Goal: Task Accomplishment & Management: Complete application form

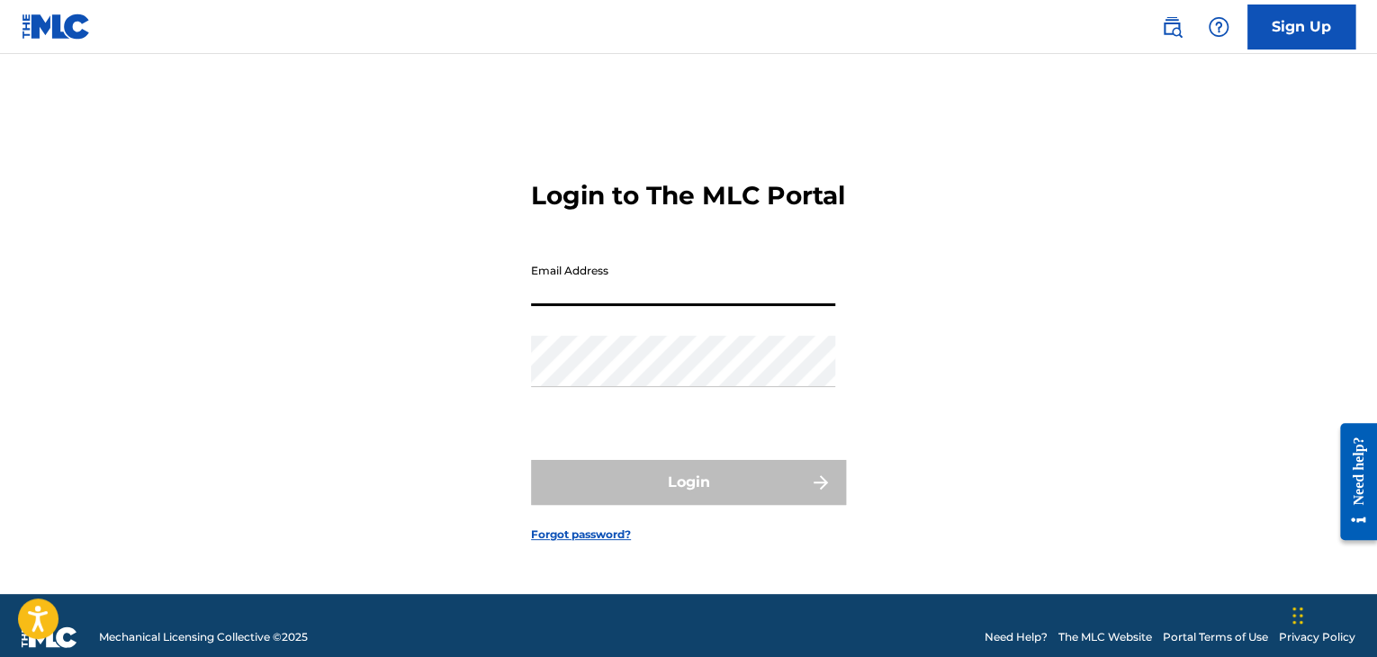
click at [598, 304] on input "Email Address" at bounding box center [683, 280] width 304 height 51
paste input "munozcadavidjuanpablo716@gmail.com"
type input "munozcadavidjuanpablo716@gmail.com"
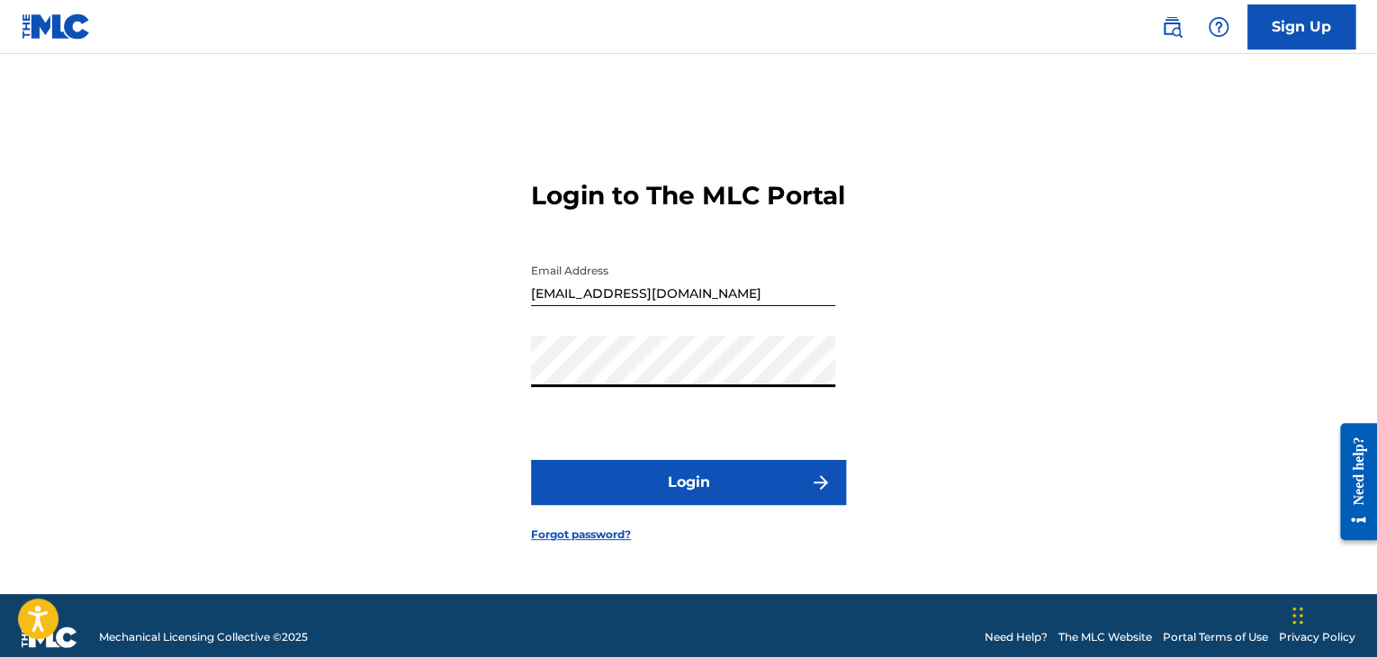
click at [661, 480] on button "Login" at bounding box center [688, 482] width 315 height 45
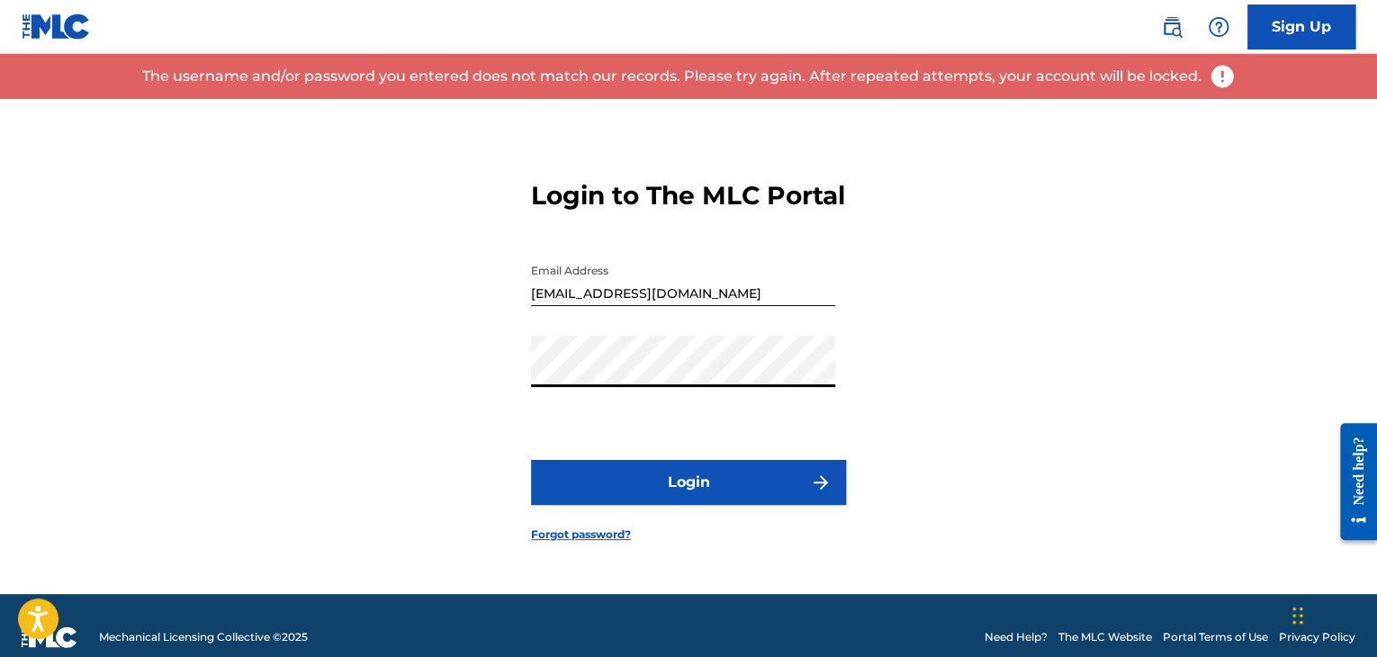
click at [531, 460] on button "Login" at bounding box center [688, 482] width 315 height 45
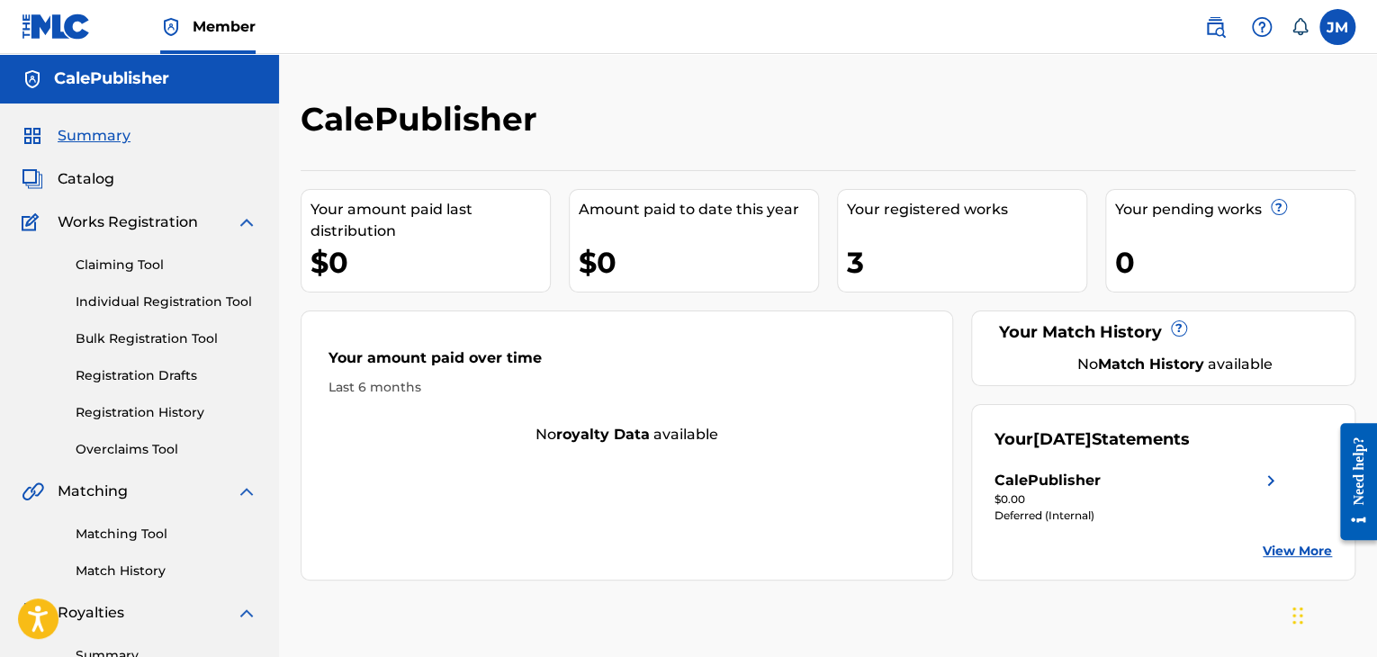
click at [57, 181] on link "Catalog" at bounding box center [68, 179] width 93 height 22
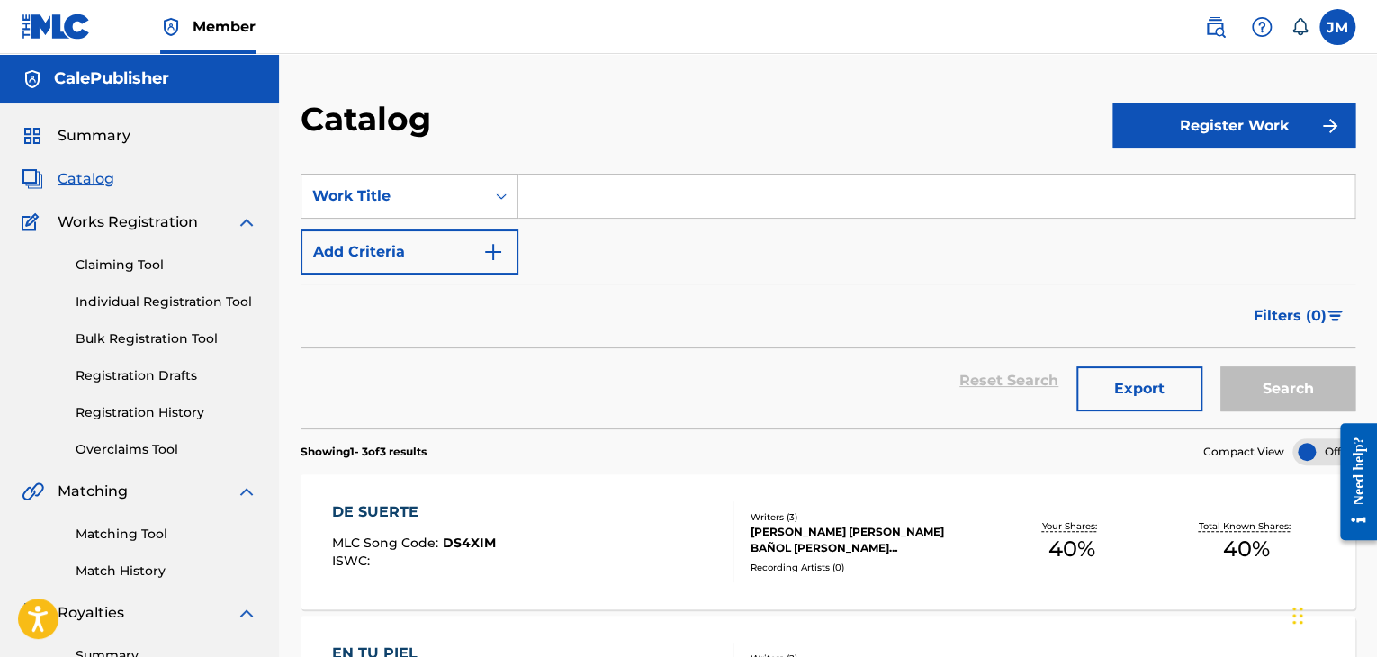
click at [1289, 112] on button "Register Work" at bounding box center [1233, 125] width 243 height 45
click at [1184, 188] on link "Individual" at bounding box center [1233, 184] width 243 height 43
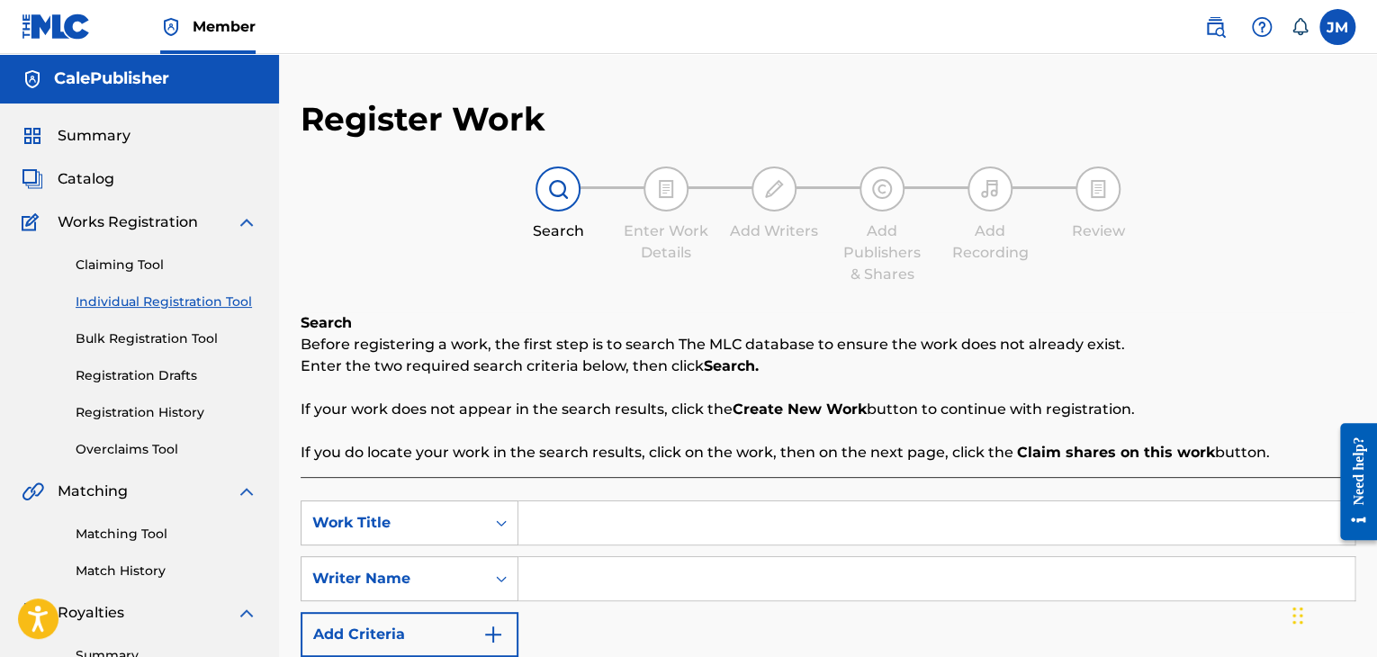
click at [570, 523] on input "Search Form" at bounding box center [936, 522] width 836 height 43
type input "COMO ESTAS"
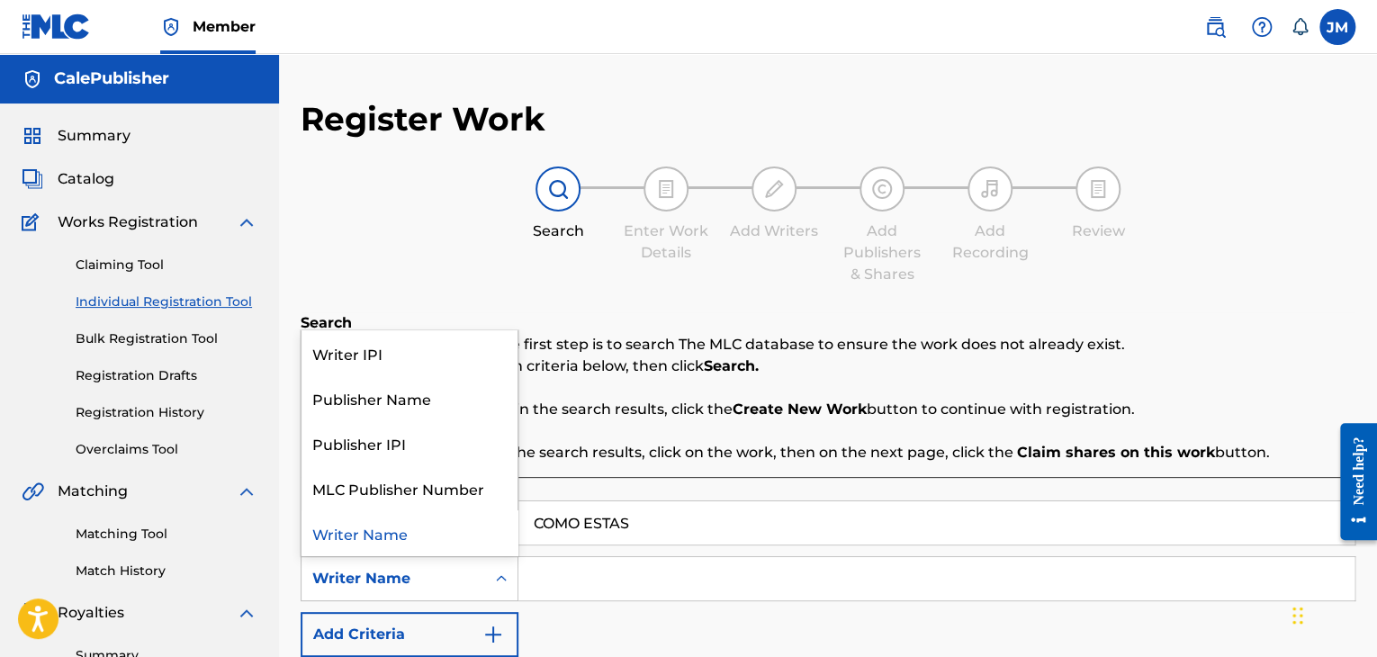
click at [479, 588] on div "Writer Name" at bounding box center [393, 578] width 184 height 34
click at [397, 344] on div "Writer IPI" at bounding box center [409, 352] width 216 height 45
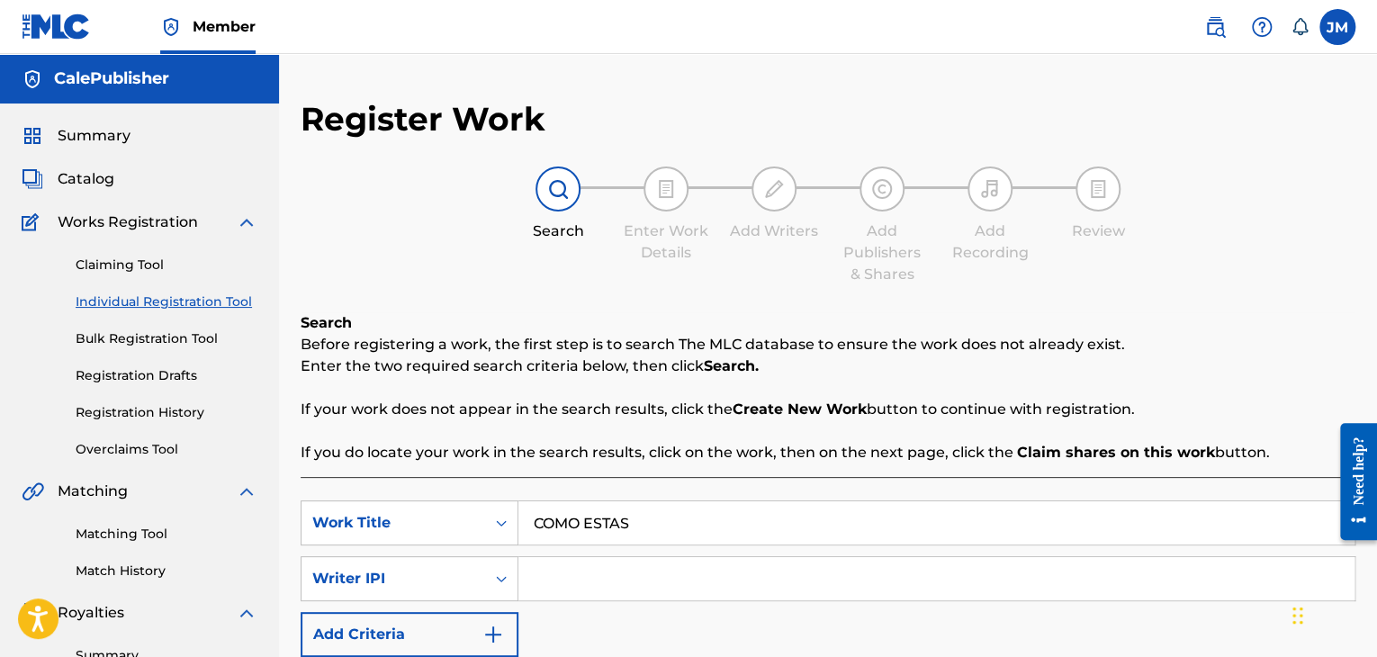
click at [547, 584] on input "Search Form" at bounding box center [936, 578] width 836 height 43
paste input "1282187051"
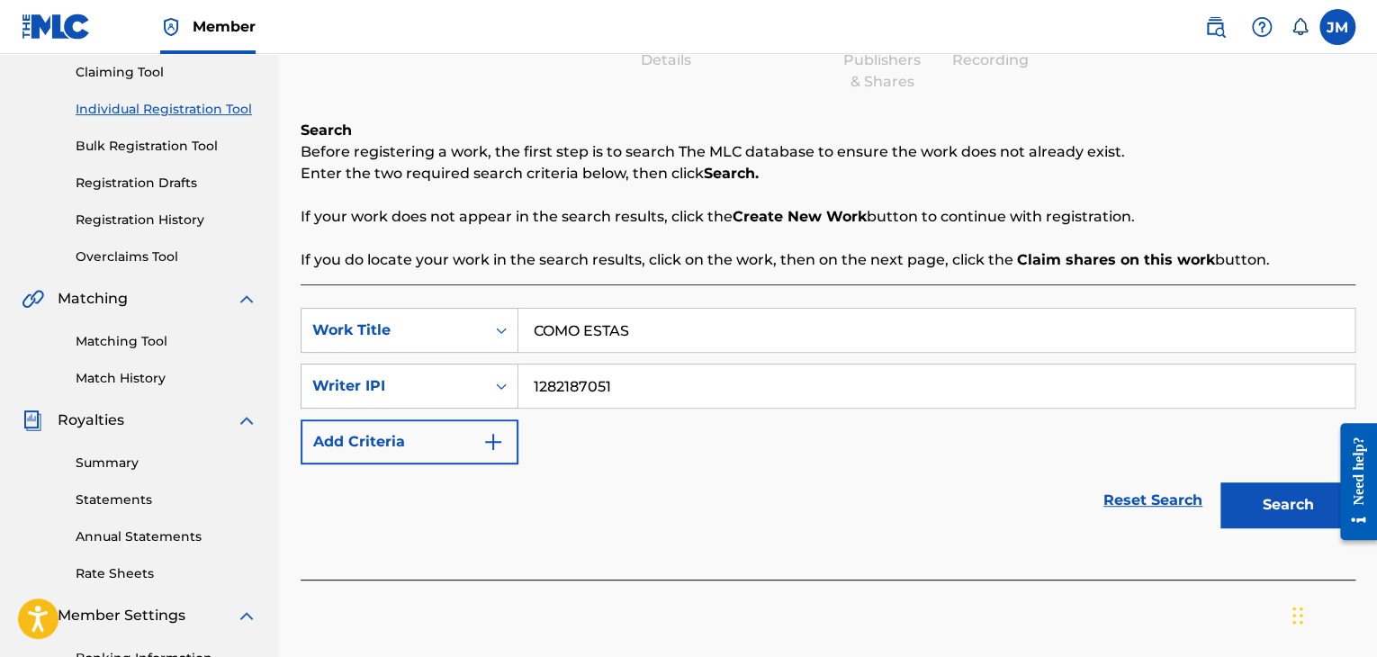
scroll to position [202, 0]
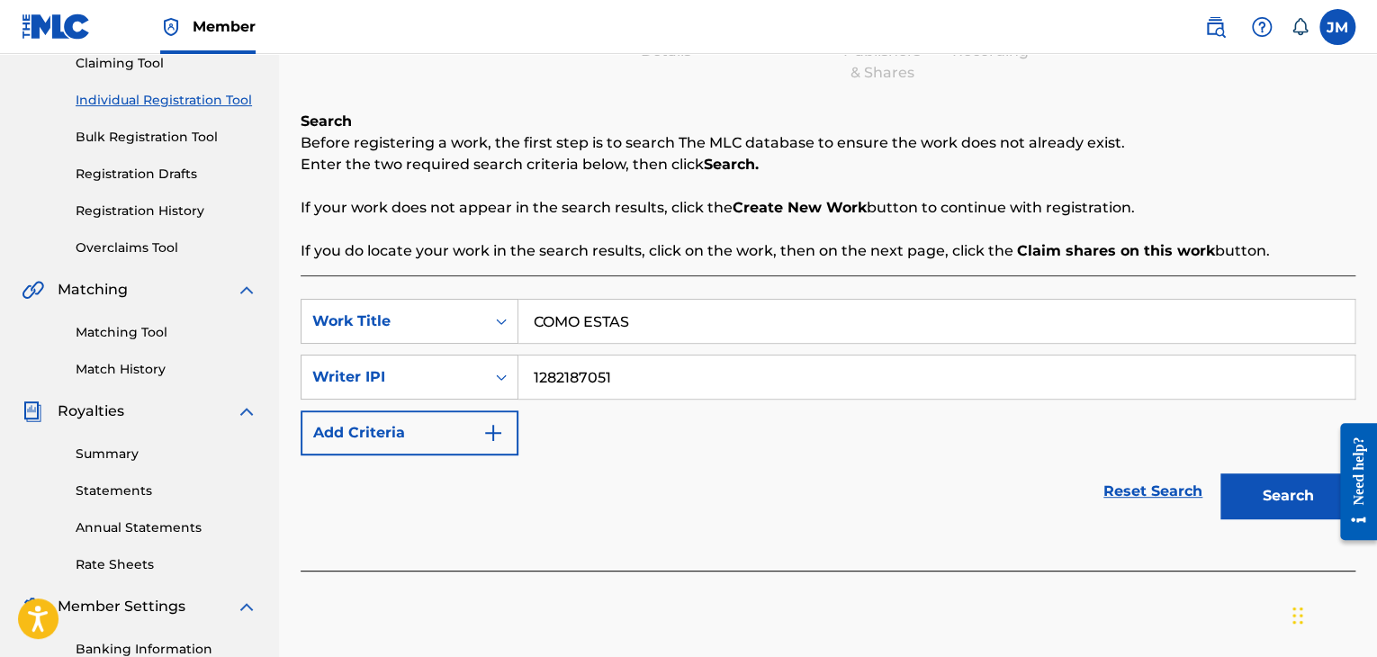
type input "1282187051"
click at [1291, 505] on button "Search" at bounding box center [1287, 495] width 135 height 45
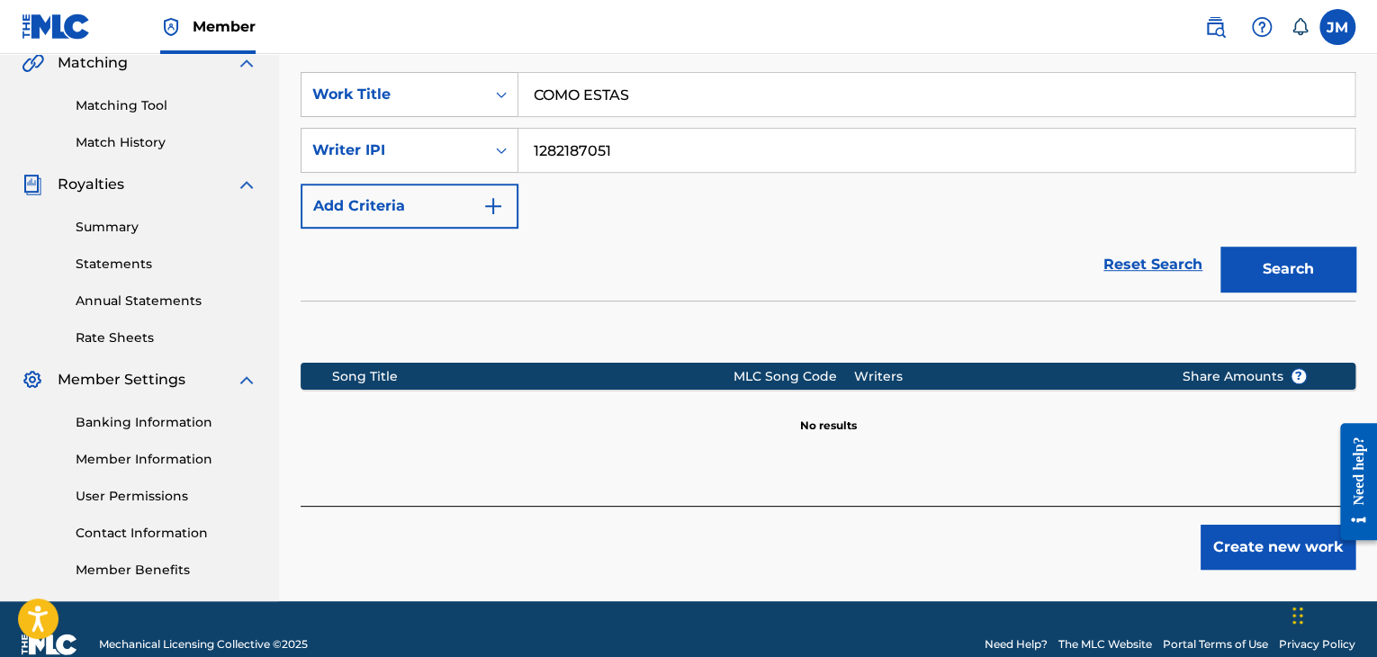
scroll to position [459, 0]
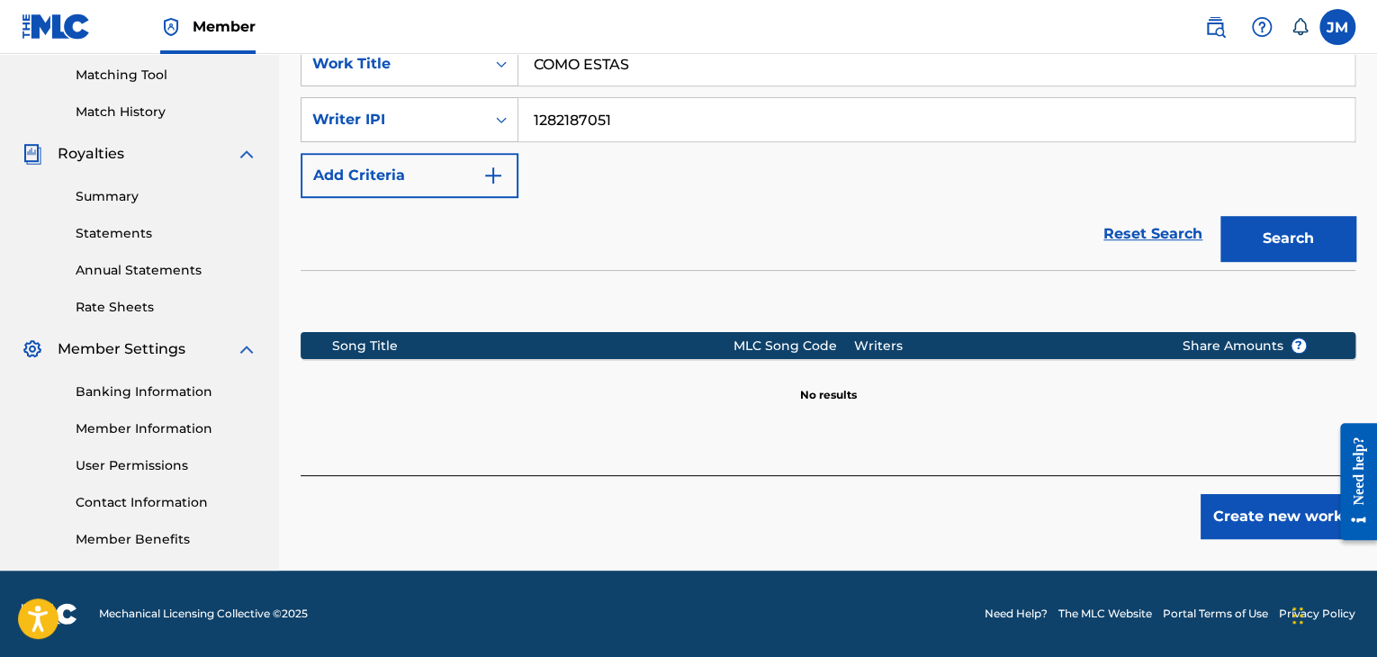
click at [1275, 528] on button "Create new work" at bounding box center [1277, 516] width 155 height 45
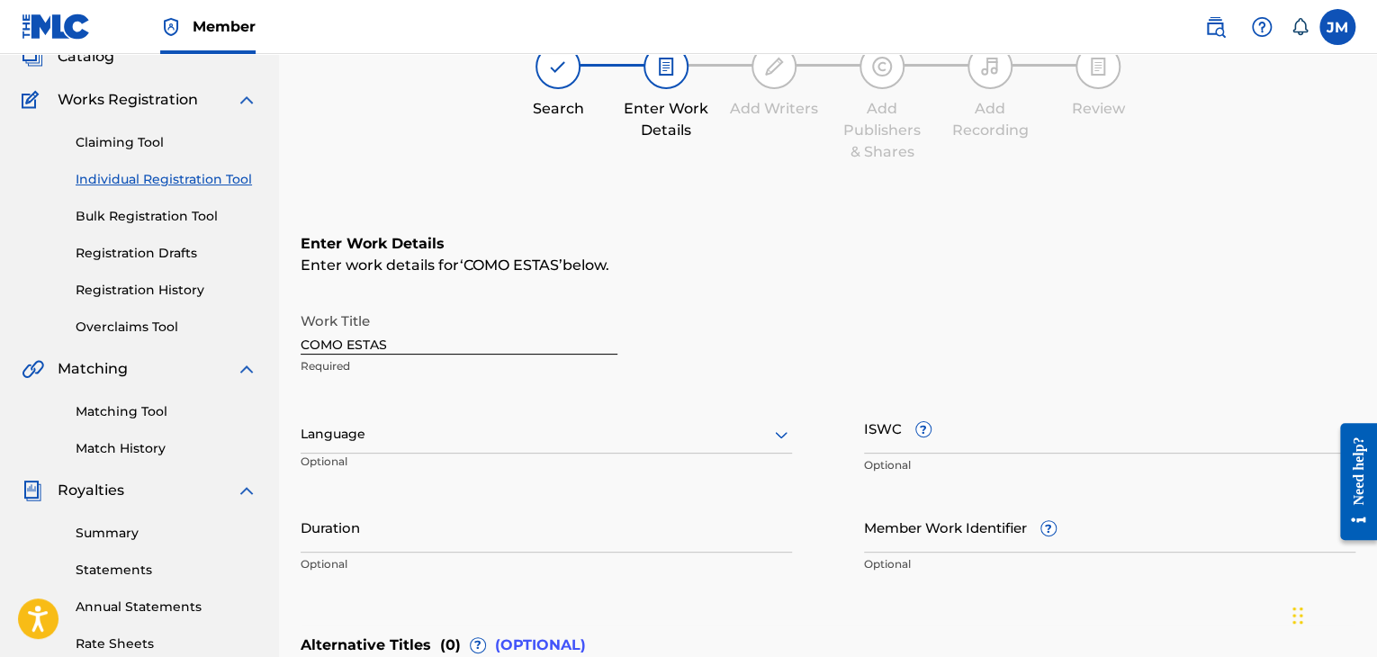
scroll to position [61, 0]
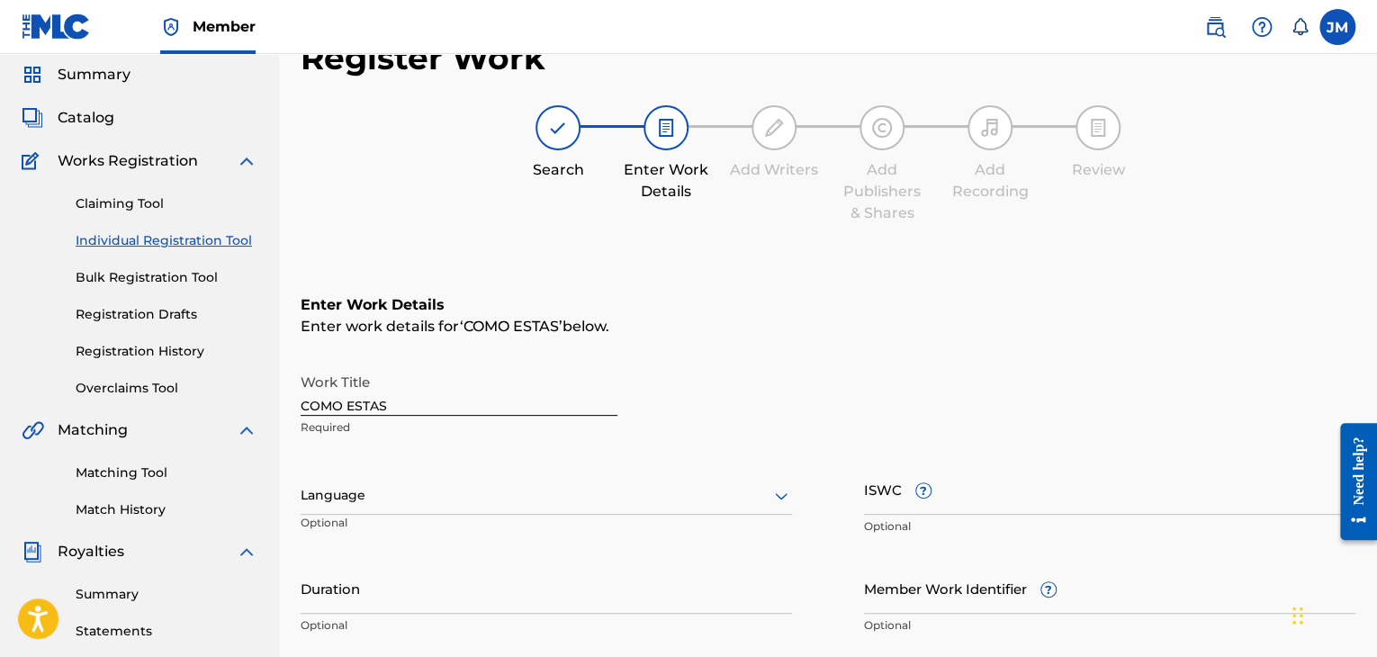
click at [442, 504] on div at bounding box center [546, 495] width 491 height 22
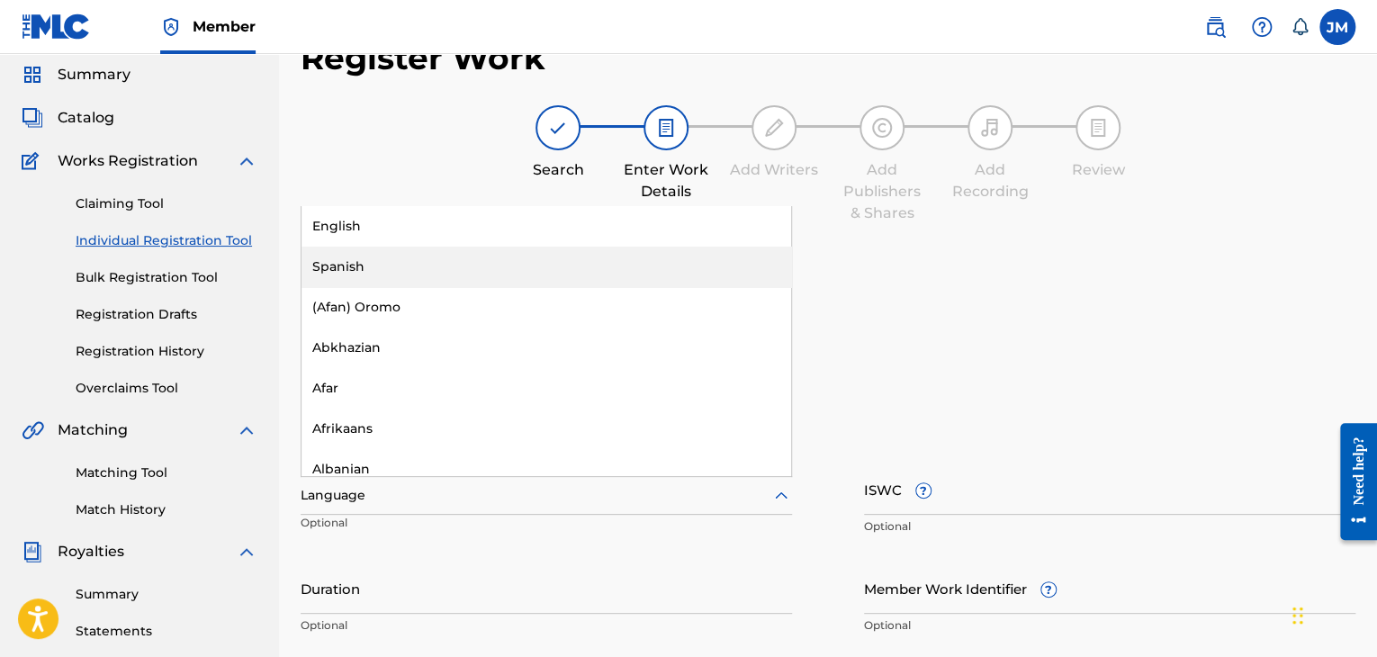
click at [393, 262] on div "Spanish" at bounding box center [545, 267] width 489 height 40
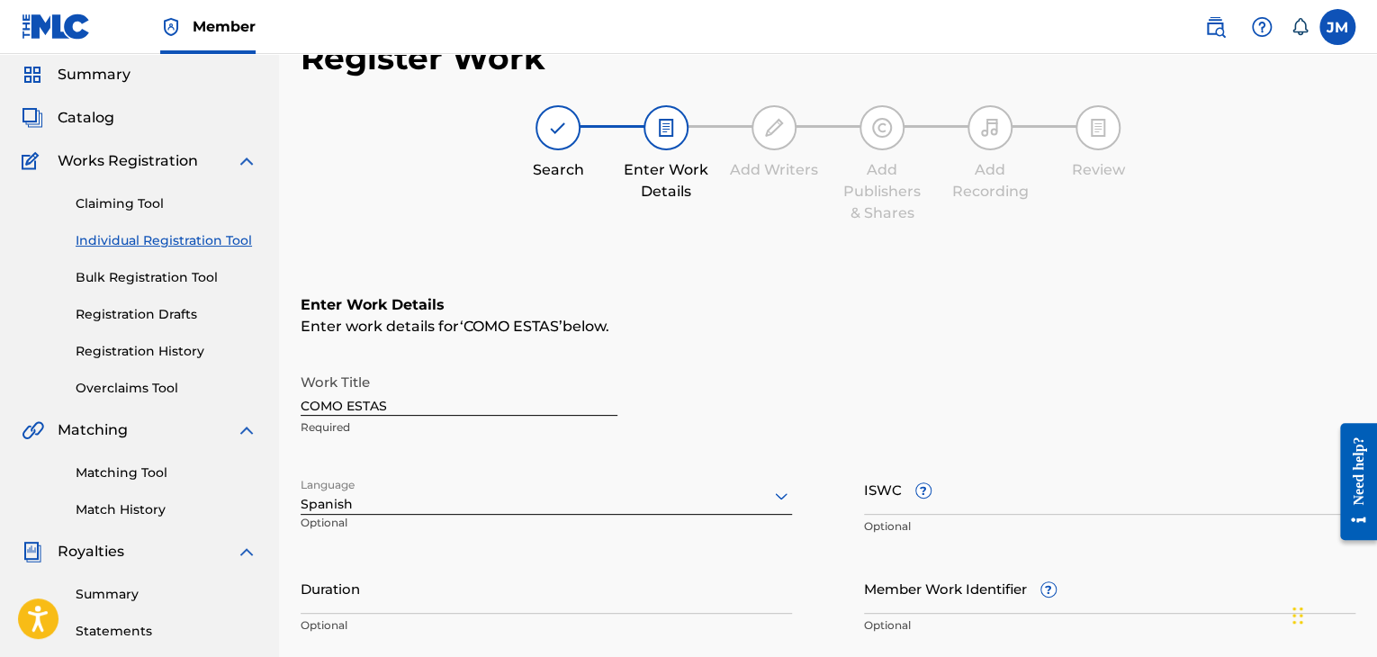
click at [999, 506] on input "ISWC ?" at bounding box center [1109, 488] width 491 height 51
click at [111, 292] on div "Claiming Tool Individual Registration Tool Bulk Registration Tool Registration …" at bounding box center [140, 285] width 236 height 226
click at [1163, 352] on div "Enter Work Details Enter work details for ‘ COMO ESTAS ’ below. Work Title COMO…" at bounding box center [828, 469] width 1055 height 436
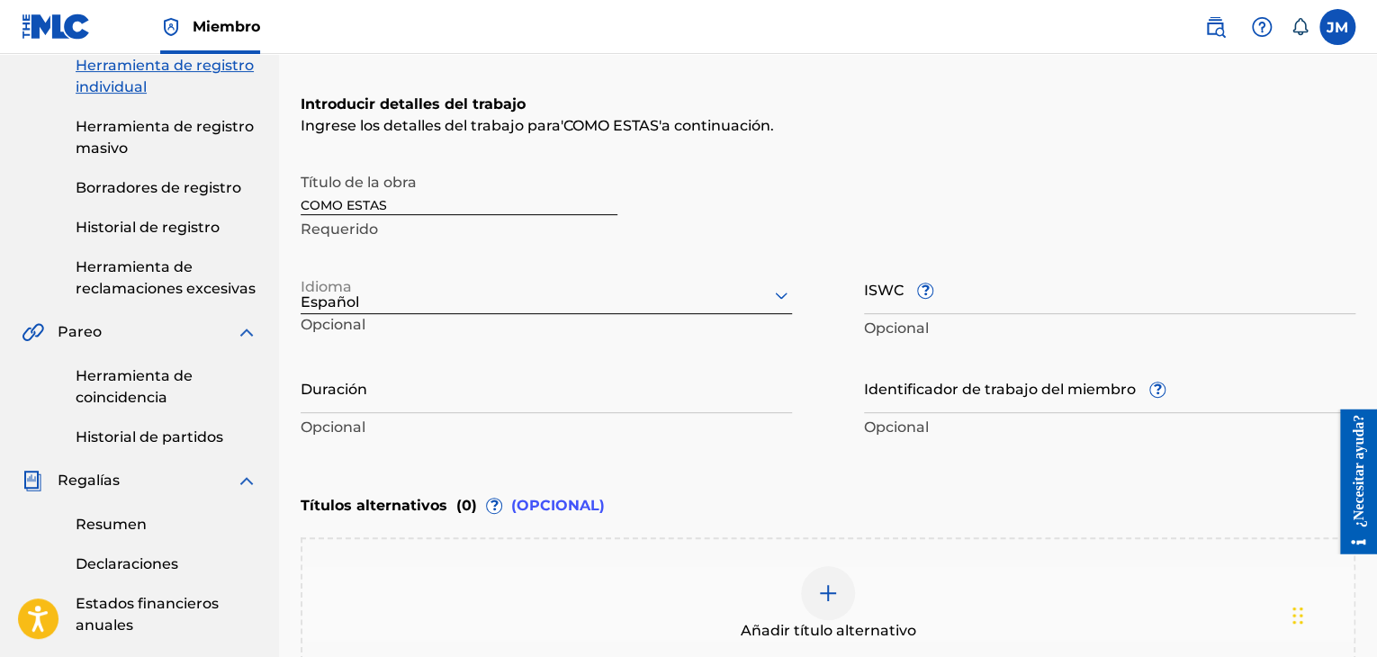
scroll to position [263, 0]
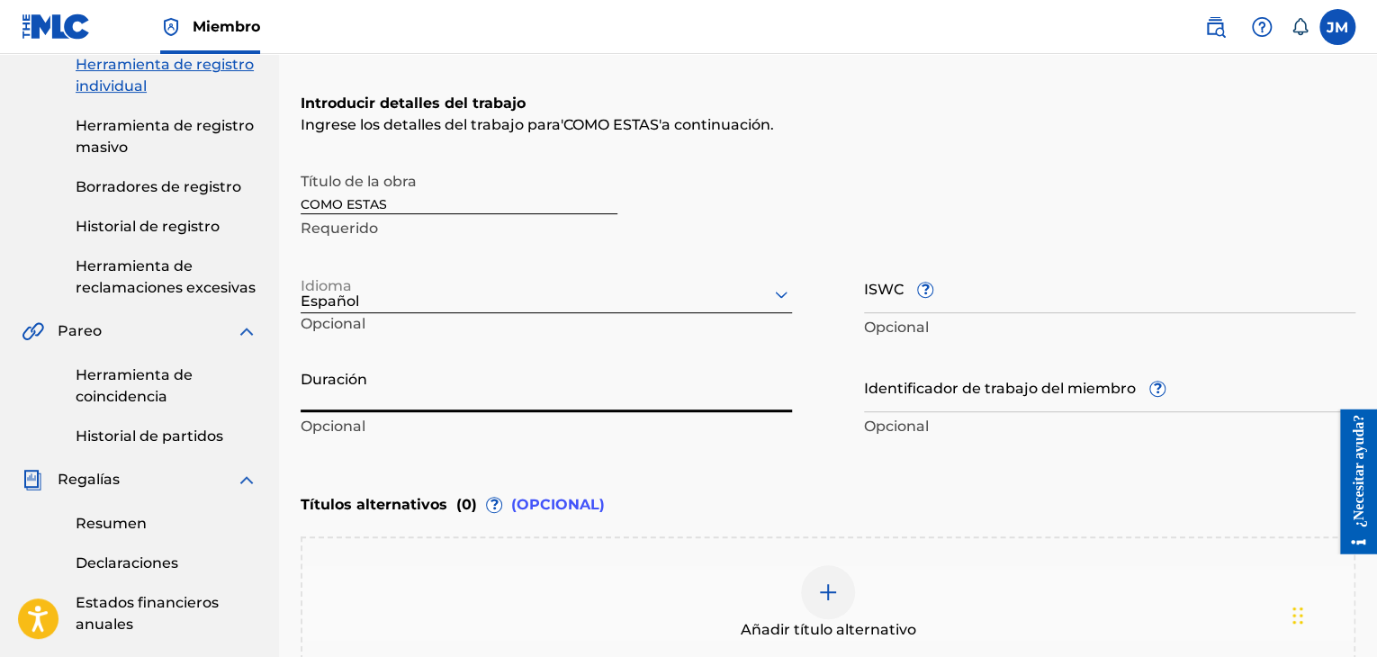
click at [702, 392] on input "Duración" at bounding box center [546, 386] width 491 height 51
type input "02:29"
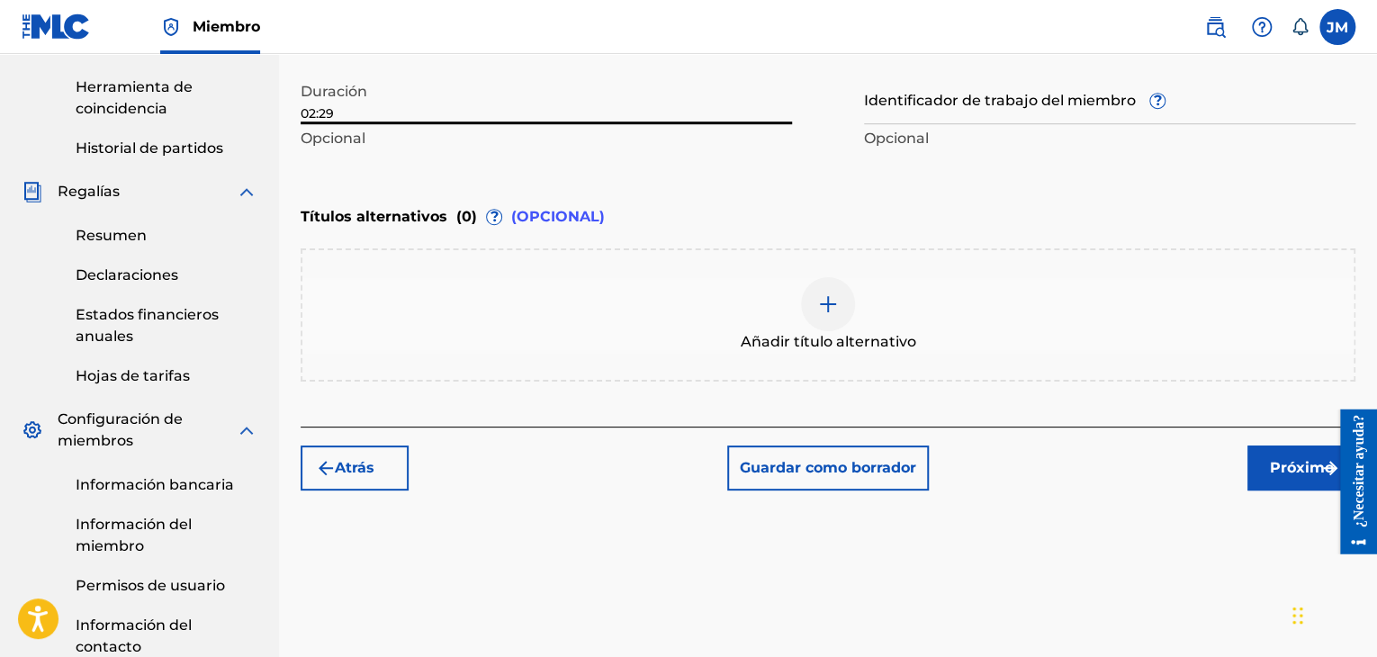
click at [1311, 459] on font "Próximo" at bounding box center [1302, 467] width 64 height 17
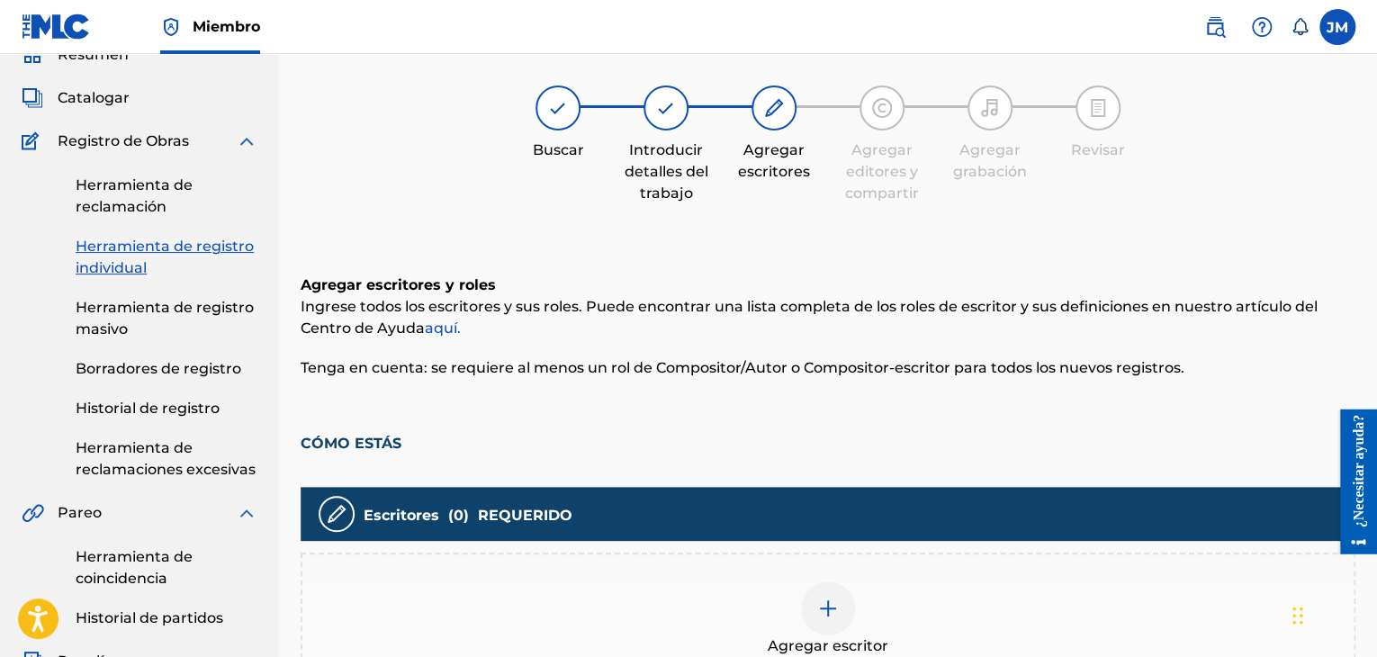
scroll to position [412, 0]
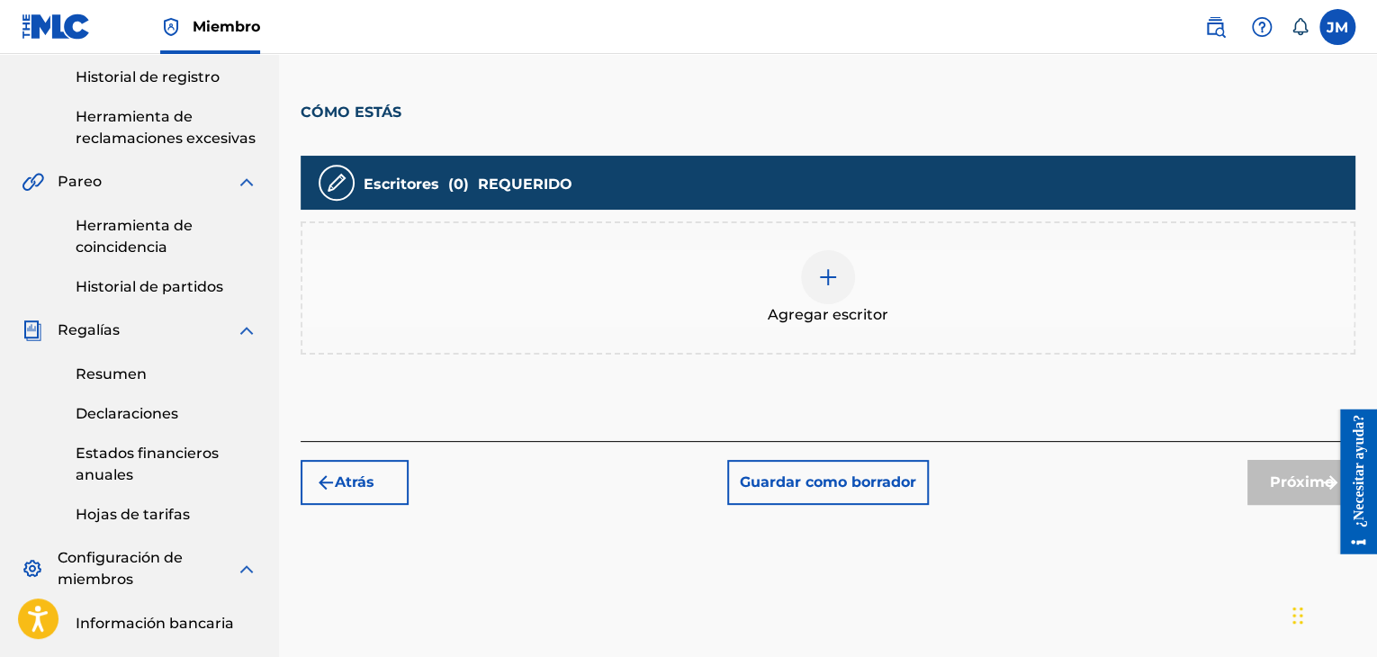
click at [813, 286] on div at bounding box center [828, 277] width 54 height 54
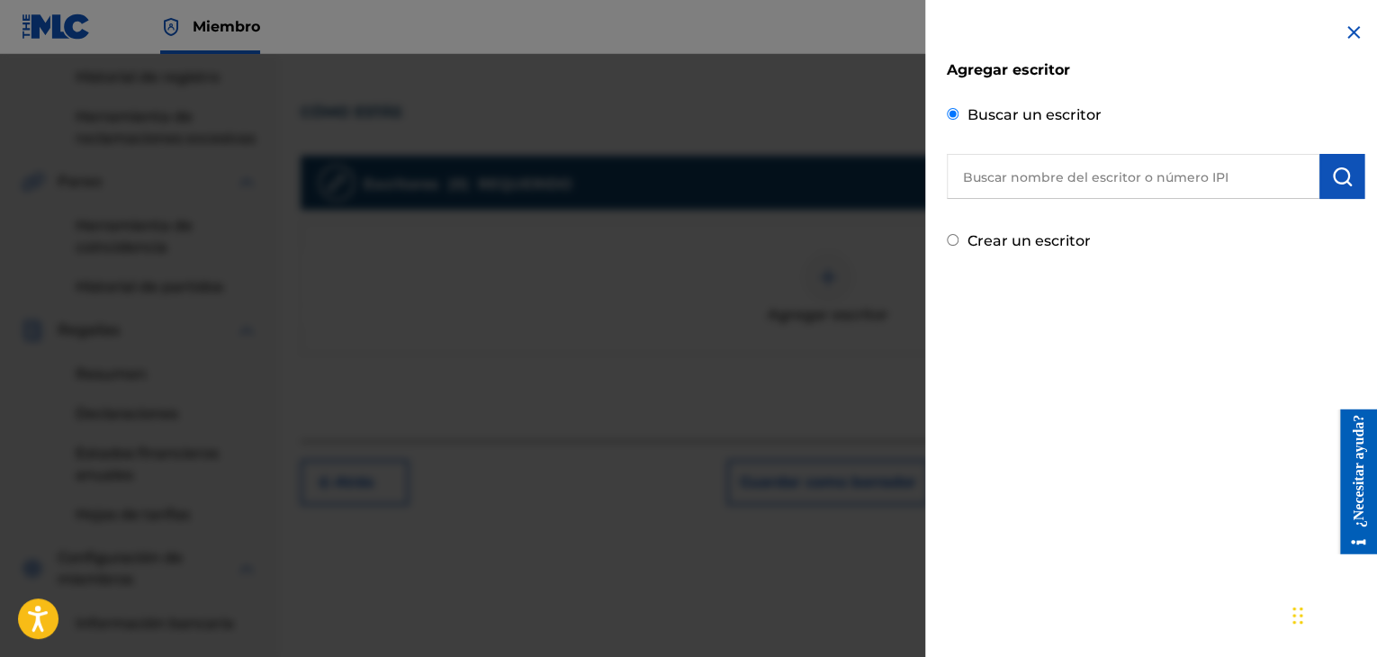
click at [1075, 192] on input "text" at bounding box center [1133, 176] width 373 height 45
click at [1063, 188] on input "text" at bounding box center [1133, 176] width 373 height 45
paste input "1282187051"
type input "1282187051"
click at [1332, 166] on img "submit" at bounding box center [1342, 177] width 22 height 22
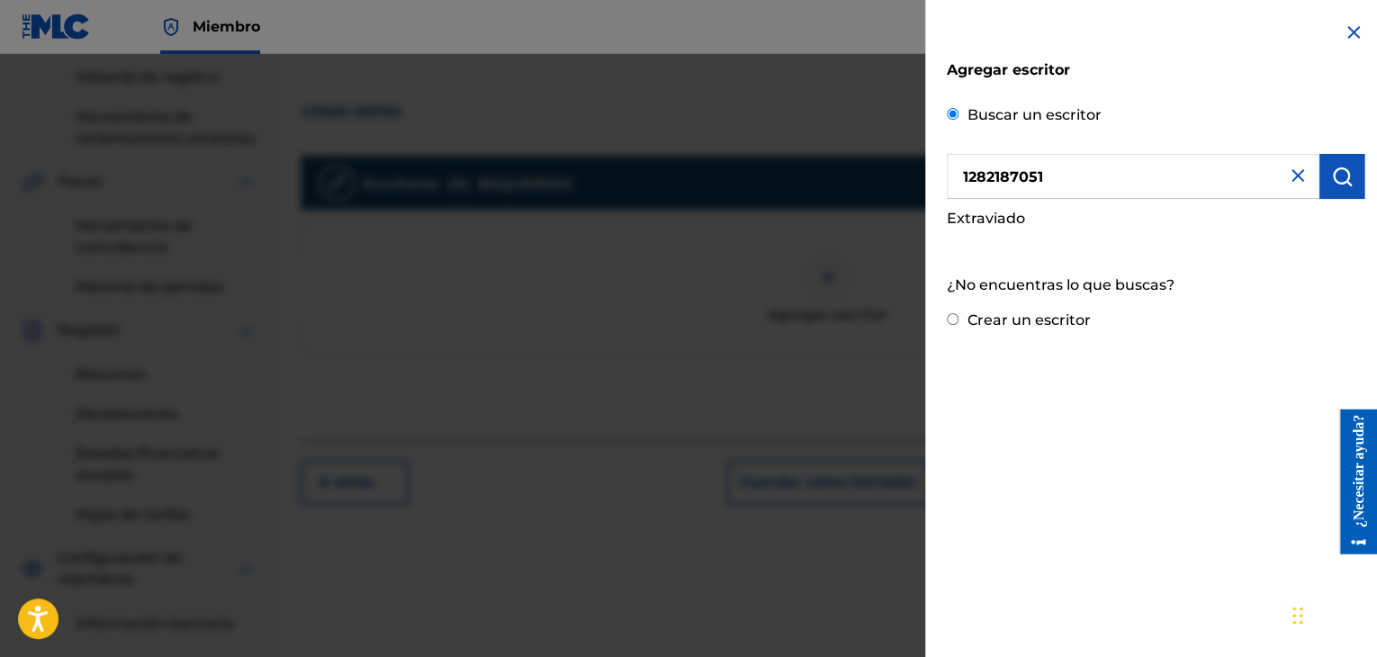
click at [1298, 188] on input "1282187051" at bounding box center [1133, 176] width 373 height 45
click at [1288, 180] on img at bounding box center [1298, 176] width 22 height 22
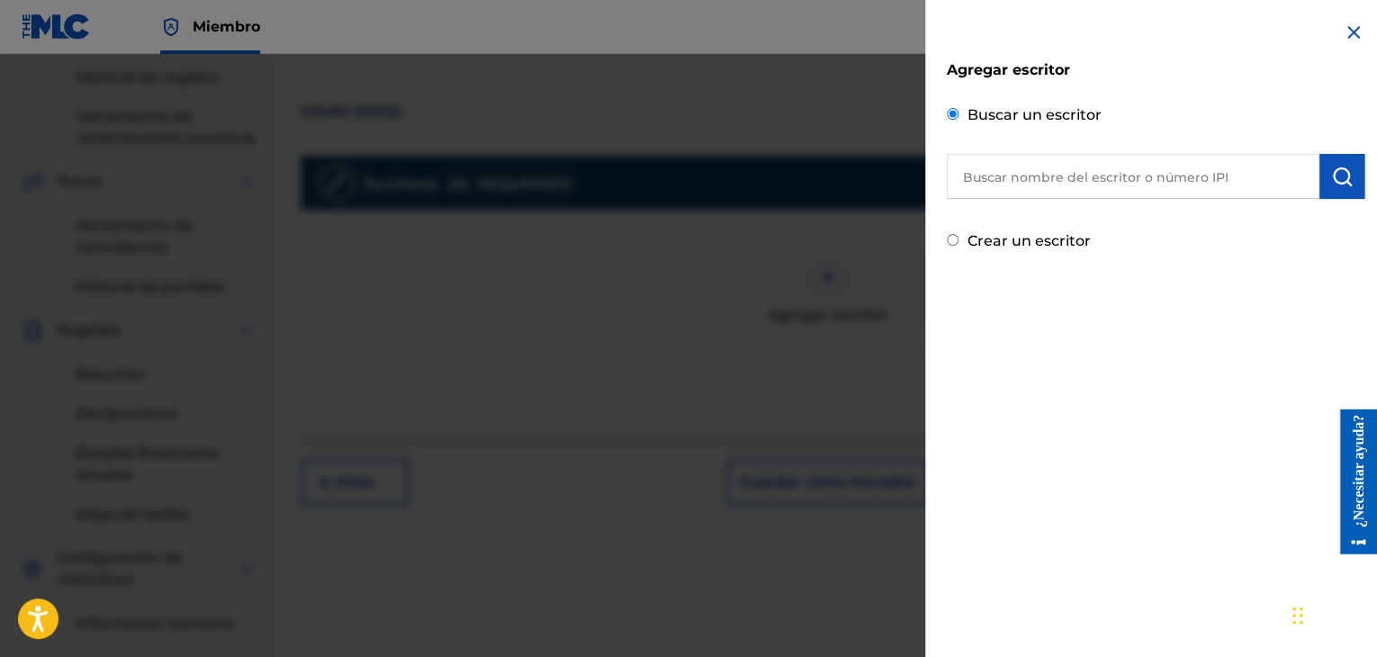
click at [1092, 183] on input "text" at bounding box center [1133, 176] width 373 height 45
type input "JUAN PABLO MUNOZ CADAVID"
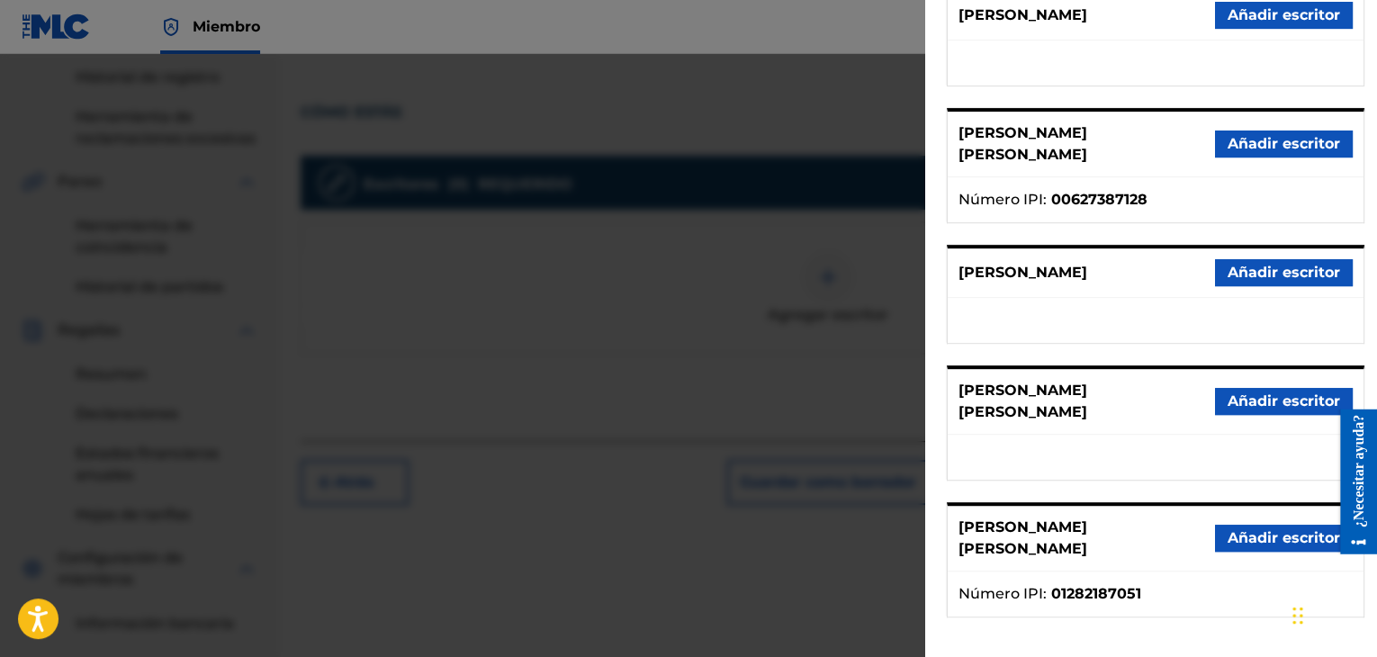
scroll to position [274, 0]
click at [1264, 528] on font "Añadir escritor" at bounding box center [1283, 536] width 112 height 17
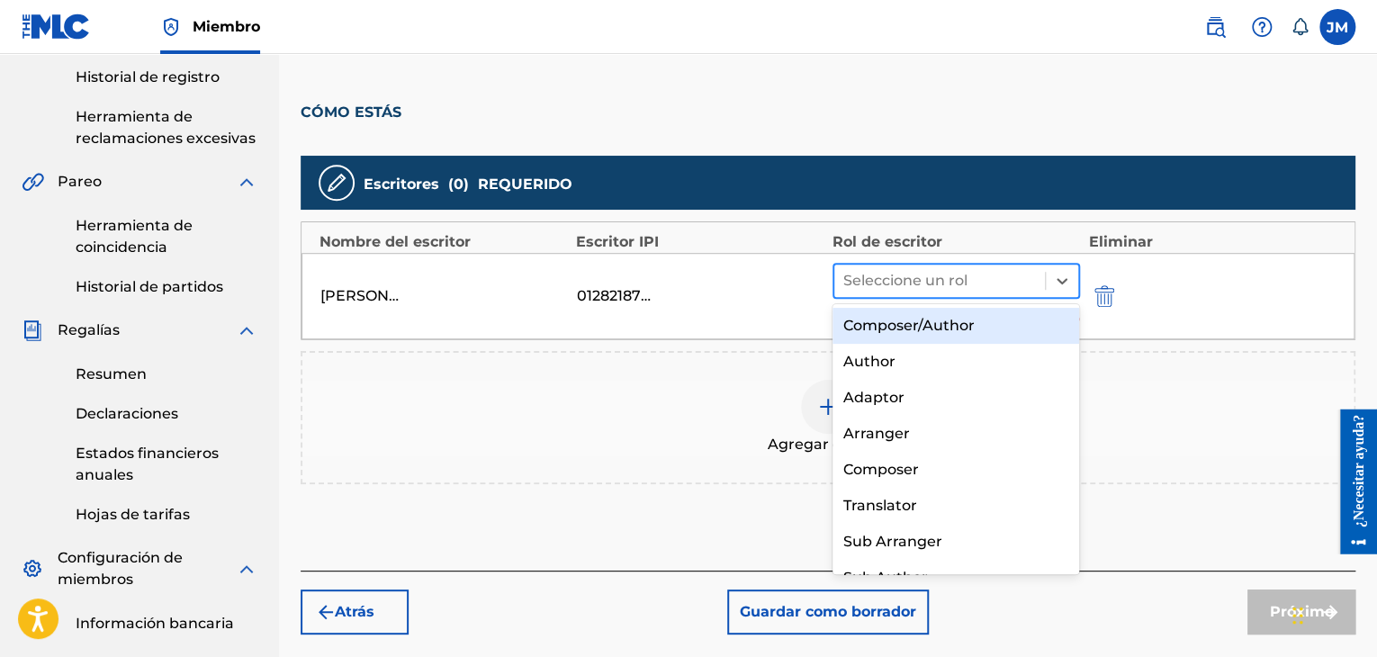
click at [962, 278] on div at bounding box center [939, 280] width 193 height 25
click at [949, 317] on font "Compositor/Autor" at bounding box center [908, 325] width 131 height 17
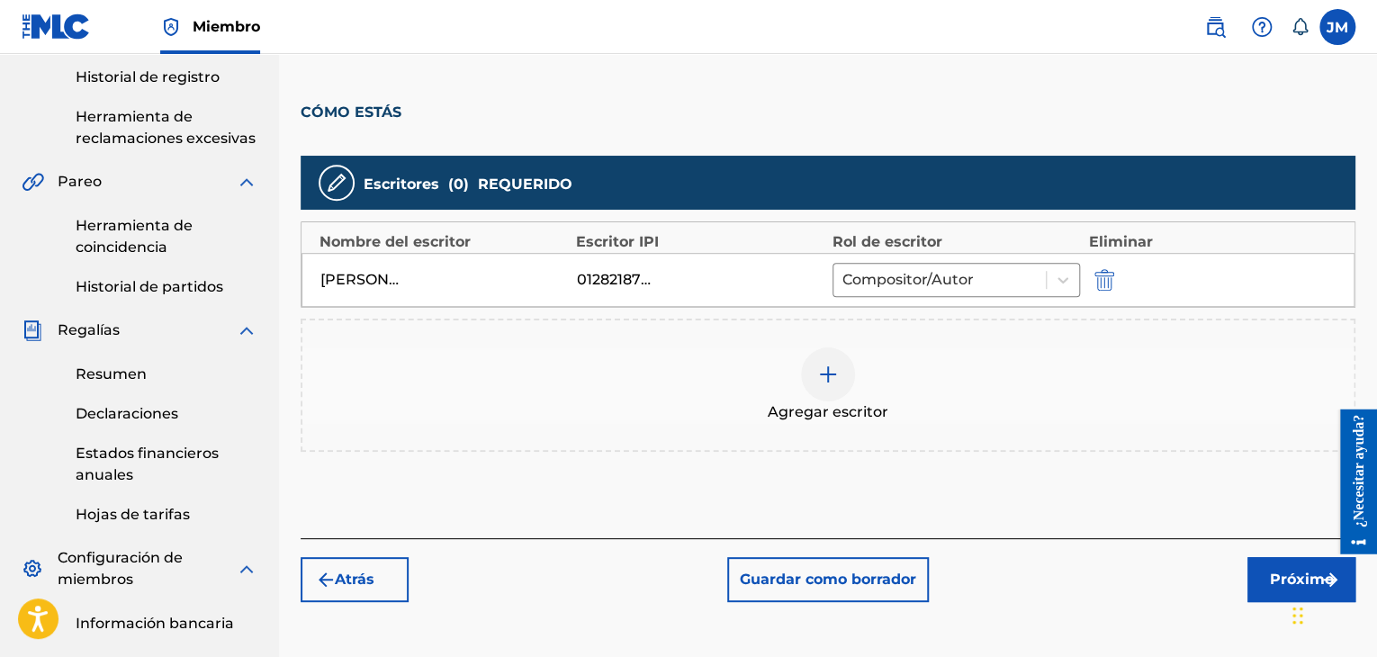
click at [852, 397] on div "Agregar escritor" at bounding box center [827, 385] width 1051 height 76
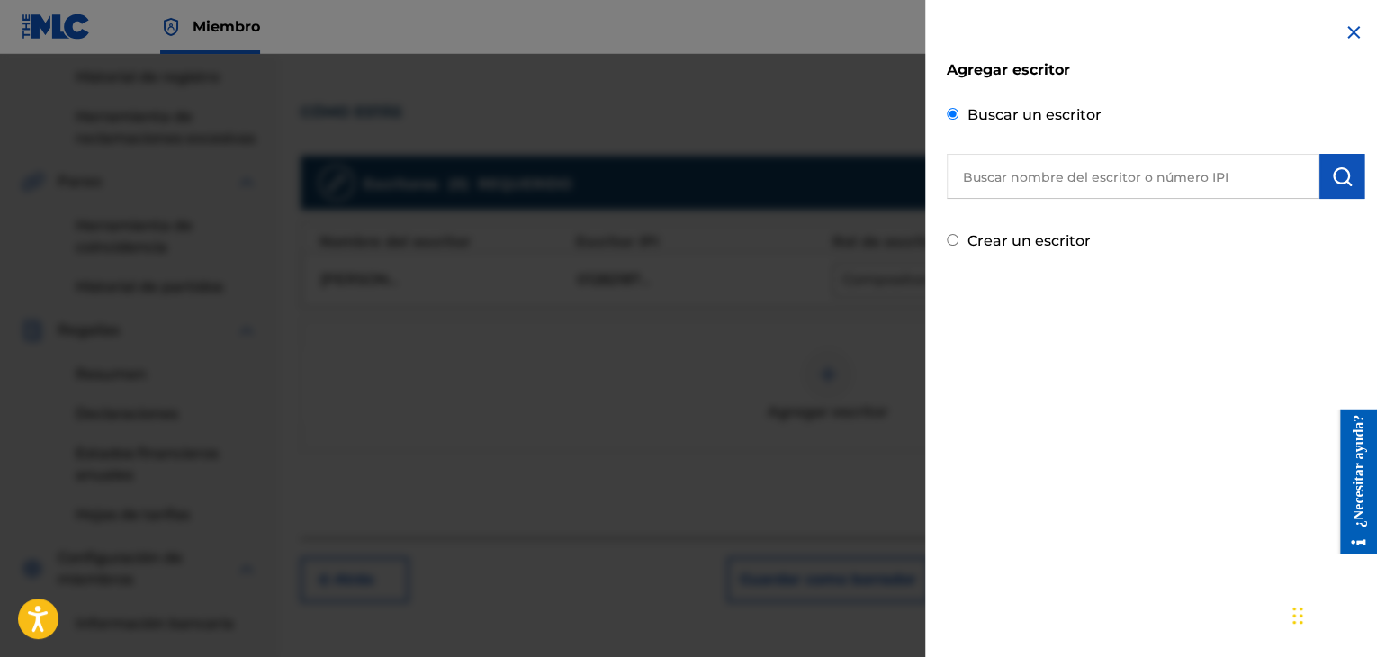
click at [957, 244] on div "Crear un escritor" at bounding box center [1156, 239] width 418 height 27
click at [954, 238] on input "Crear un escritor" at bounding box center [953, 240] width 12 height 12
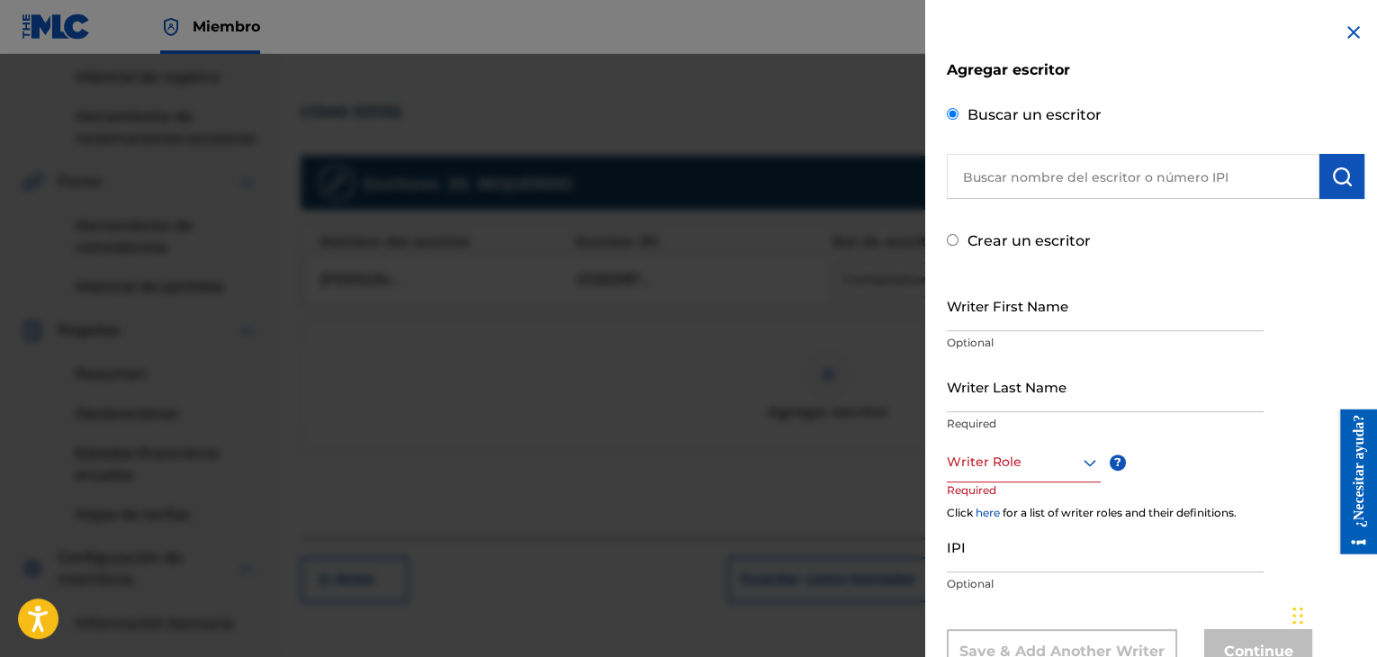
radio input "false"
radio input "true"
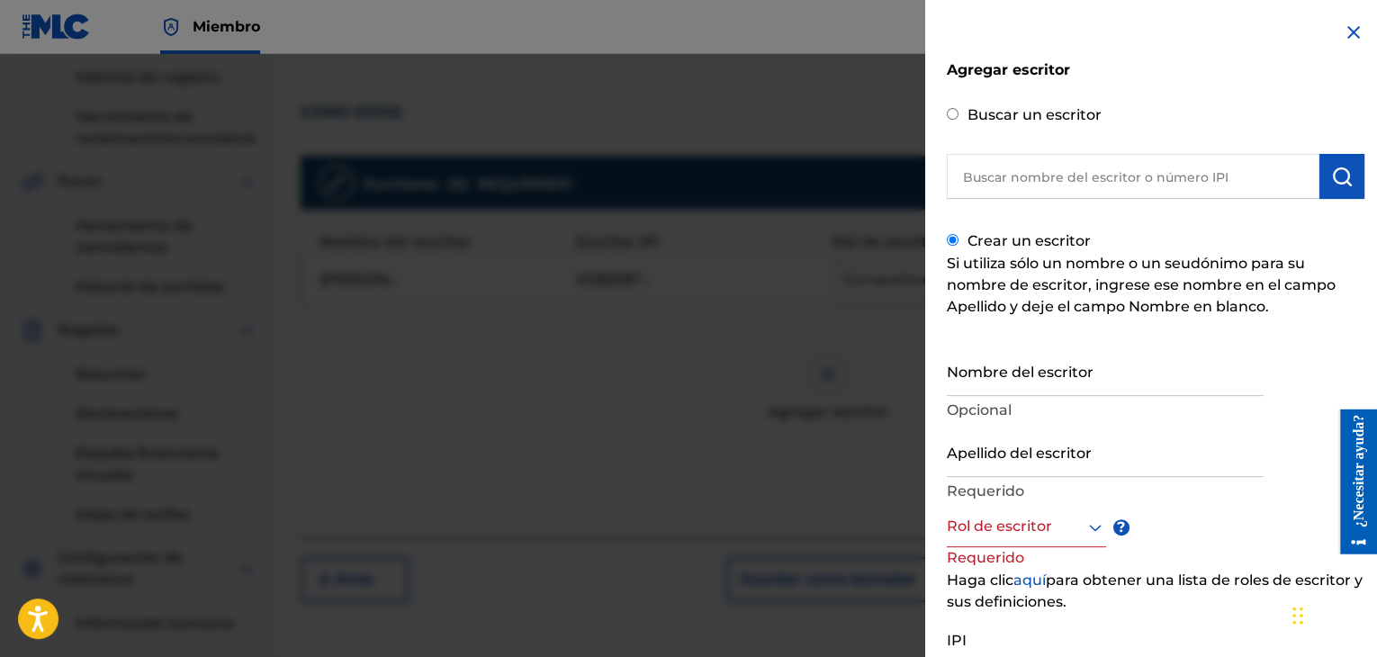
click at [1004, 380] on input "Nombre del escritor" at bounding box center [1105, 370] width 317 height 51
type input "TOMAS"
click at [1001, 466] on input "Apellido del escritor" at bounding box center [1105, 451] width 317 height 51
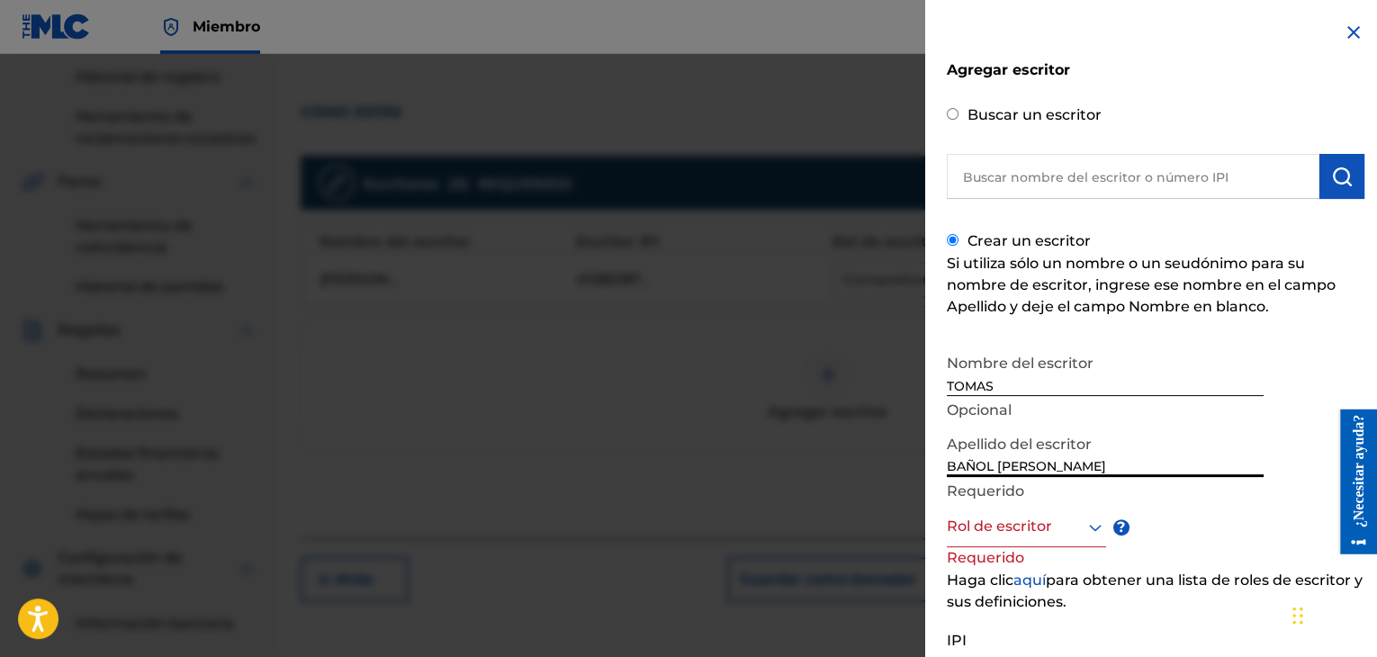
type input "BAÑOL RENGIFO"
click at [1022, 523] on div at bounding box center [1026, 527] width 159 height 22
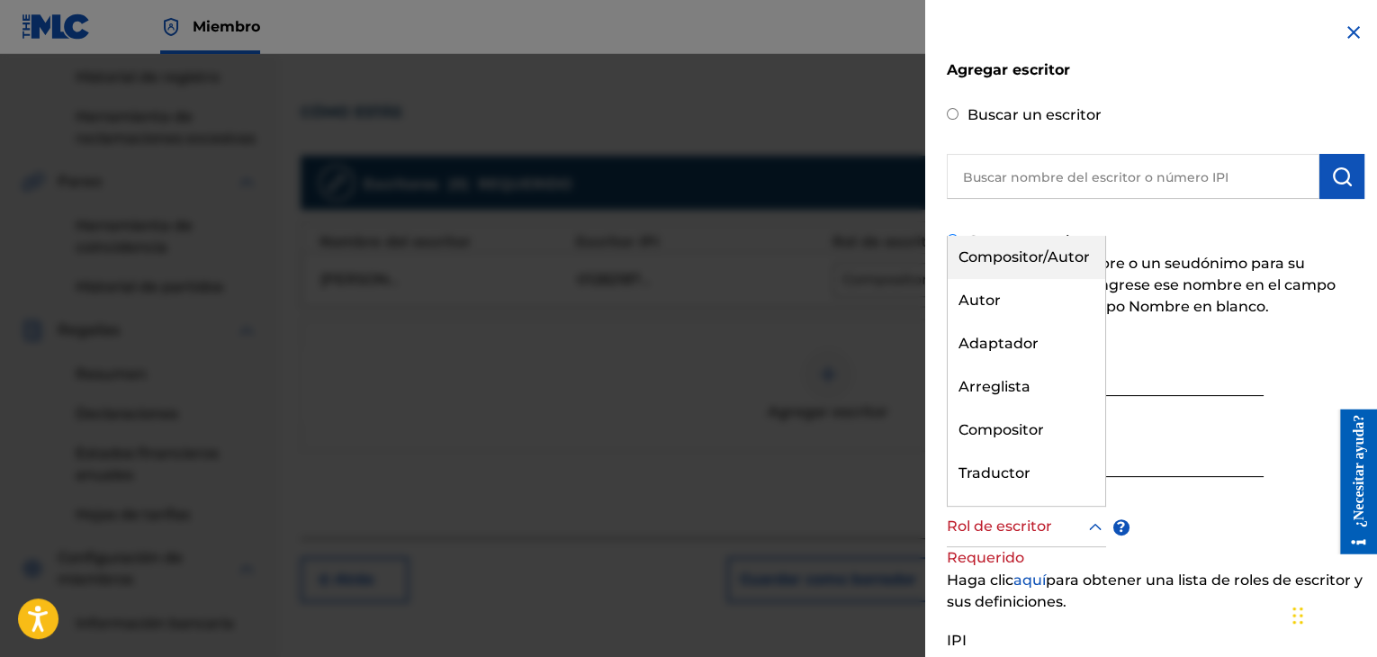
click at [1022, 270] on div "Compositor/Autor" at bounding box center [1025, 257] width 157 height 43
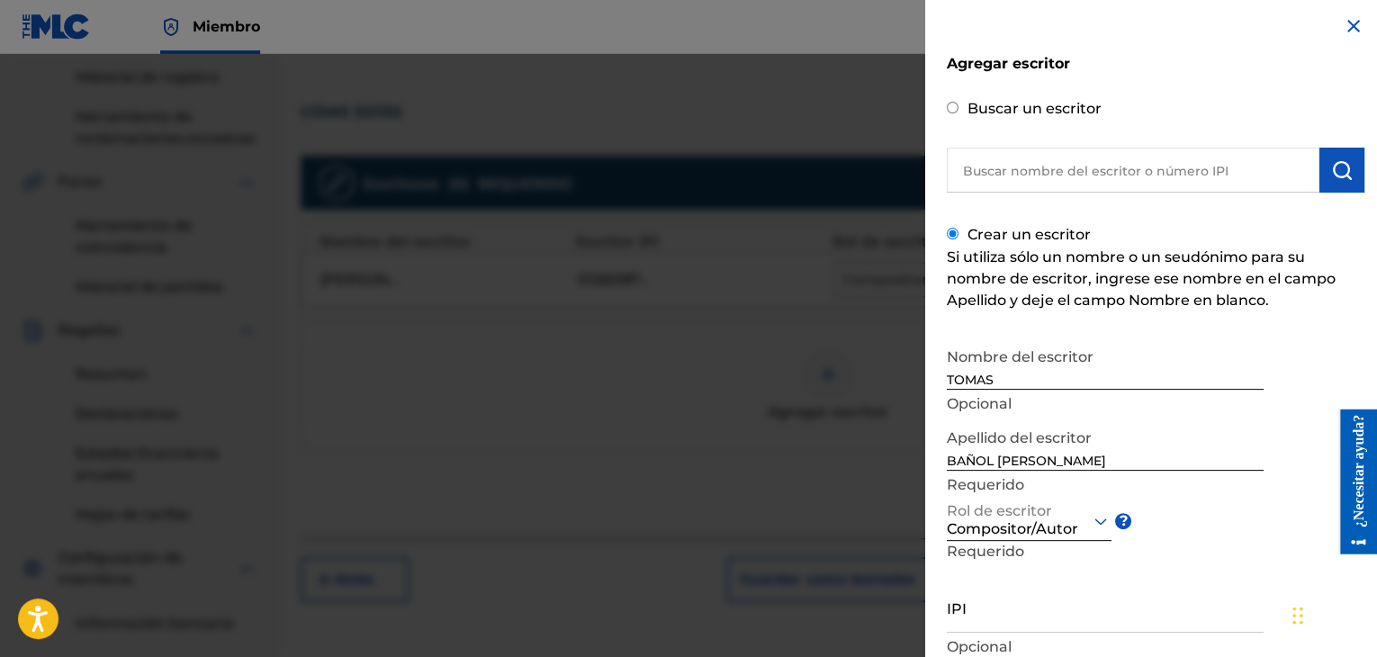
scroll to position [132, 0]
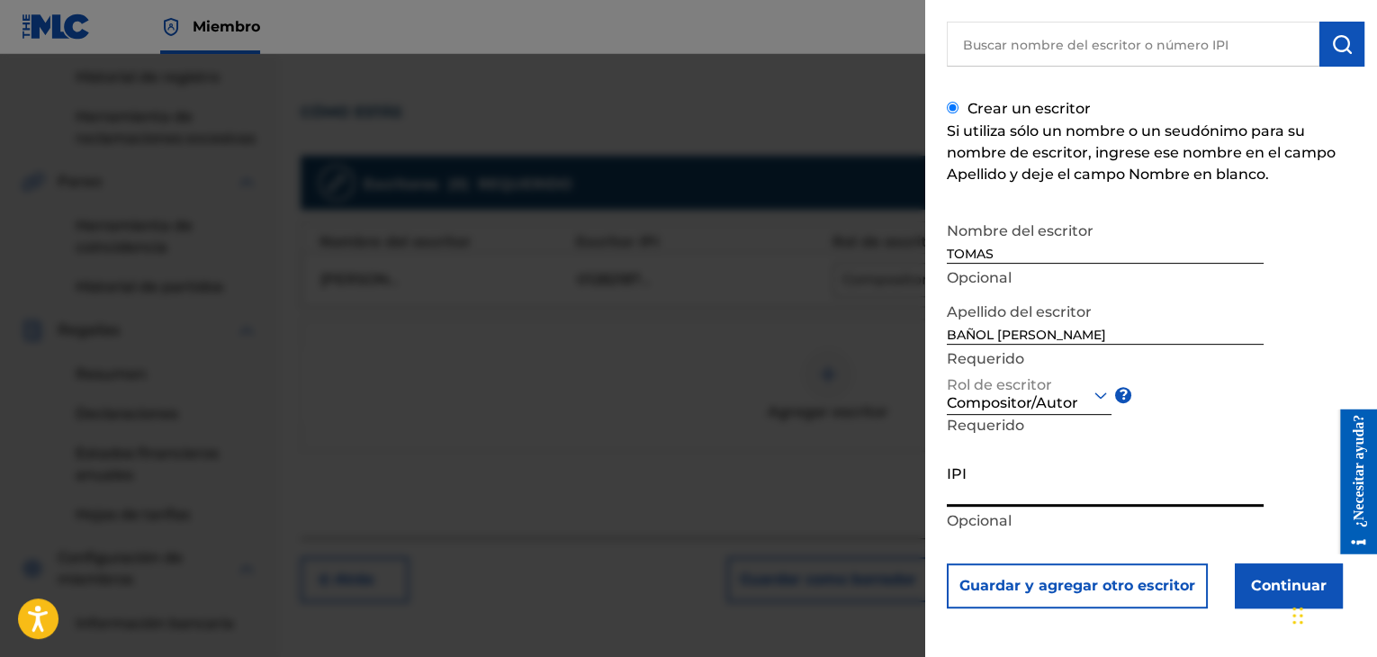
click at [984, 501] on input "IPI" at bounding box center [1105, 480] width 317 height 51
drag, startPoint x: 1246, startPoint y: 579, endPoint x: 1196, endPoint y: 584, distance: 50.6
click at [1226, 584] on div "Guardar y agregar otro escritor Continuar" at bounding box center [1156, 585] width 418 height 45
click at [1252, 576] on font "Continuar" at bounding box center [1289, 586] width 76 height 22
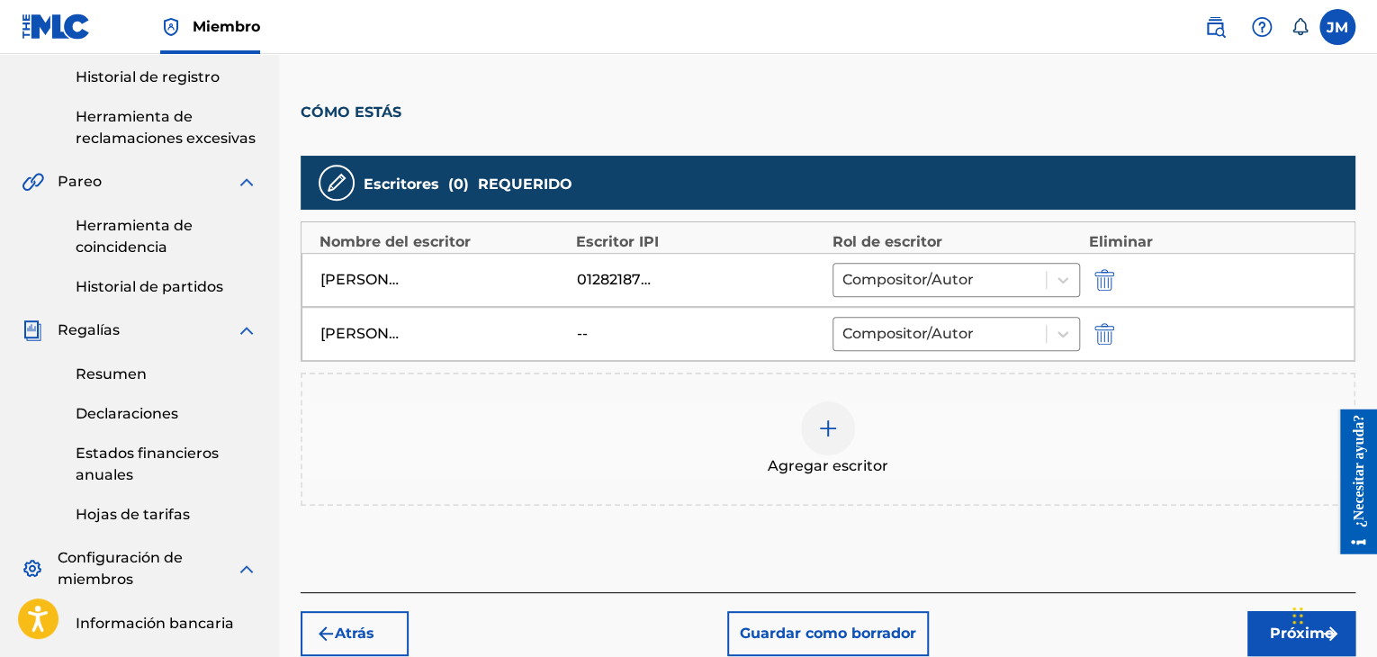
click at [791, 407] on div "Agregar escritor" at bounding box center [827, 439] width 1051 height 76
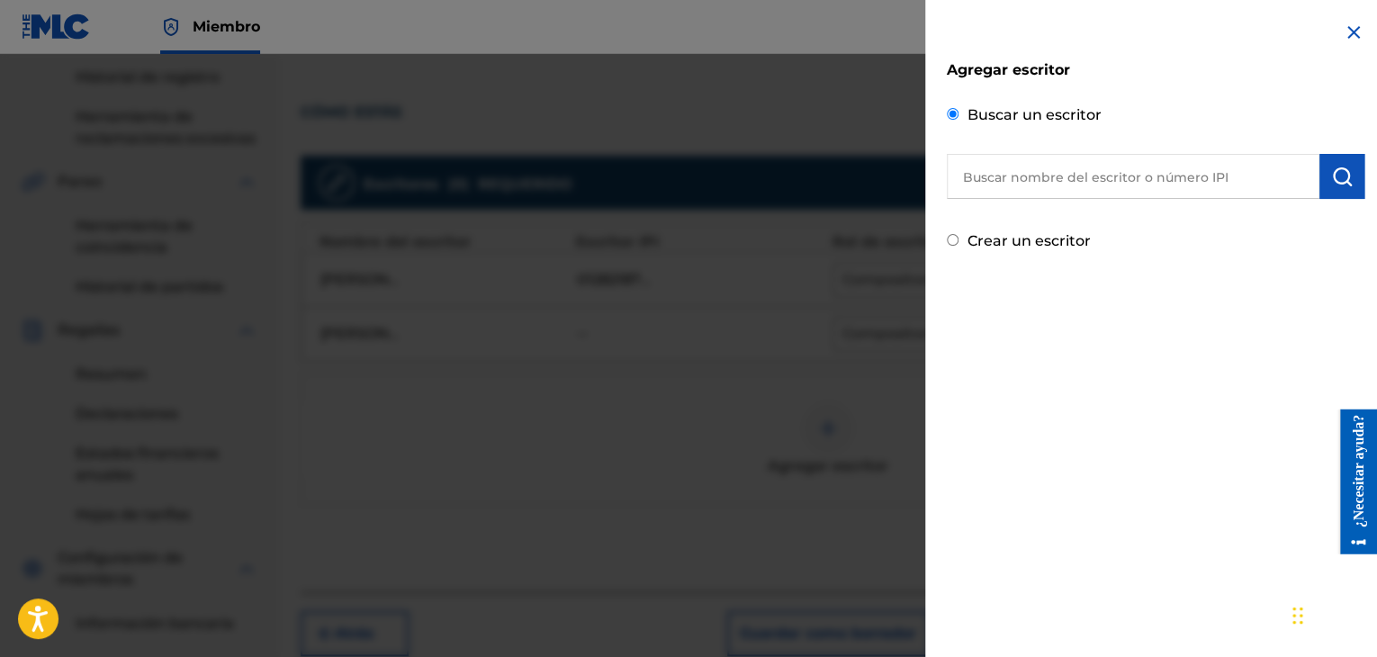
click at [1014, 253] on div "Agregar escritor Buscar un escritor Crear un escritor" at bounding box center [1155, 137] width 461 height 274
click at [963, 231] on div "Crear un escritor" at bounding box center [1156, 239] width 418 height 27
click at [956, 235] on input "Crear un escritor" at bounding box center [953, 240] width 12 height 12
radio input "false"
radio input "true"
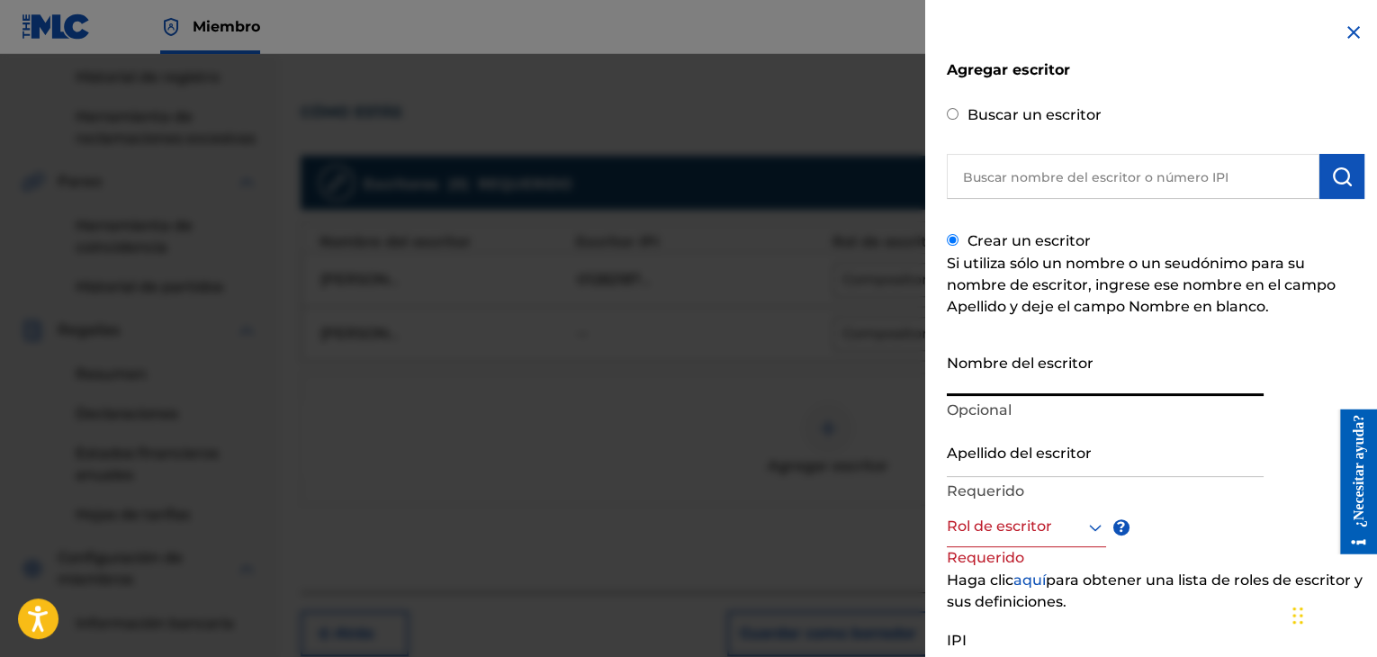
click at [985, 382] on input "Nombre del escritor" at bounding box center [1105, 370] width 317 height 51
type input "WBEIMAR ANDRÉS"
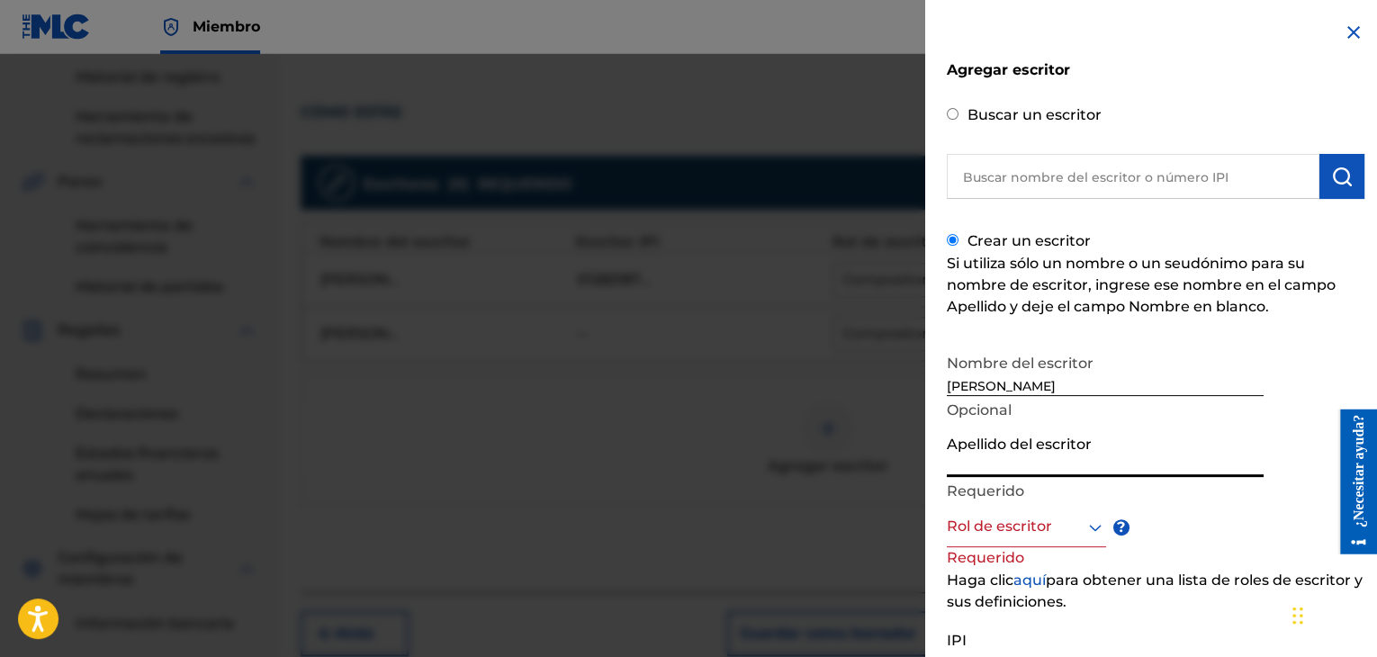
click at [1013, 448] on input "Apellido del escritor" at bounding box center [1105, 451] width 317 height 51
type input "P"
type input "ARIAS PINO"
click at [998, 538] on div "Rol de escritor" at bounding box center [1026, 527] width 159 height 40
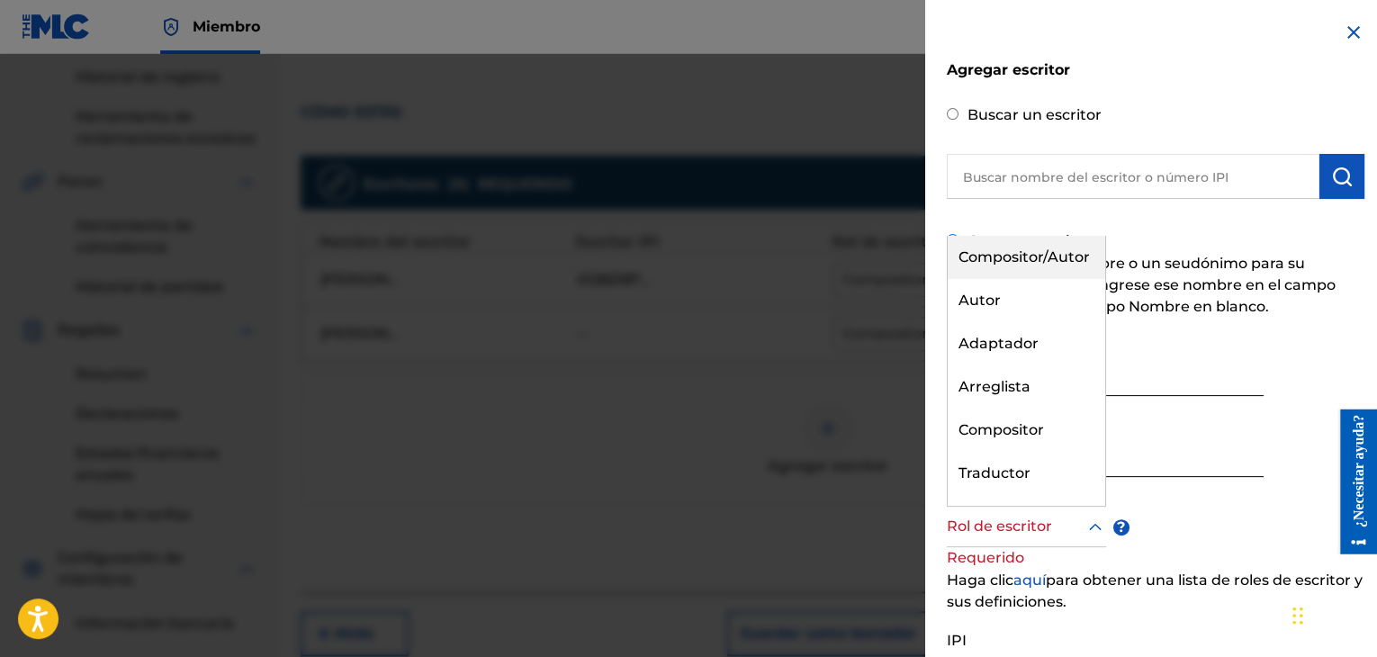
click at [1014, 269] on div "Compositor/Autor" at bounding box center [1025, 257] width 157 height 43
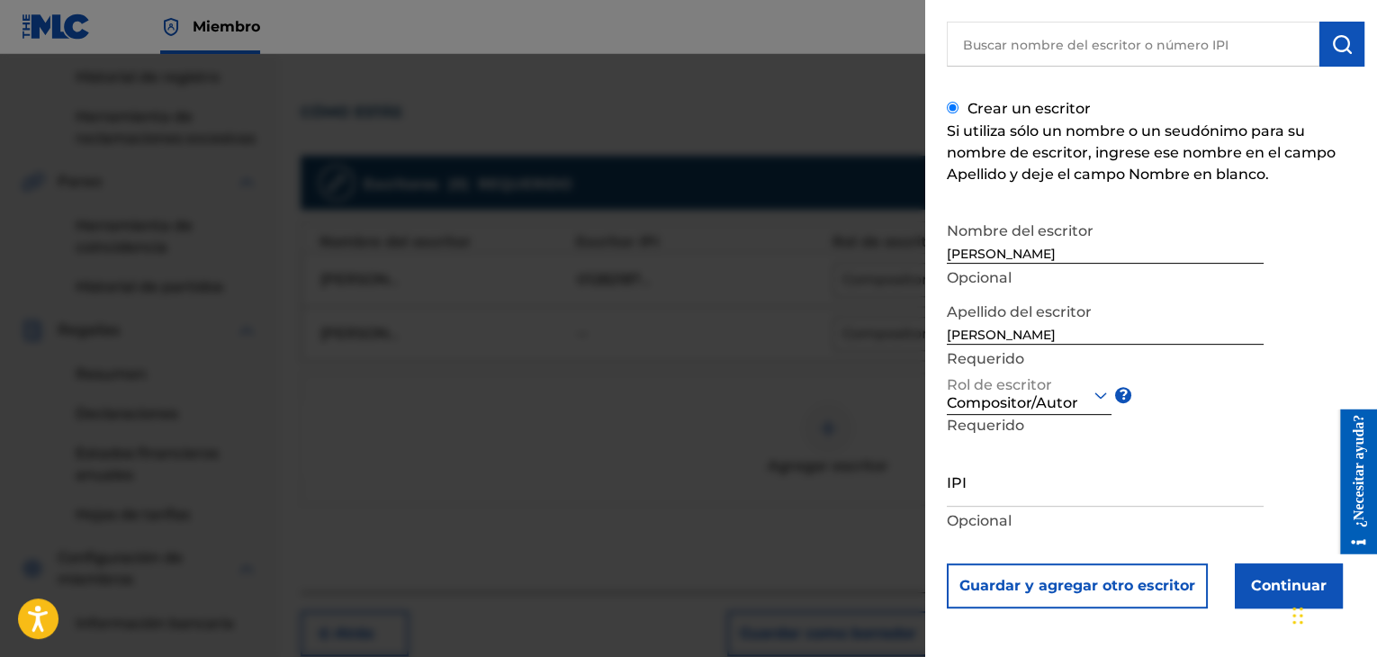
click at [1251, 584] on font "Continuar" at bounding box center [1289, 585] width 76 height 17
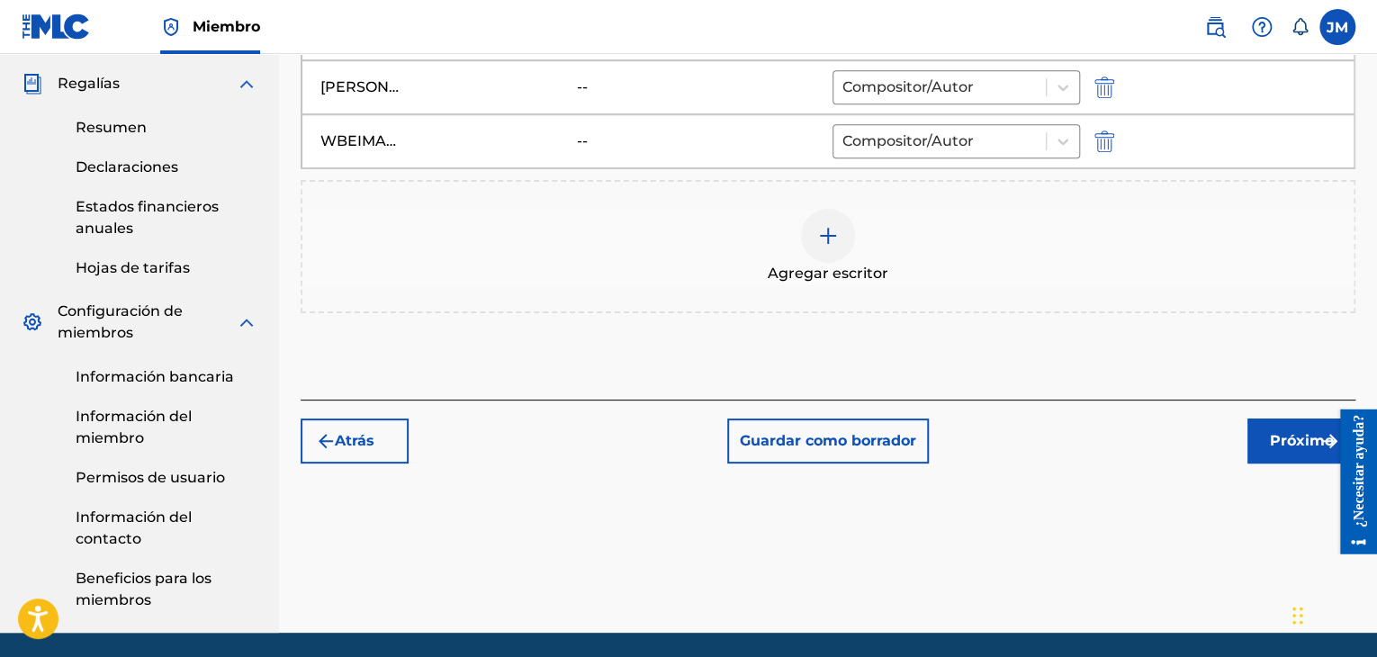
scroll to position [660, 0]
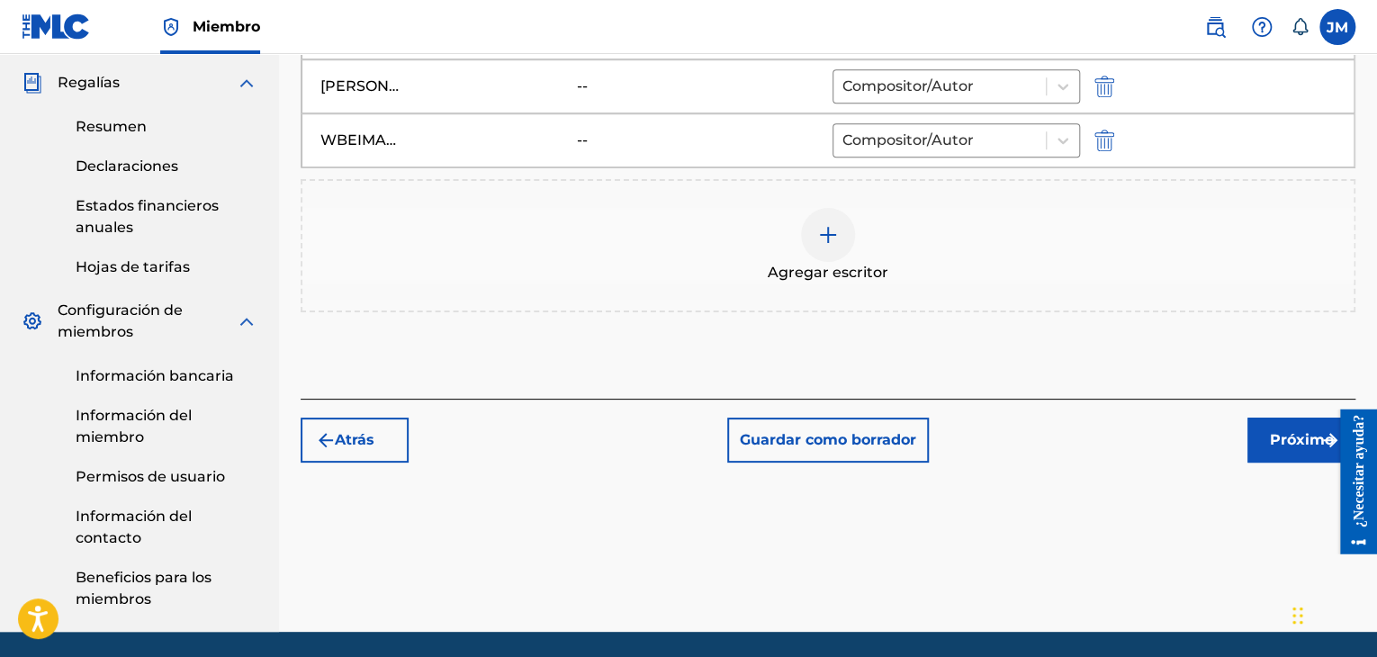
click at [1280, 418] on button "Próximo" at bounding box center [1301, 440] width 108 height 45
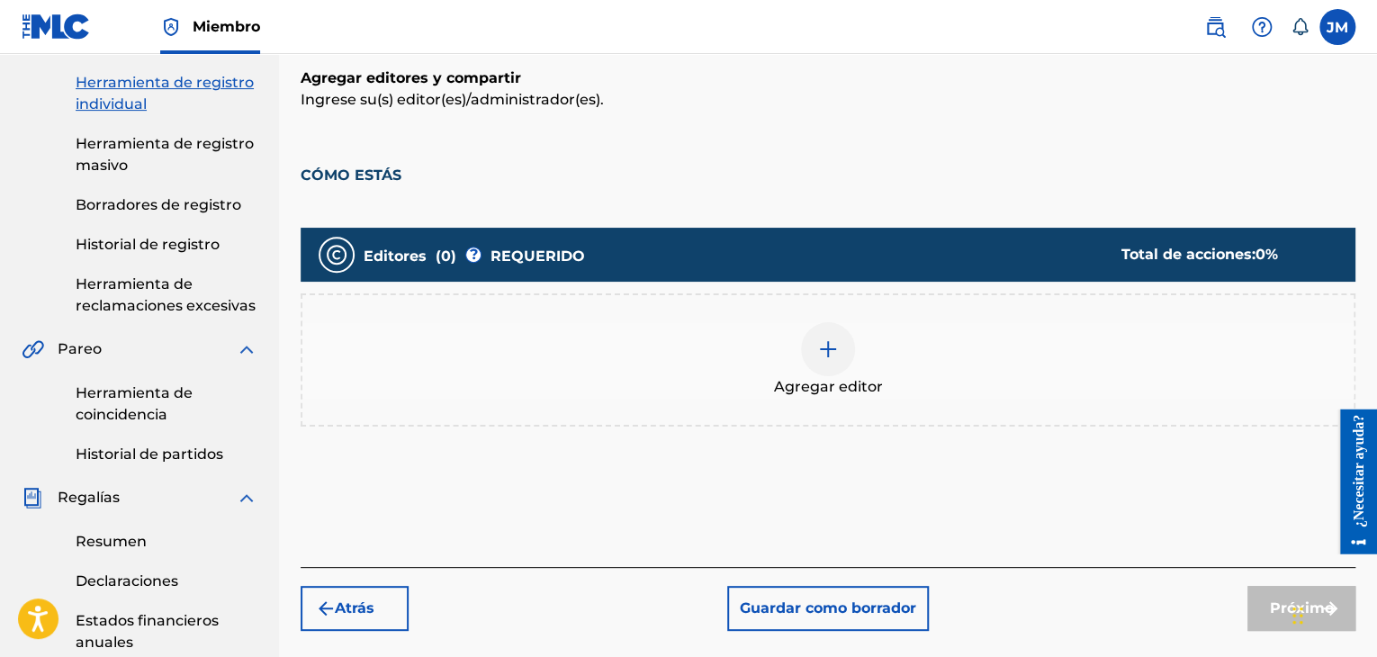
scroll to position [256, 0]
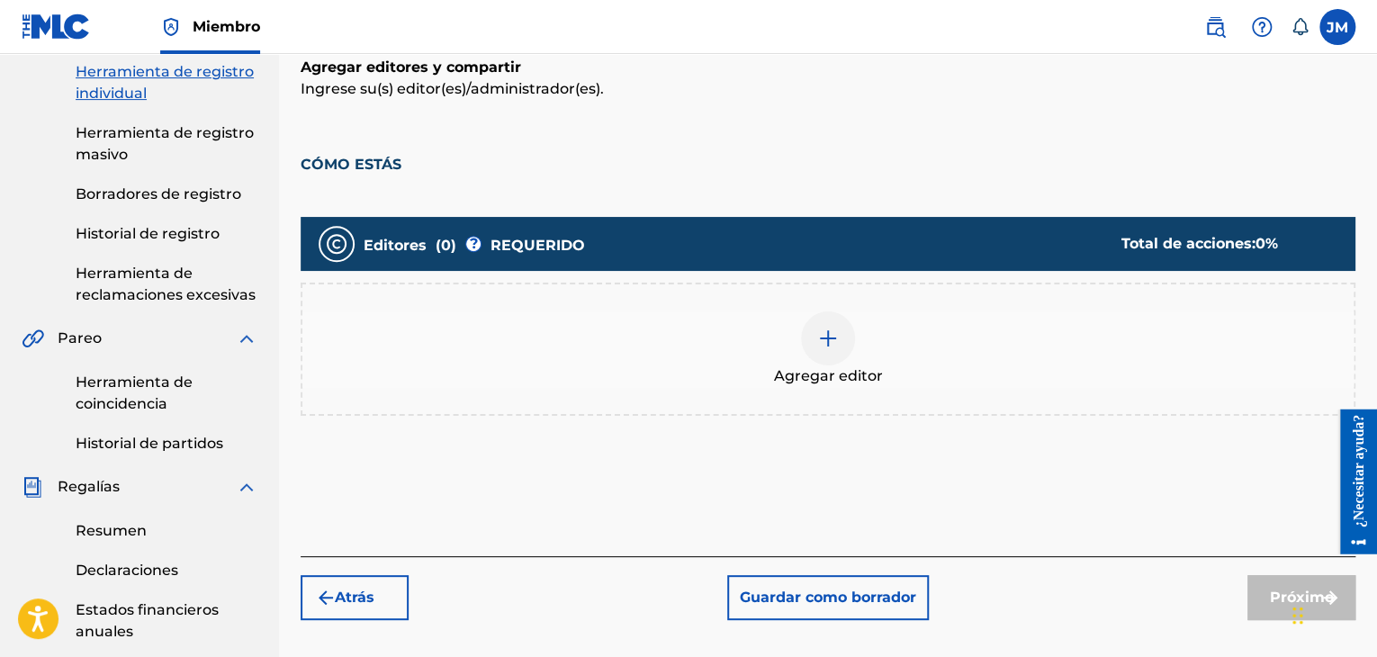
click at [1195, 130] on h1 "CÓMO ESTÁS" at bounding box center [828, 154] width 1055 height 54
click at [826, 328] on img at bounding box center [828, 339] width 22 height 22
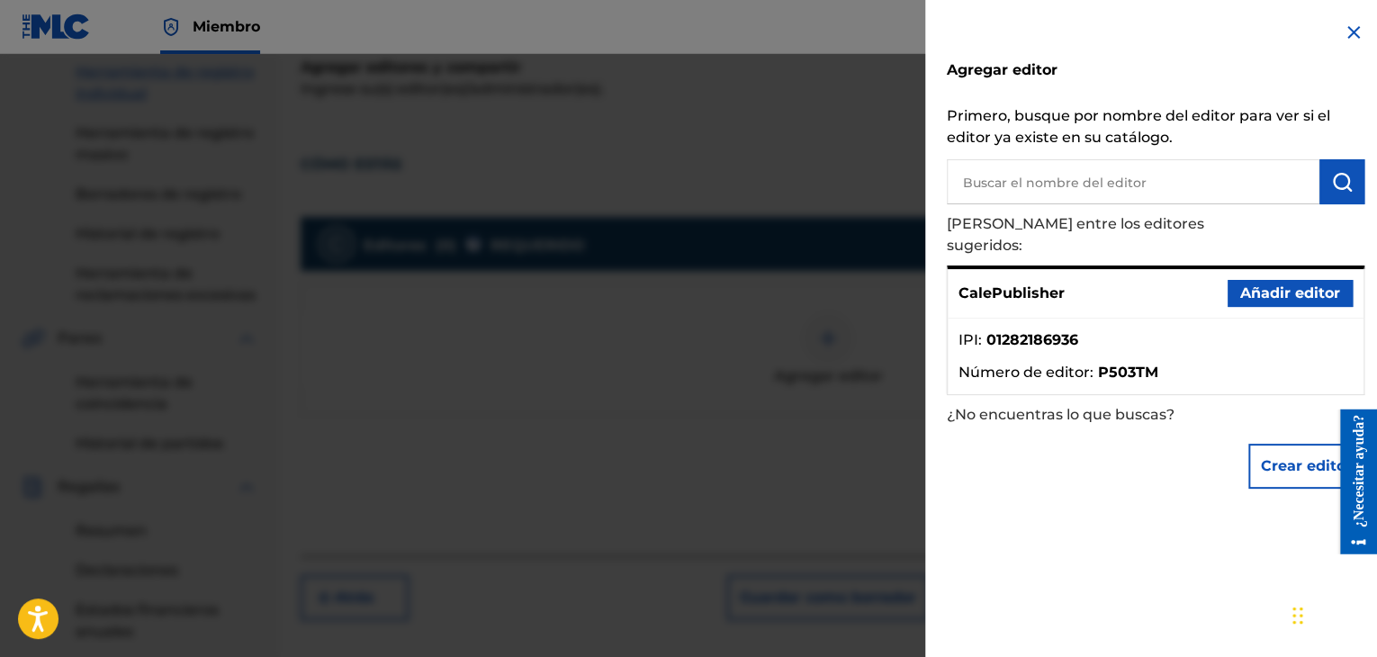
click at [1268, 284] on font "Añadir editor" at bounding box center [1290, 292] width 100 height 17
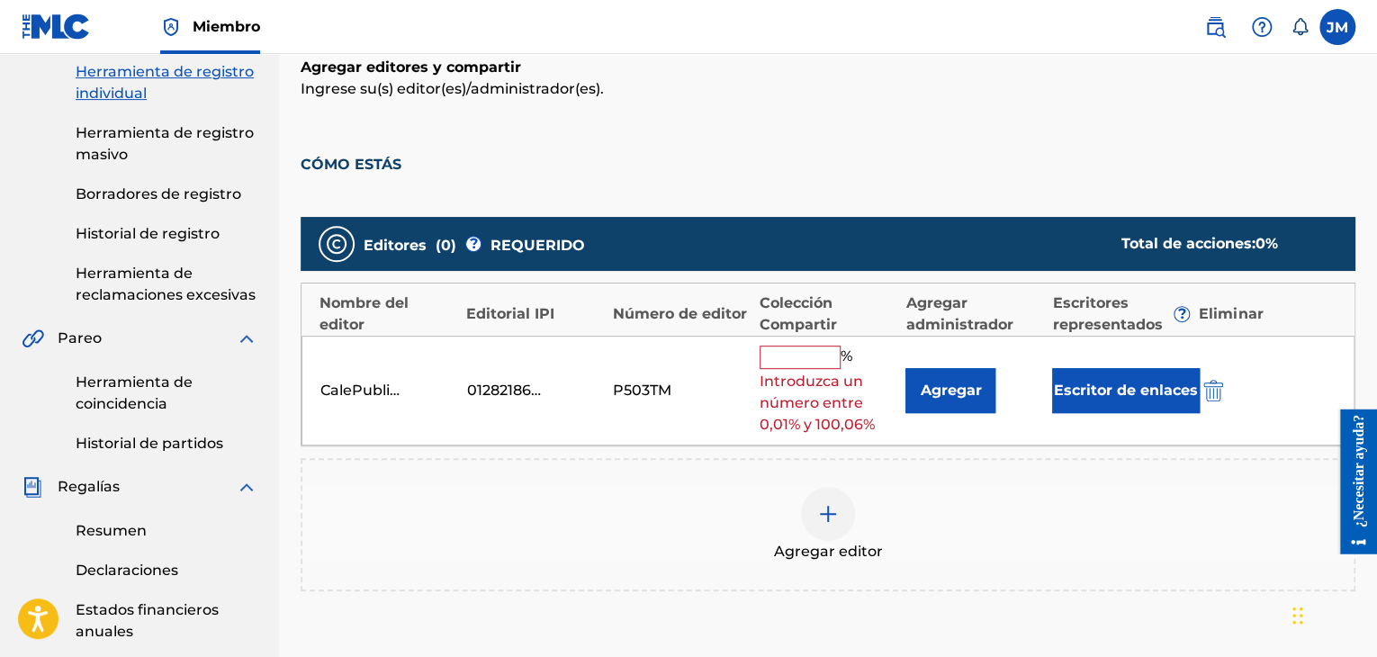
click at [785, 357] on input "text" at bounding box center [799, 357] width 81 height 23
type input "40"
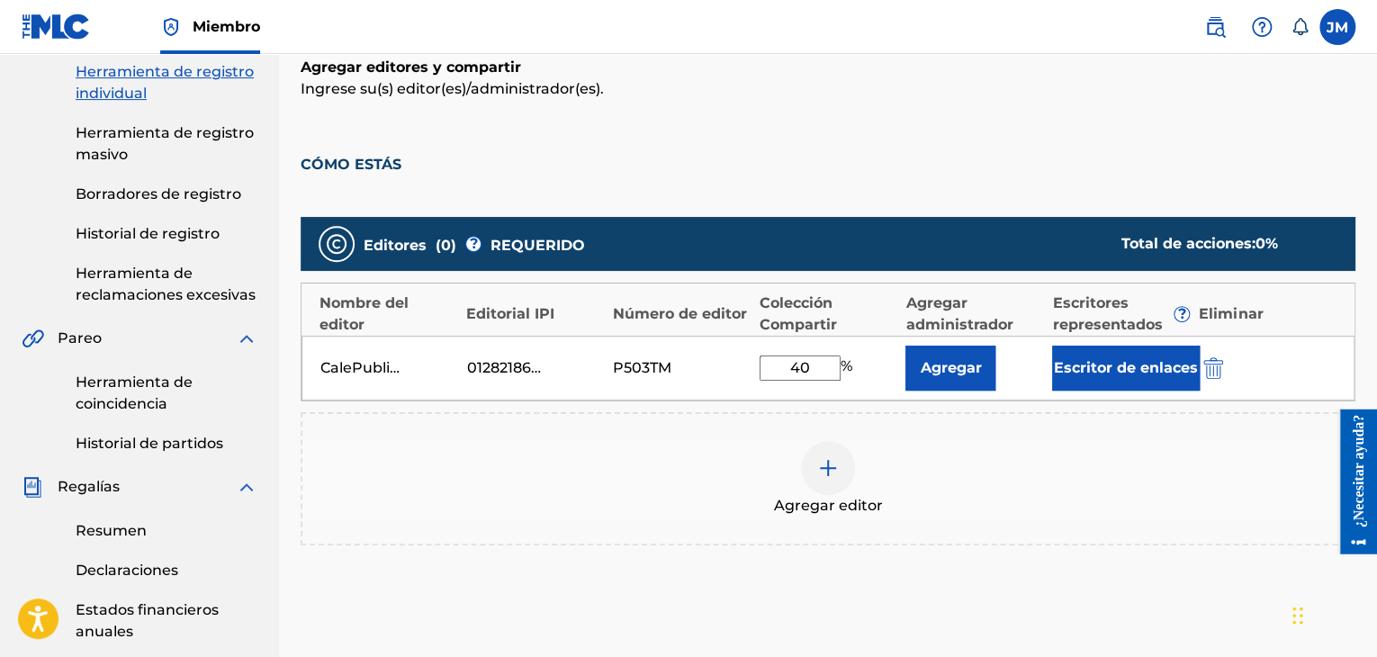
click at [844, 479] on div at bounding box center [828, 468] width 54 height 54
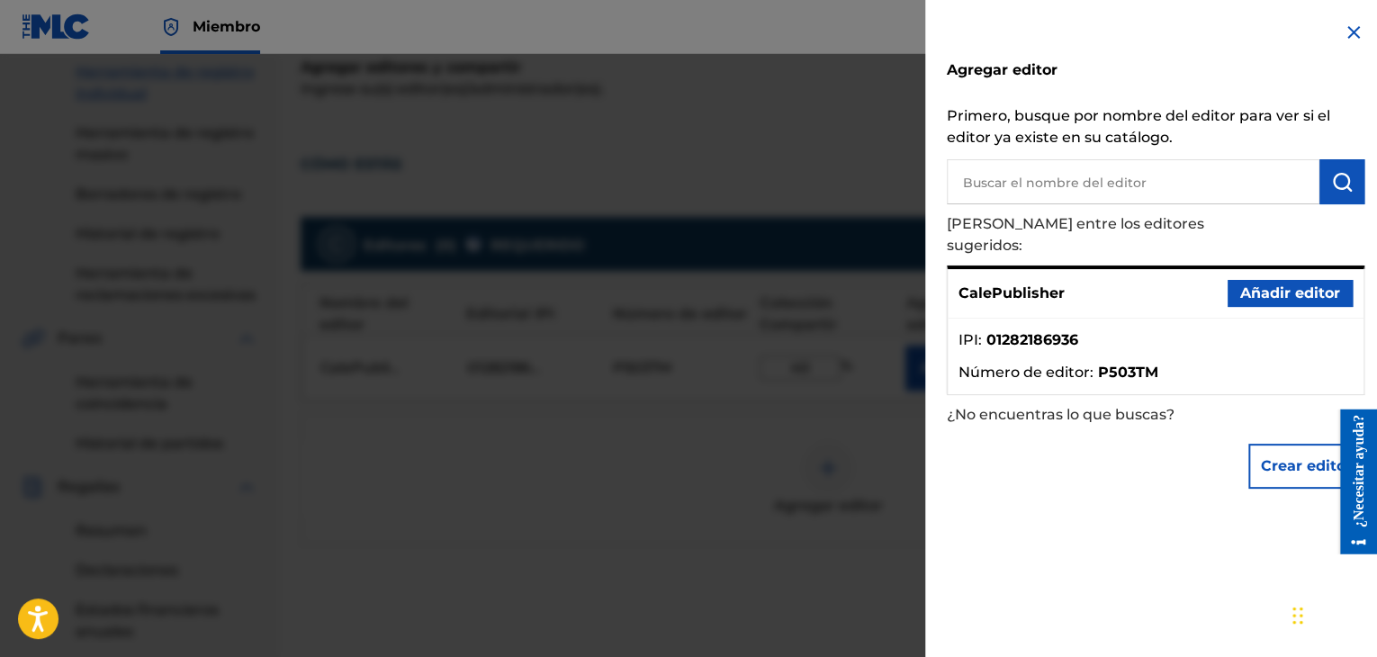
click at [1283, 457] on font "Crear editor" at bounding box center [1306, 465] width 91 height 17
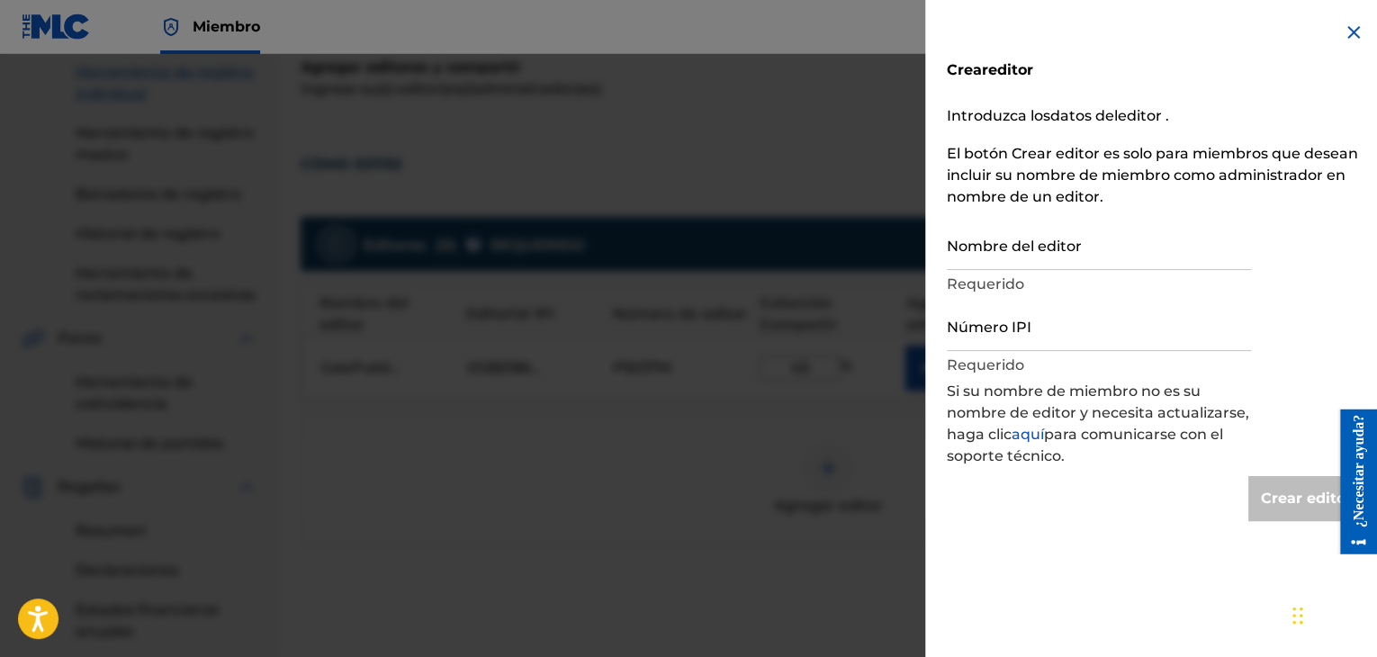
click at [1347, 24] on img at bounding box center [1354, 33] width 22 height 22
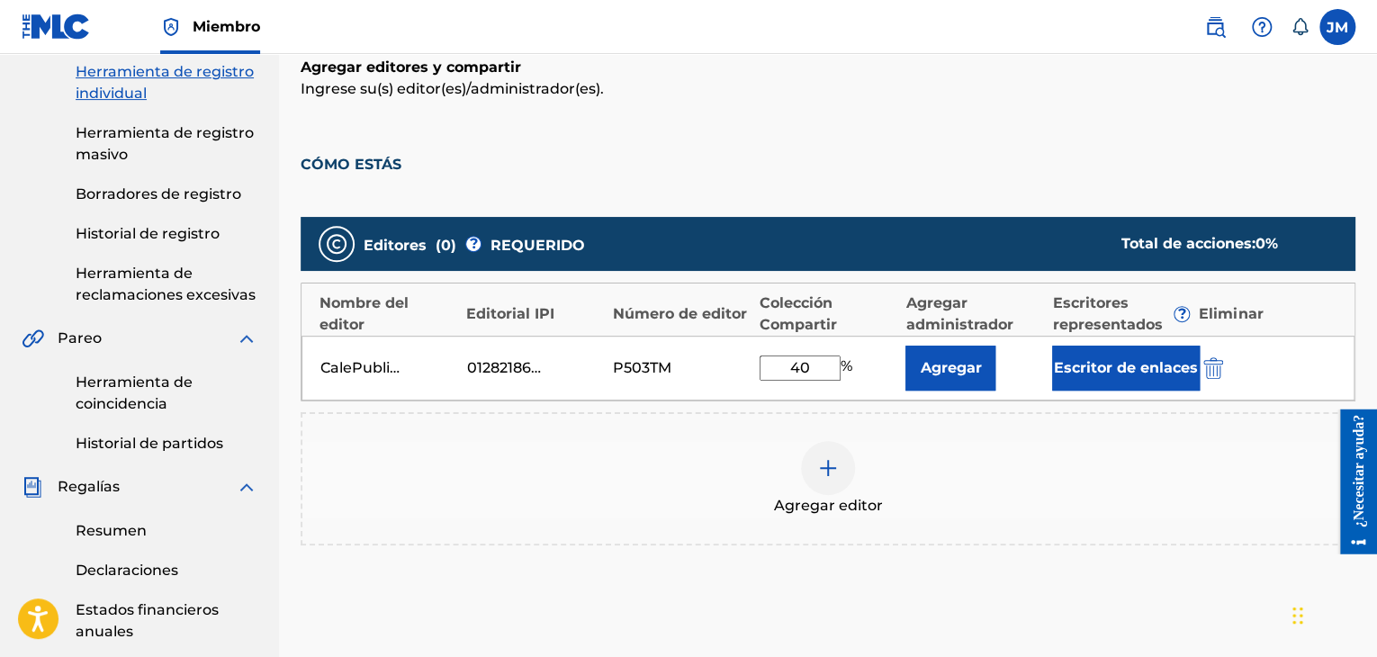
scroll to position [511, 0]
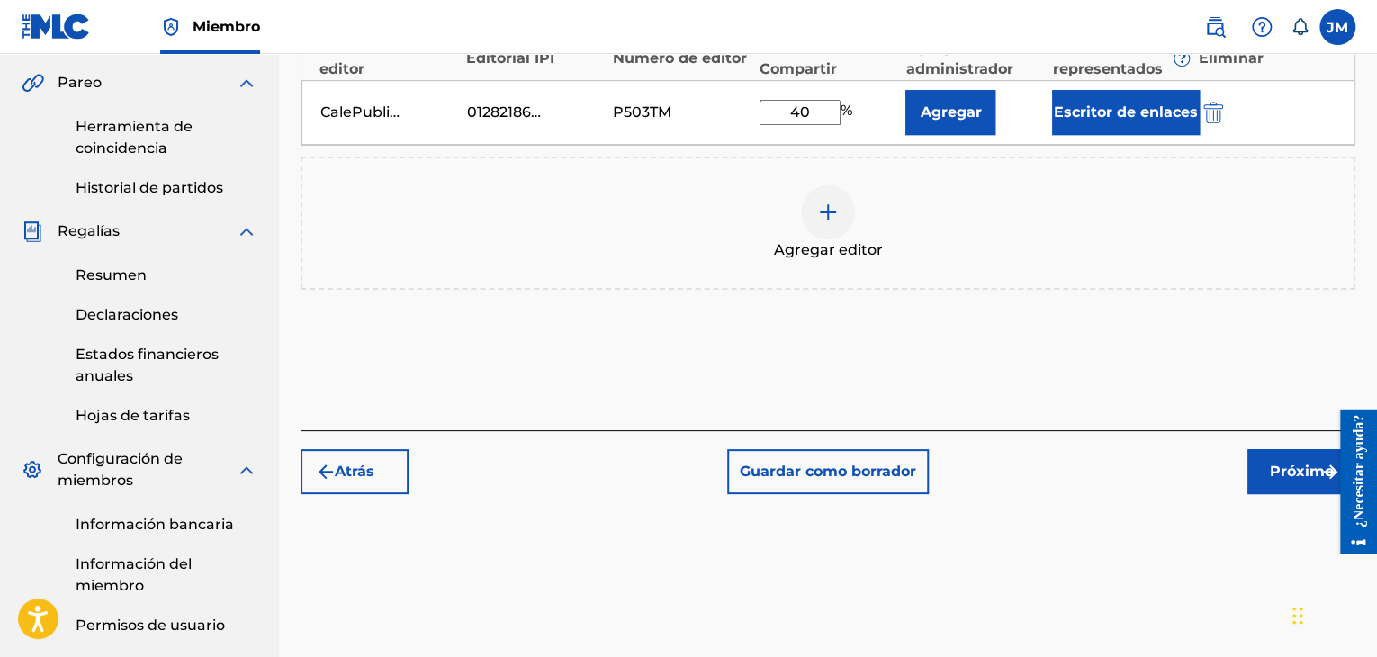
click at [1263, 453] on button "Próximo" at bounding box center [1301, 471] width 108 height 45
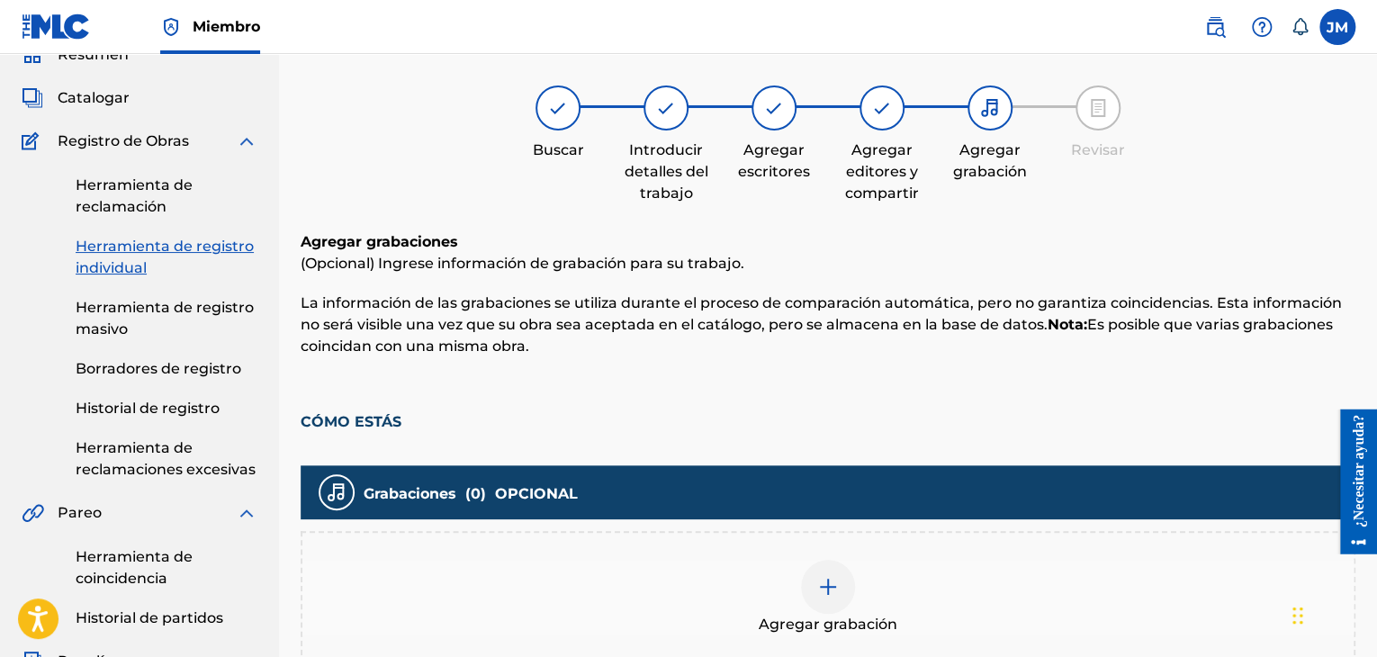
scroll to position [345, 0]
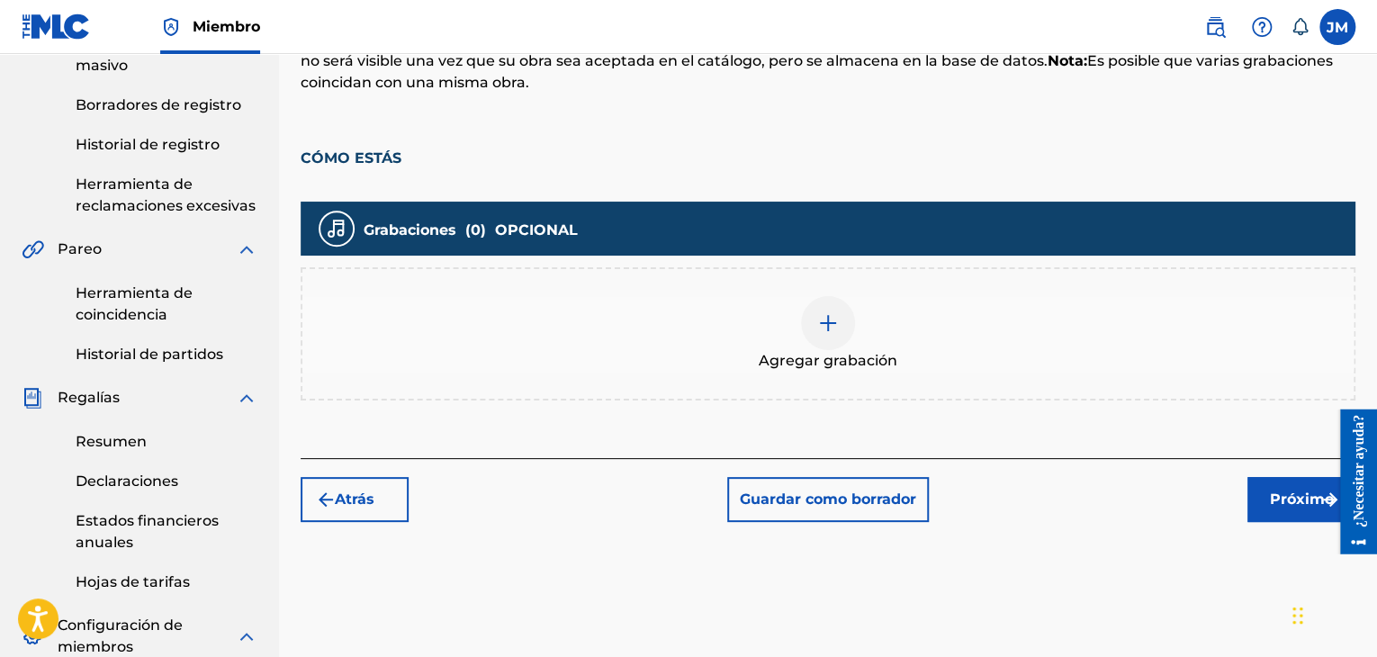
click at [828, 330] on img at bounding box center [828, 323] width 22 height 22
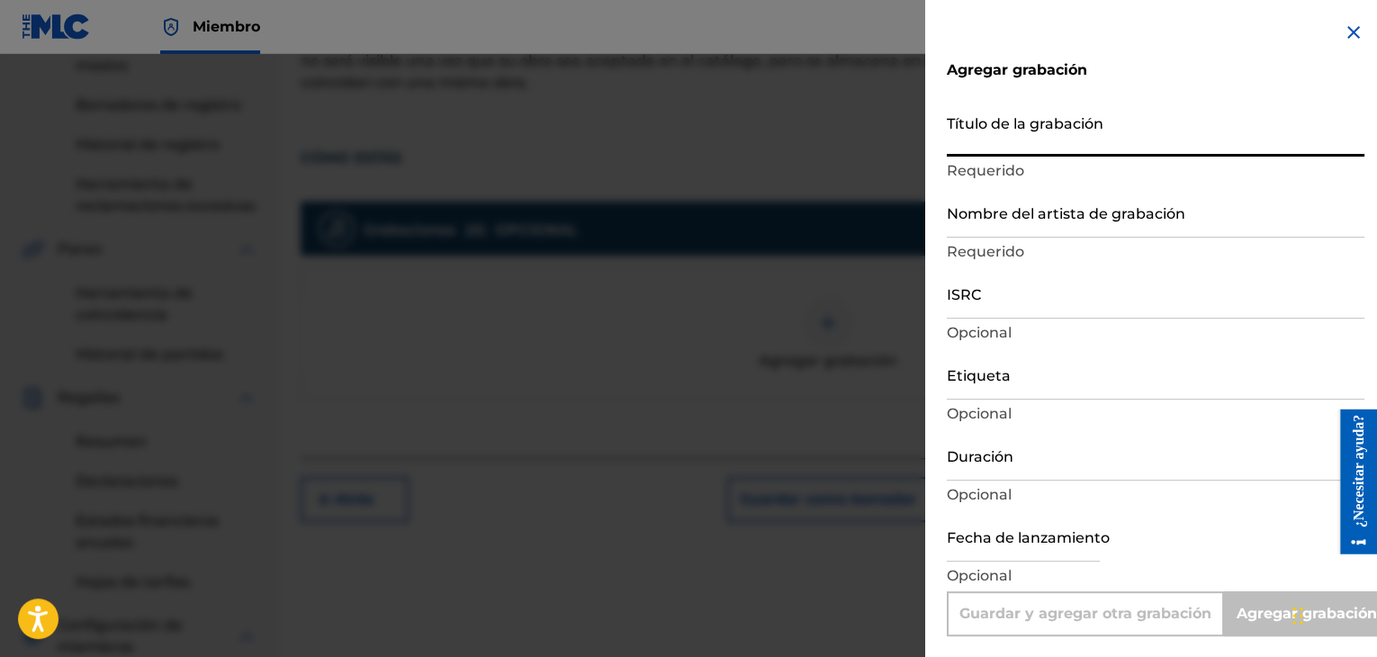
click at [1091, 145] on input "Título de la grabación" at bounding box center [1156, 130] width 418 height 51
type input "C"
type input "Add Recording"
type input "COMO ESTAS"
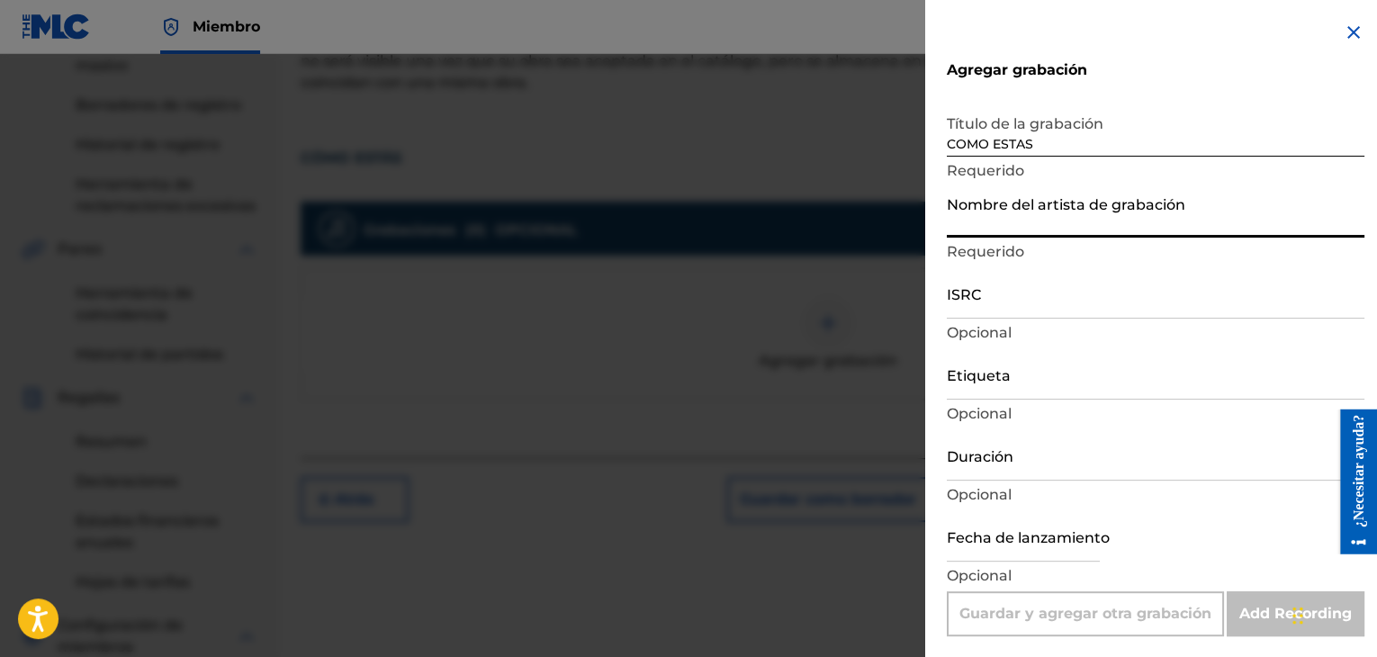
click at [1062, 224] on input "Nombre del artista de grabación" at bounding box center [1156, 211] width 418 height 51
type input "CALE"
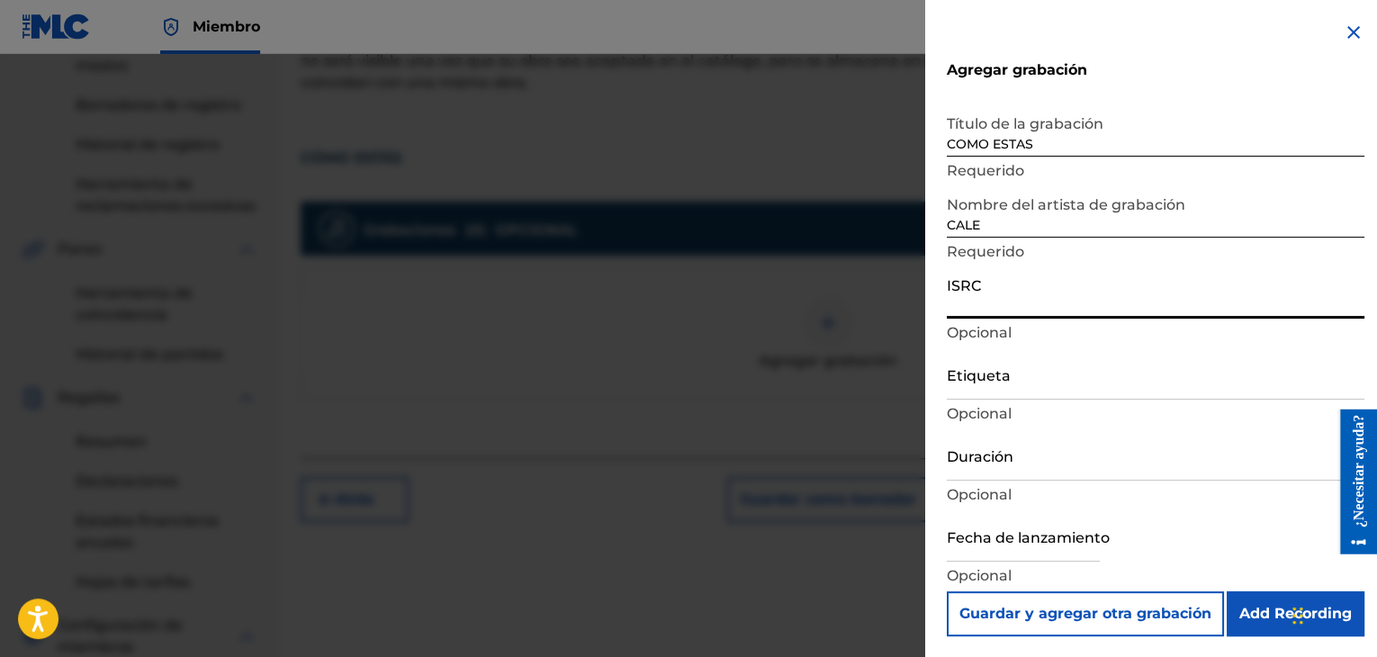
click at [979, 289] on input "ISRC" at bounding box center [1156, 292] width 418 height 51
paste input "GXHAF2536064"
type input "GXHAF2536064"
click at [974, 396] on input "Etiqueta" at bounding box center [1156, 373] width 418 height 51
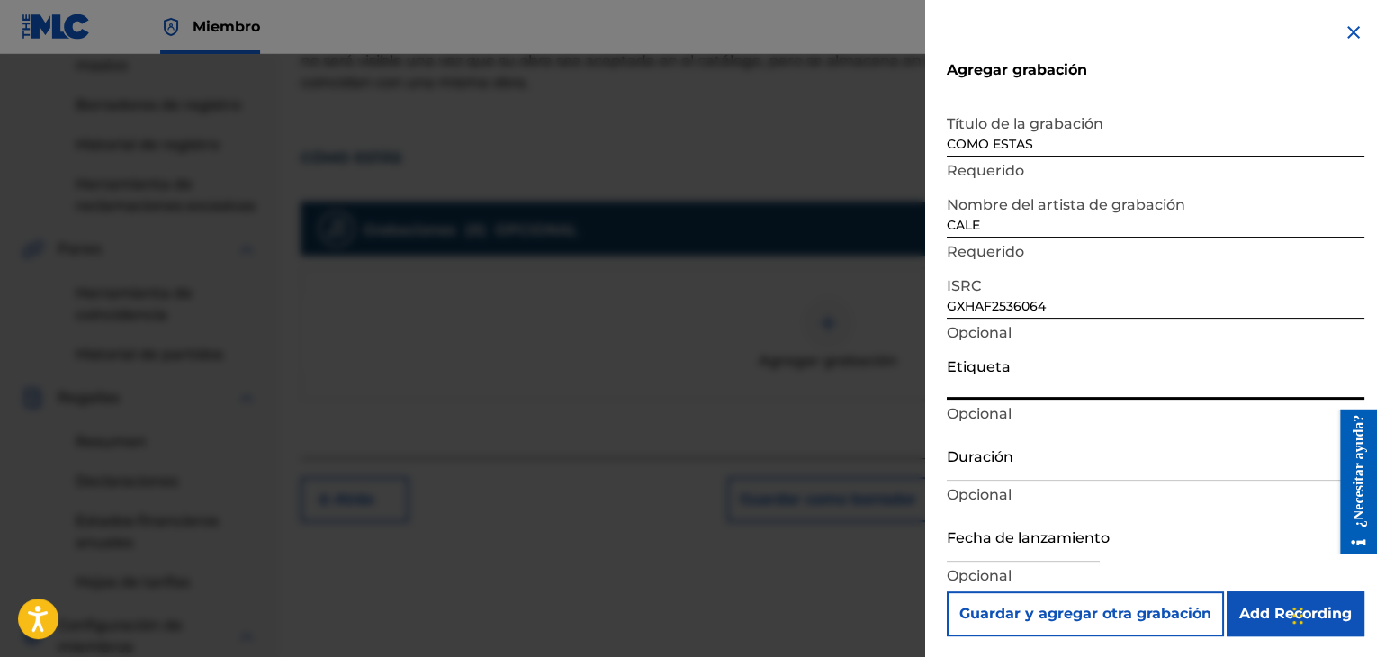
type input "GOLDEN MUSE COMPANY"
click at [1011, 467] on input "Duración" at bounding box center [1156, 454] width 418 height 51
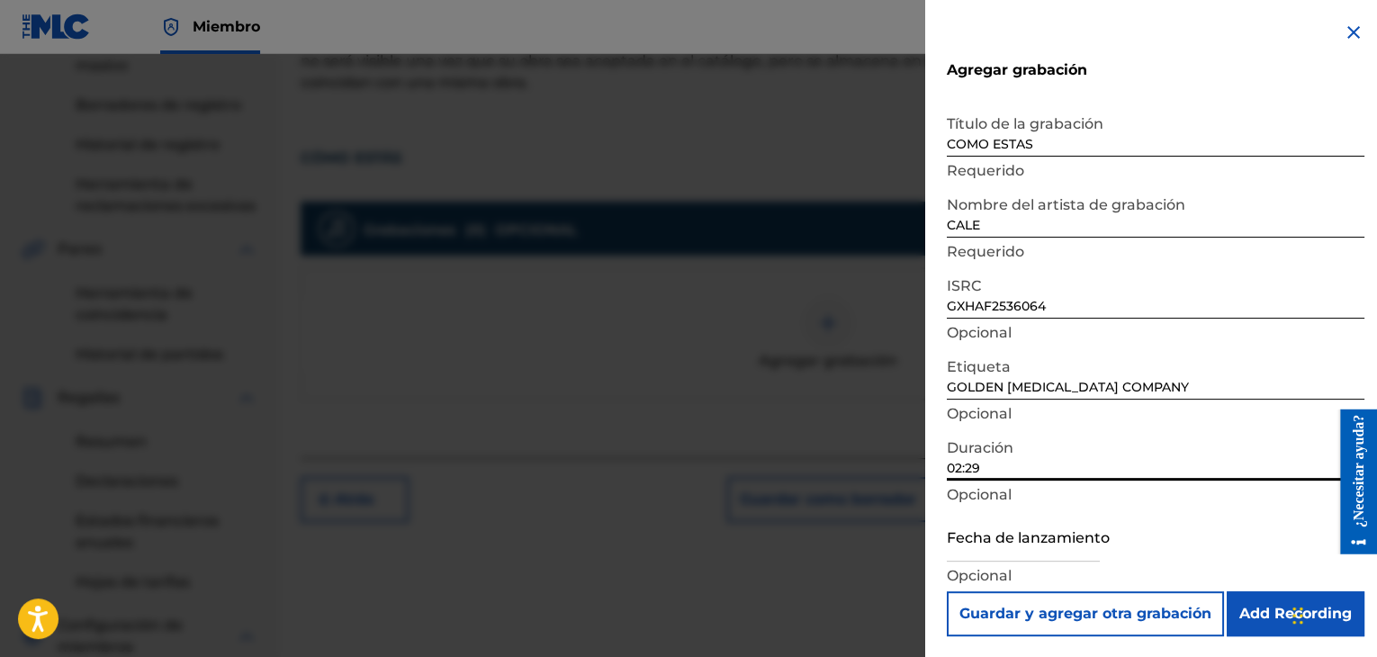
type input "02:29"
click at [989, 539] on input "text" at bounding box center [1023, 535] width 153 height 51
select select "7"
select select "2025"
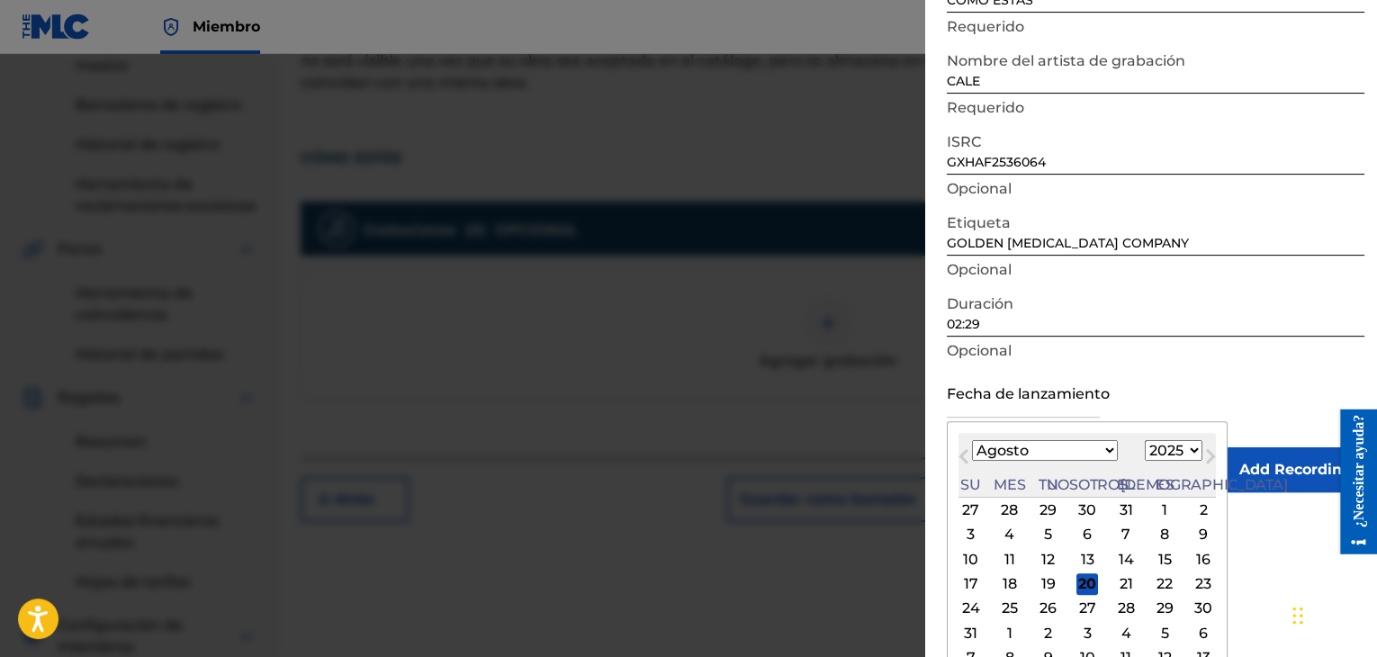
scroll to position [168, 0]
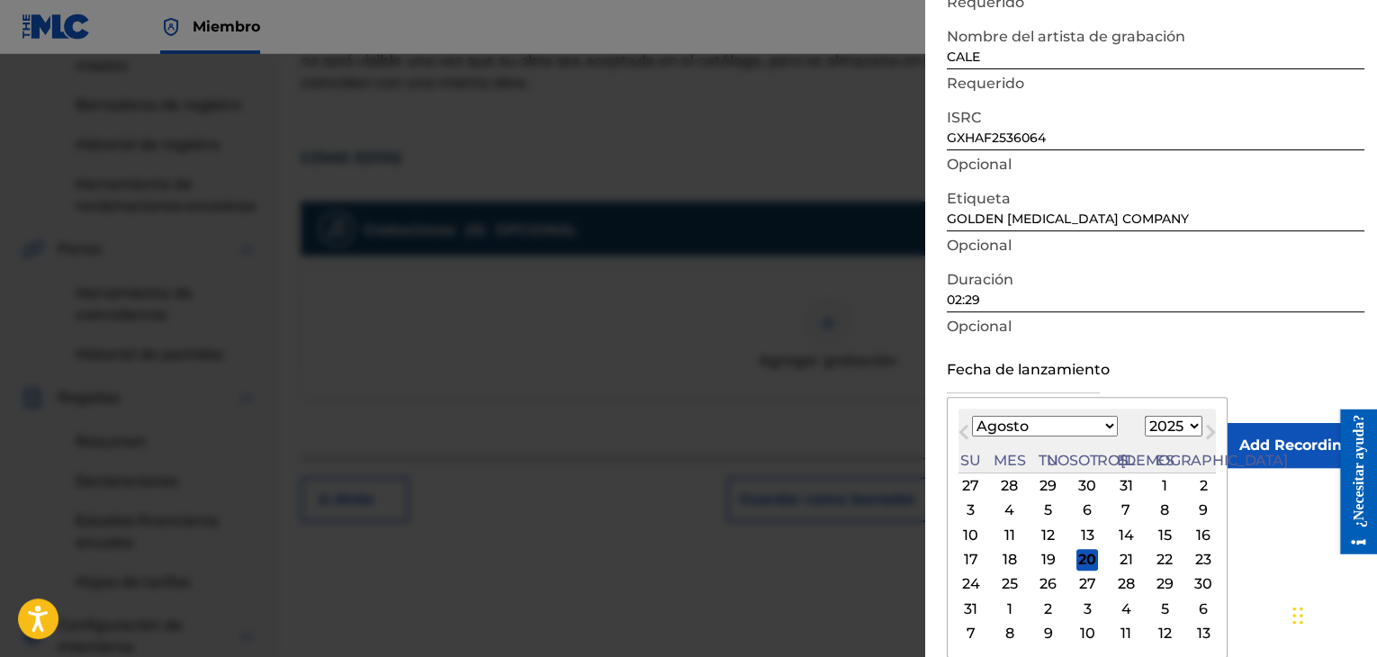
click at [965, 425] on span "Mes anterior" at bounding box center [965, 434] width 0 height 27
select select "6"
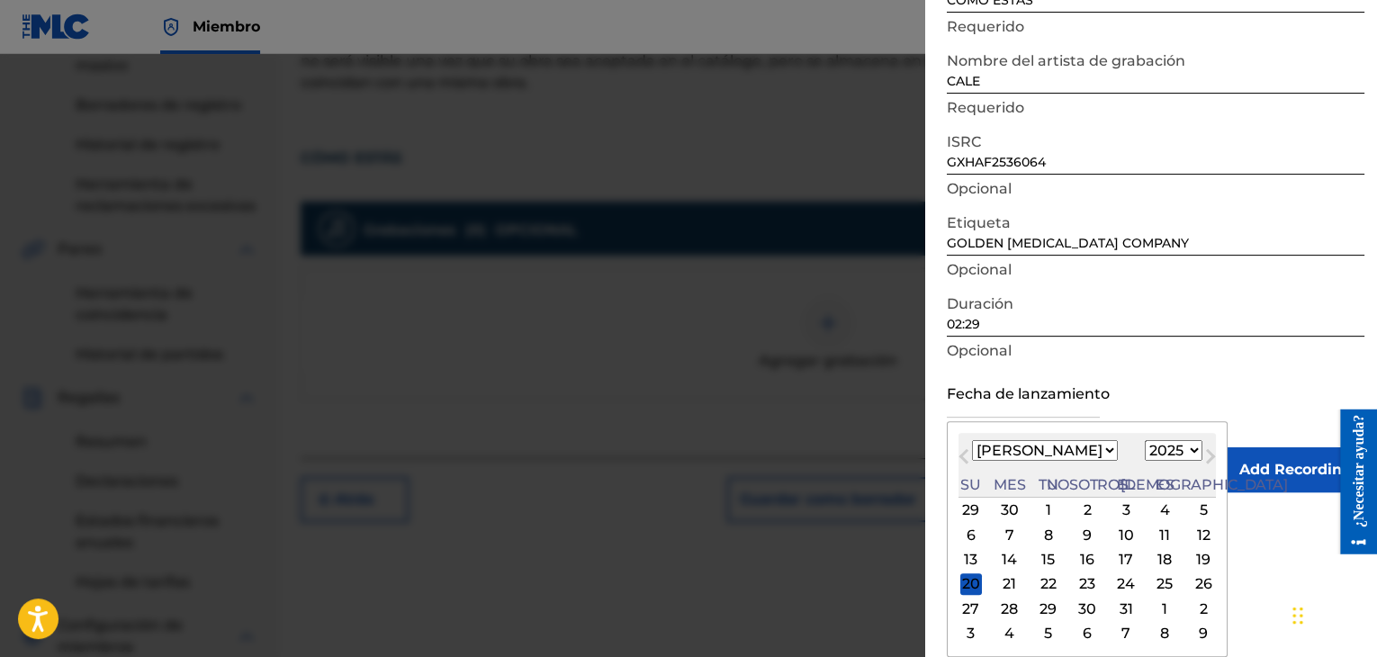
scroll to position [462, 0]
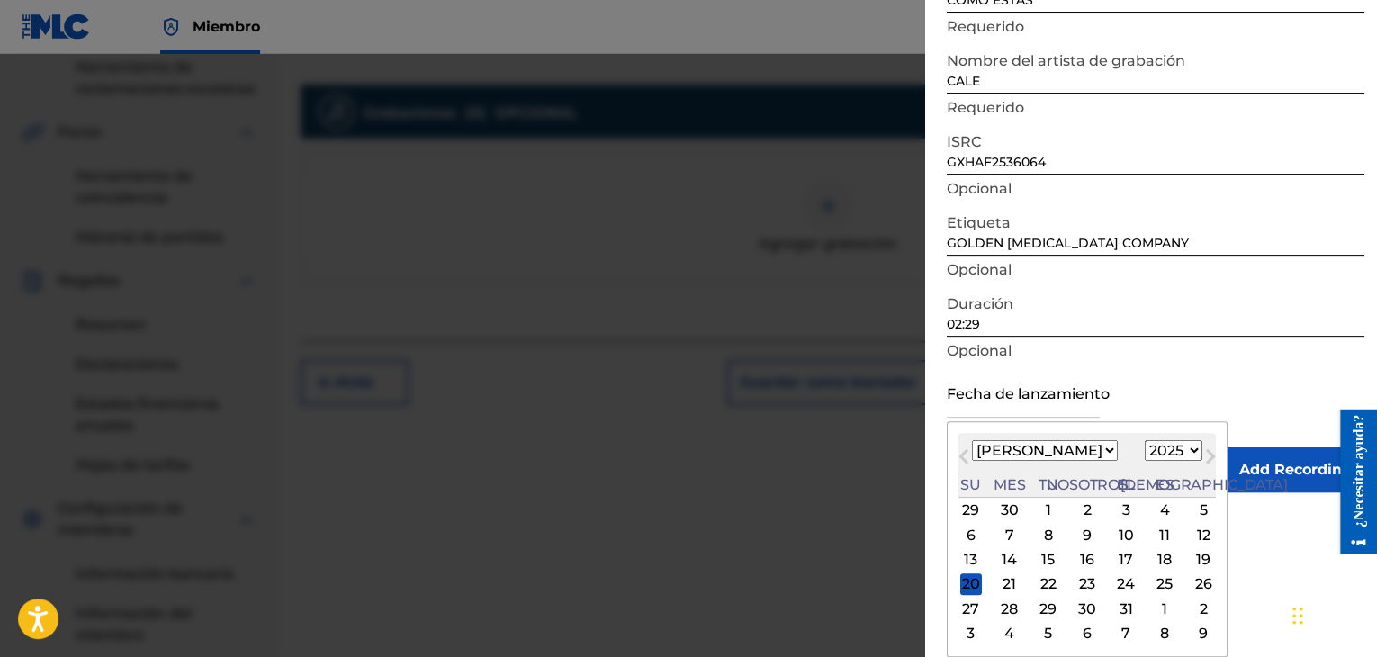
click at [1115, 612] on div "31" at bounding box center [1126, 608] width 22 height 22
type input "July 31 2025"
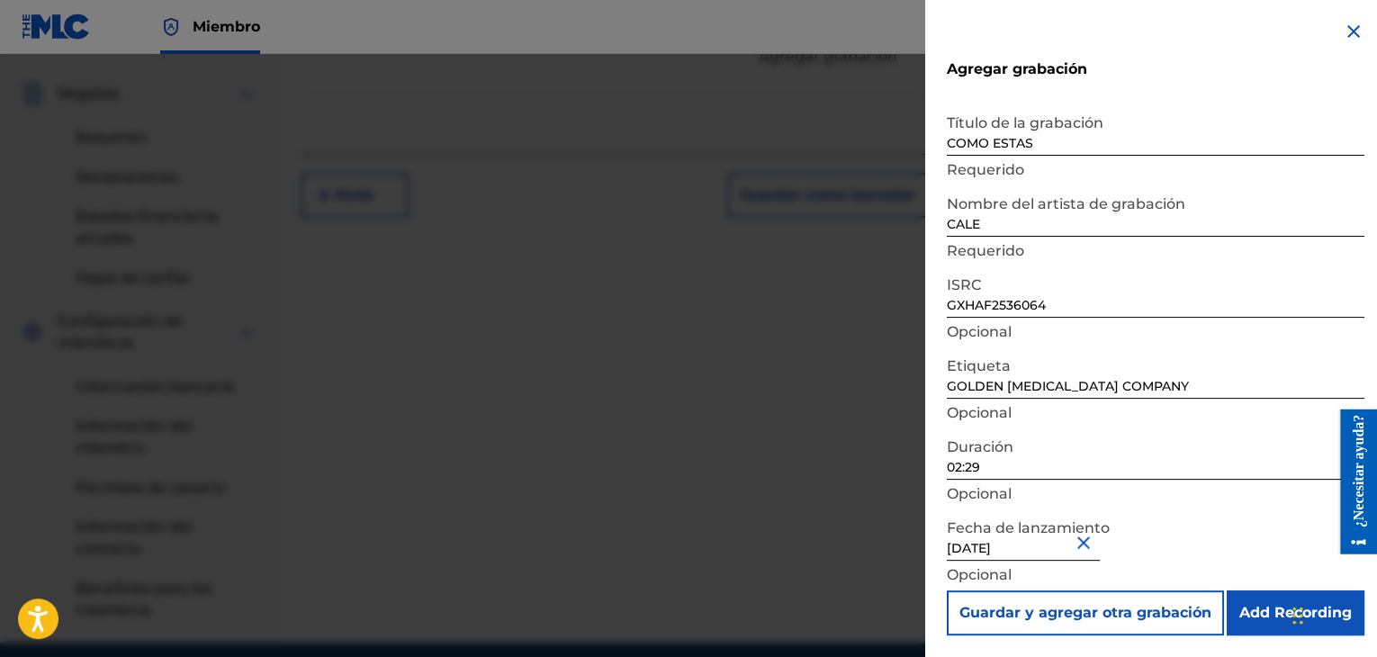
scroll to position [651, 0]
click at [1249, 612] on input "Add Recording" at bounding box center [1295, 612] width 138 height 45
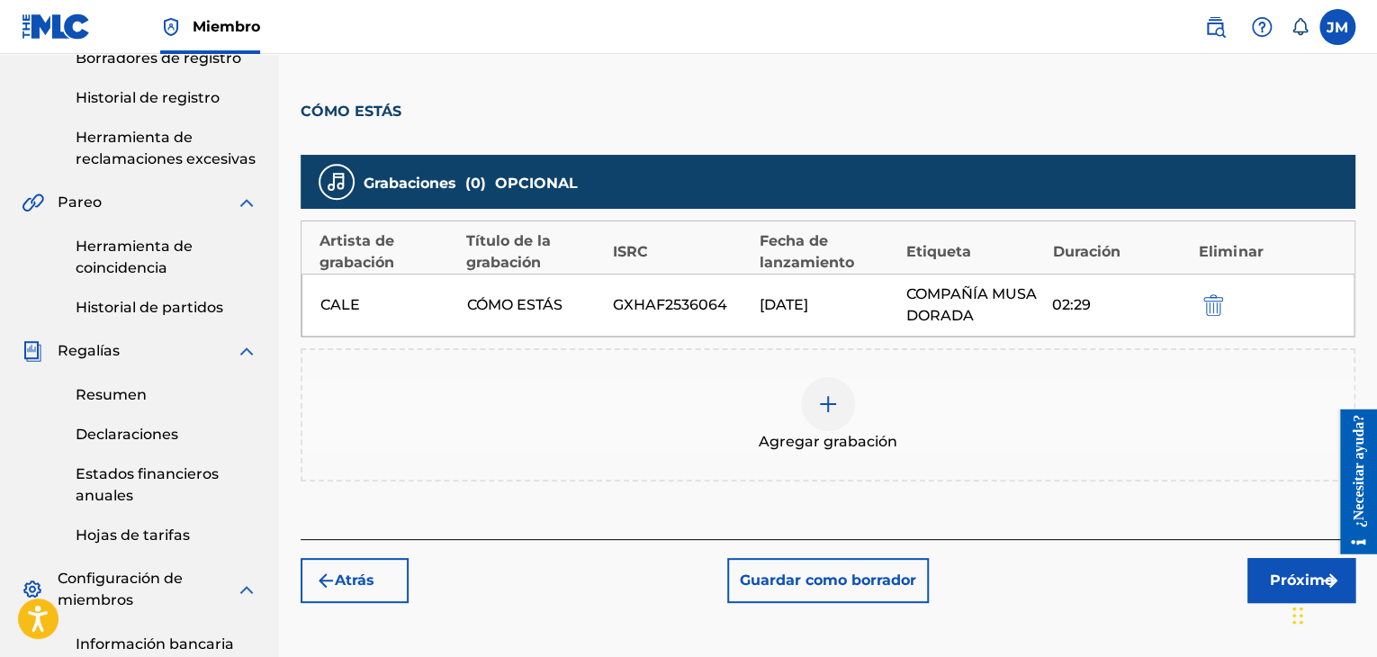
scroll to position [451, 0]
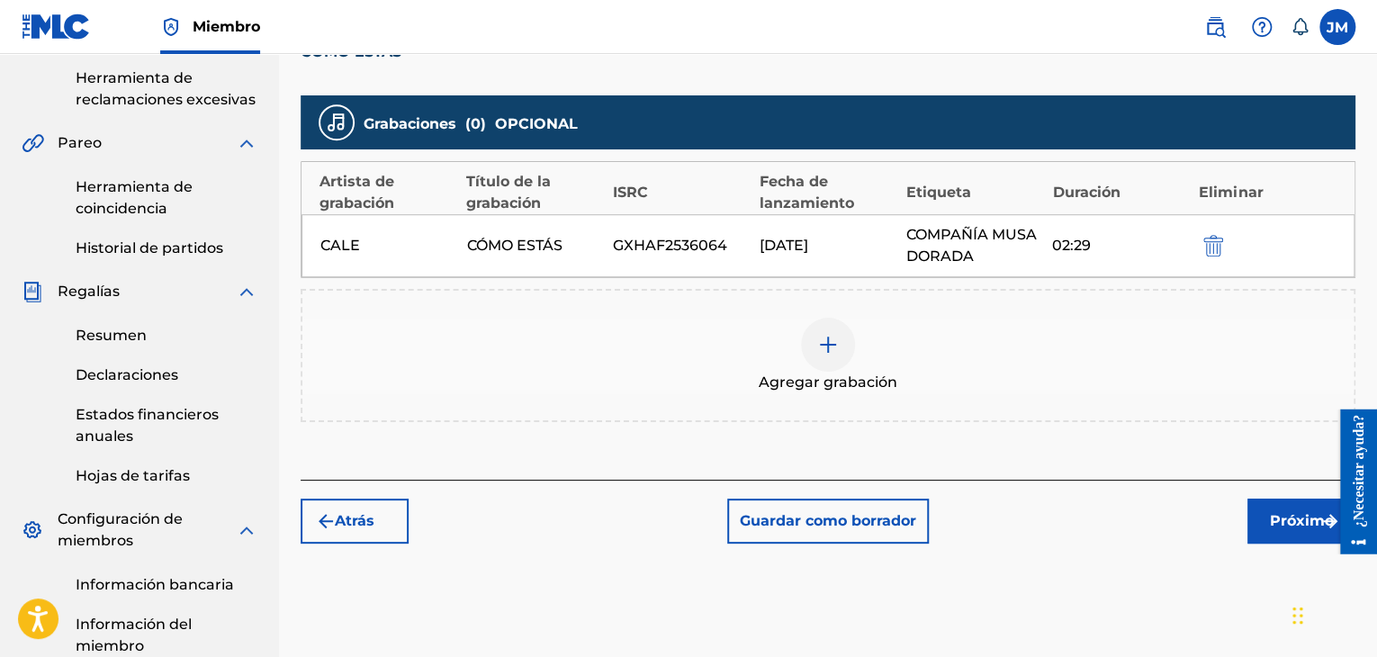
click at [1270, 529] on font "Próximo" at bounding box center [1302, 521] width 64 height 22
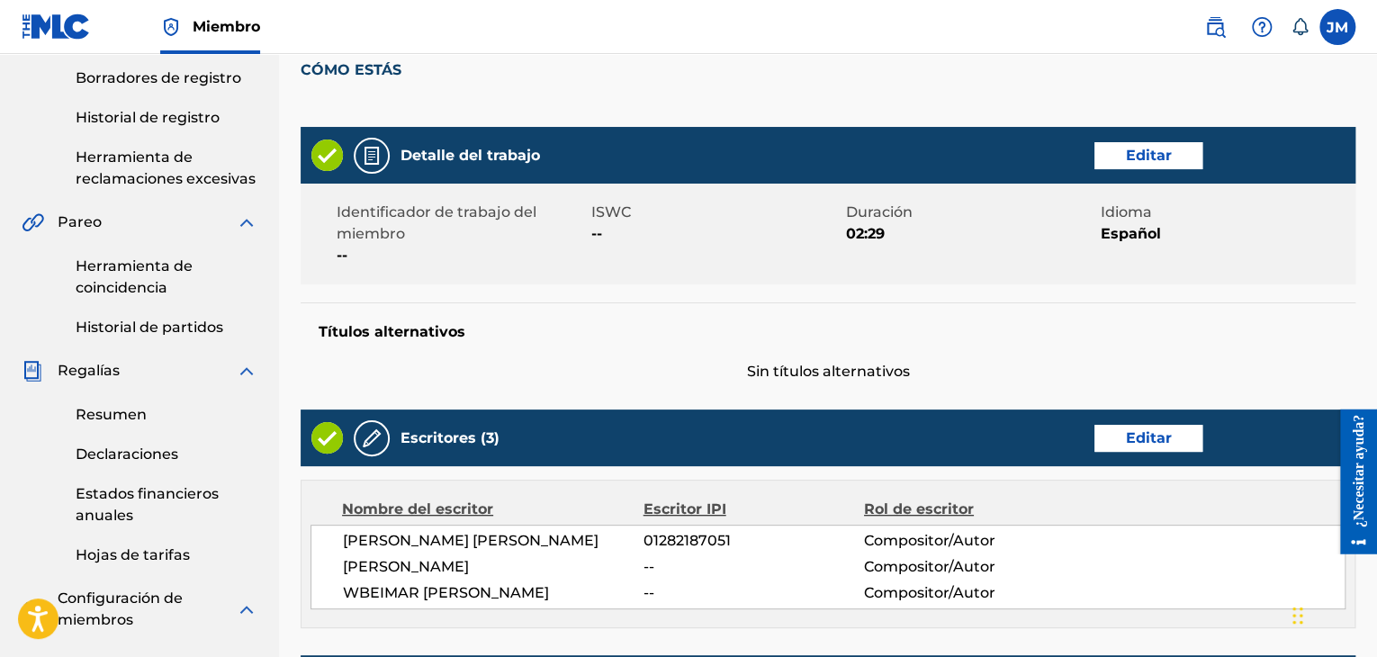
scroll to position [376, 0]
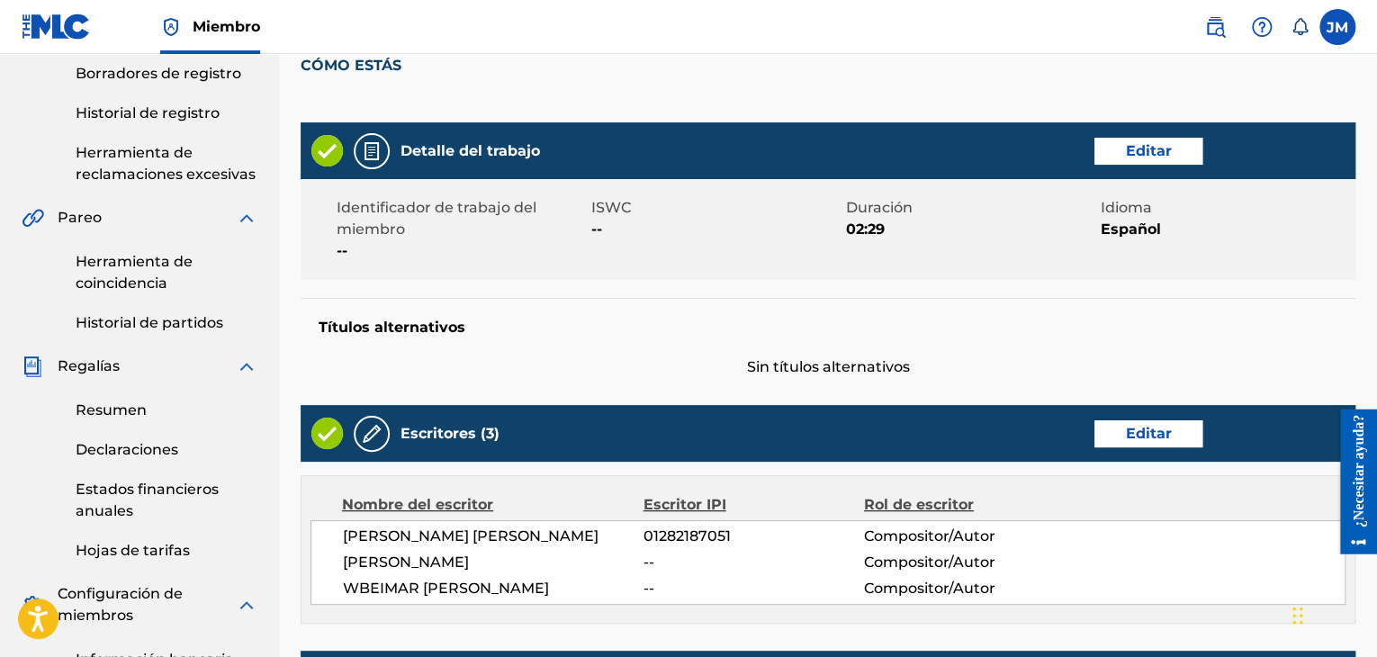
click at [1271, 483] on div "Nombre del escritor Escritor IPI Rol de escritor Juan Pablo Muñoz Cadavid 01282…" at bounding box center [828, 549] width 1055 height 148
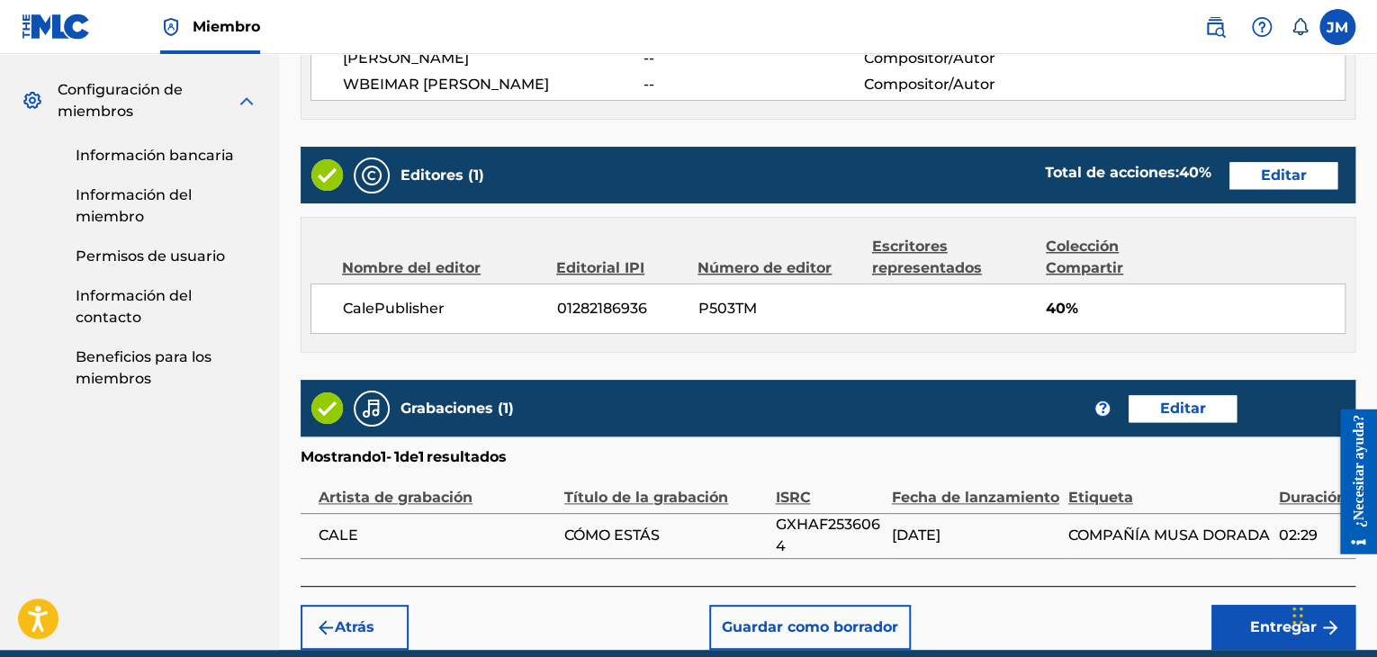
scroll to position [957, 0]
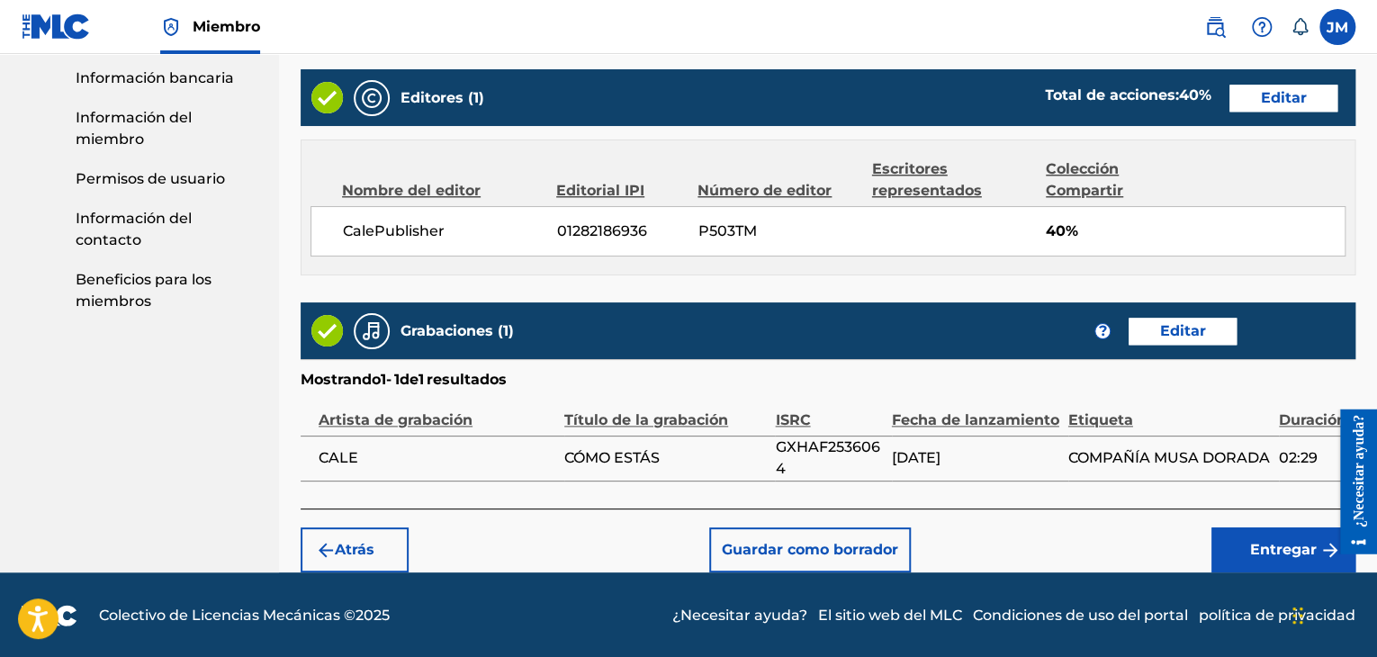
click at [897, 187] on font "Escritores representados" at bounding box center [927, 179] width 110 height 39
click at [899, 235] on div "CalePublisher 01282186936 P503TM 40%" at bounding box center [827, 231] width 1035 height 50
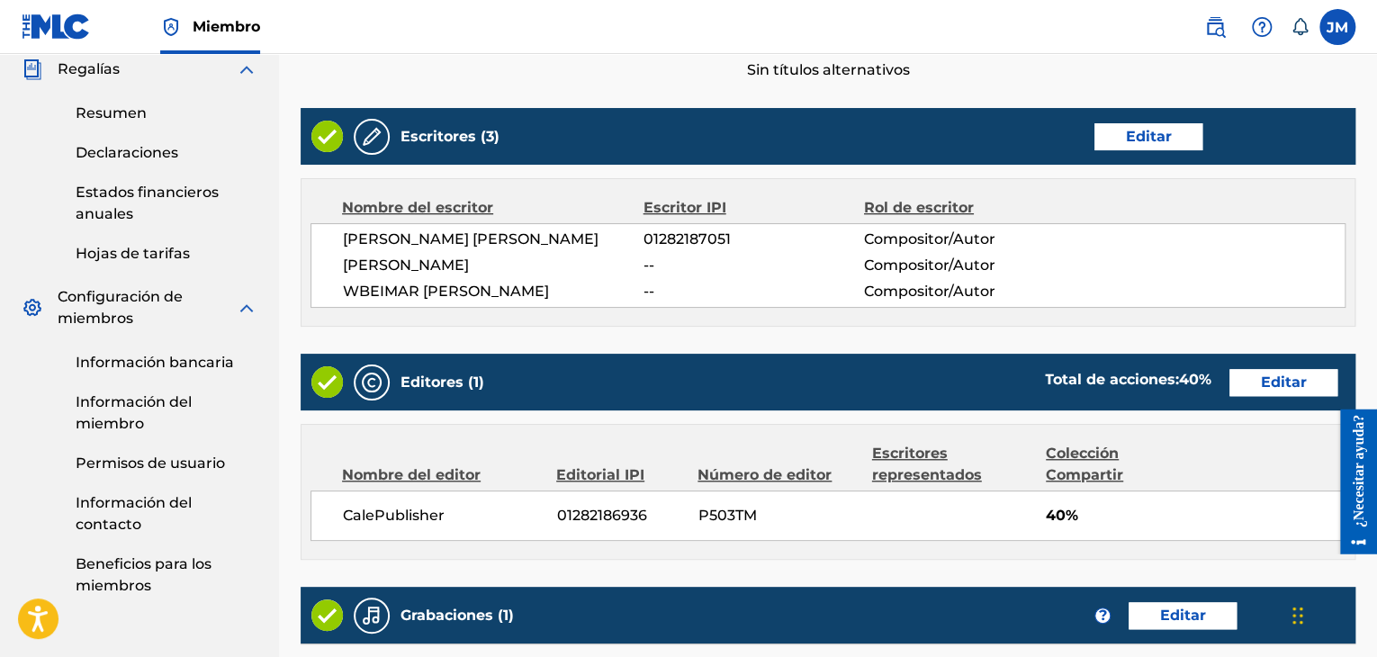
scroll to position [677, 0]
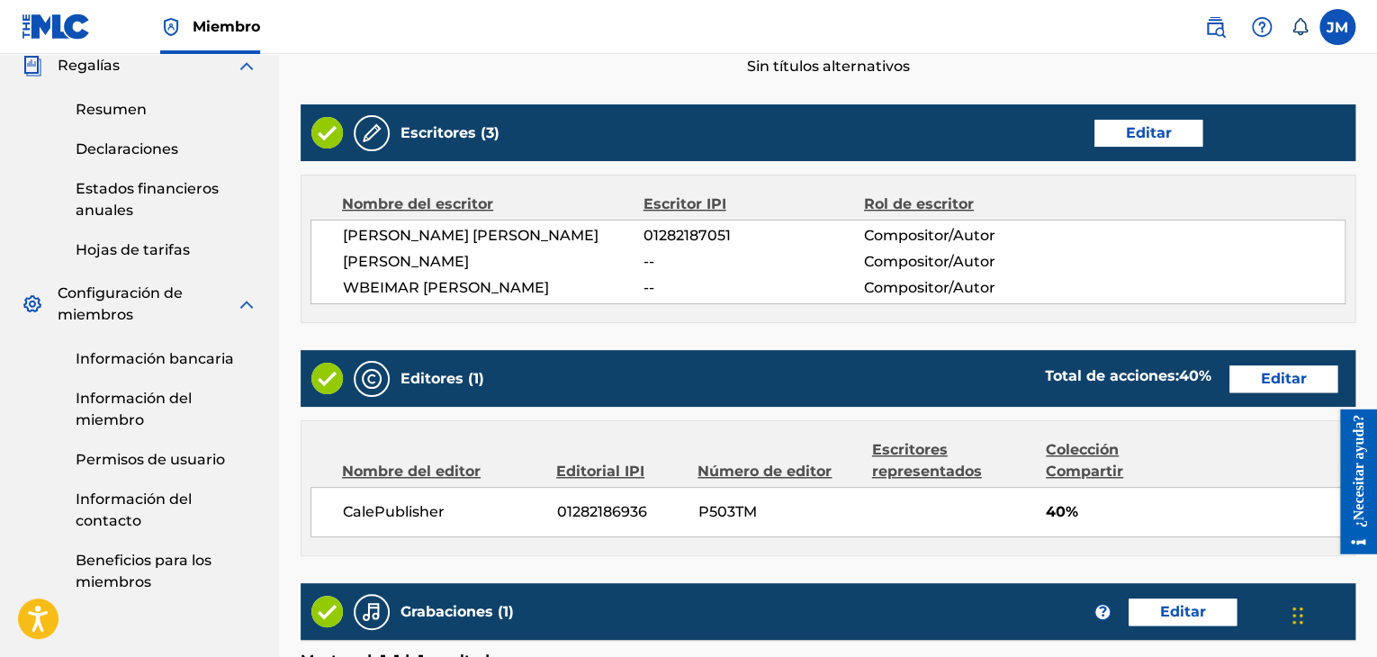
click at [1257, 370] on button "Editar" at bounding box center [1283, 378] width 108 height 27
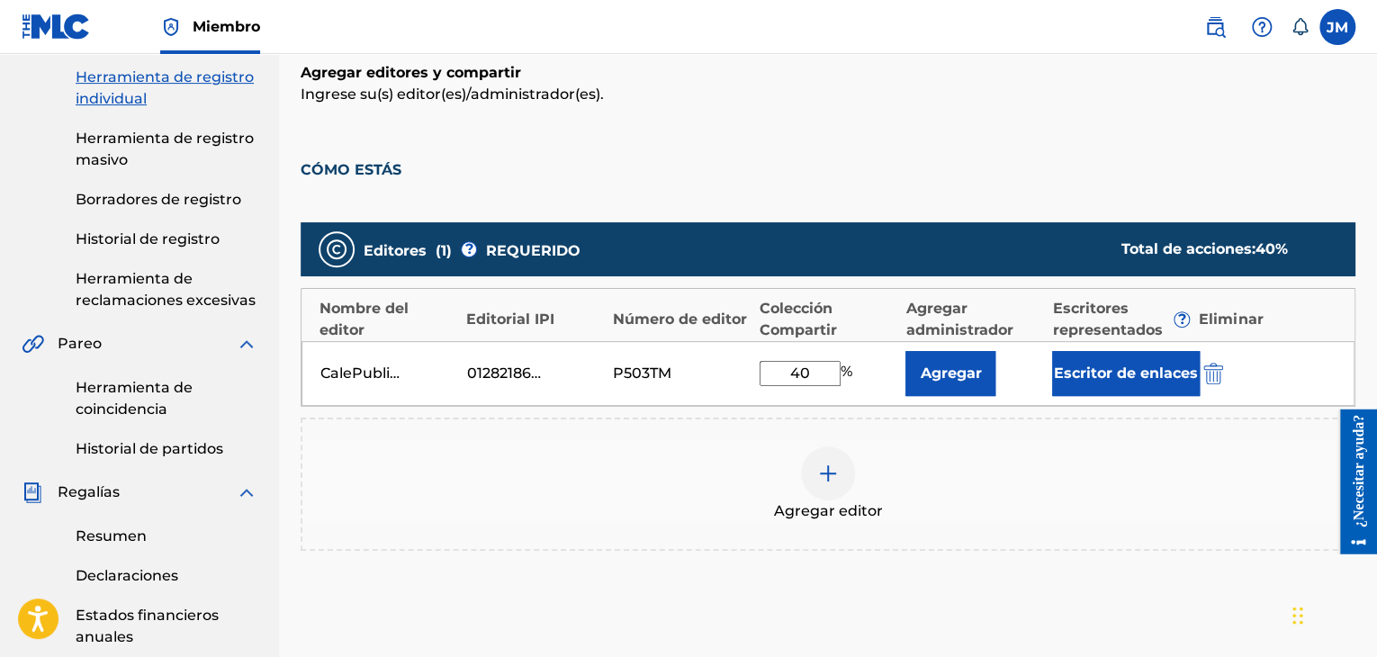
scroll to position [248, 0]
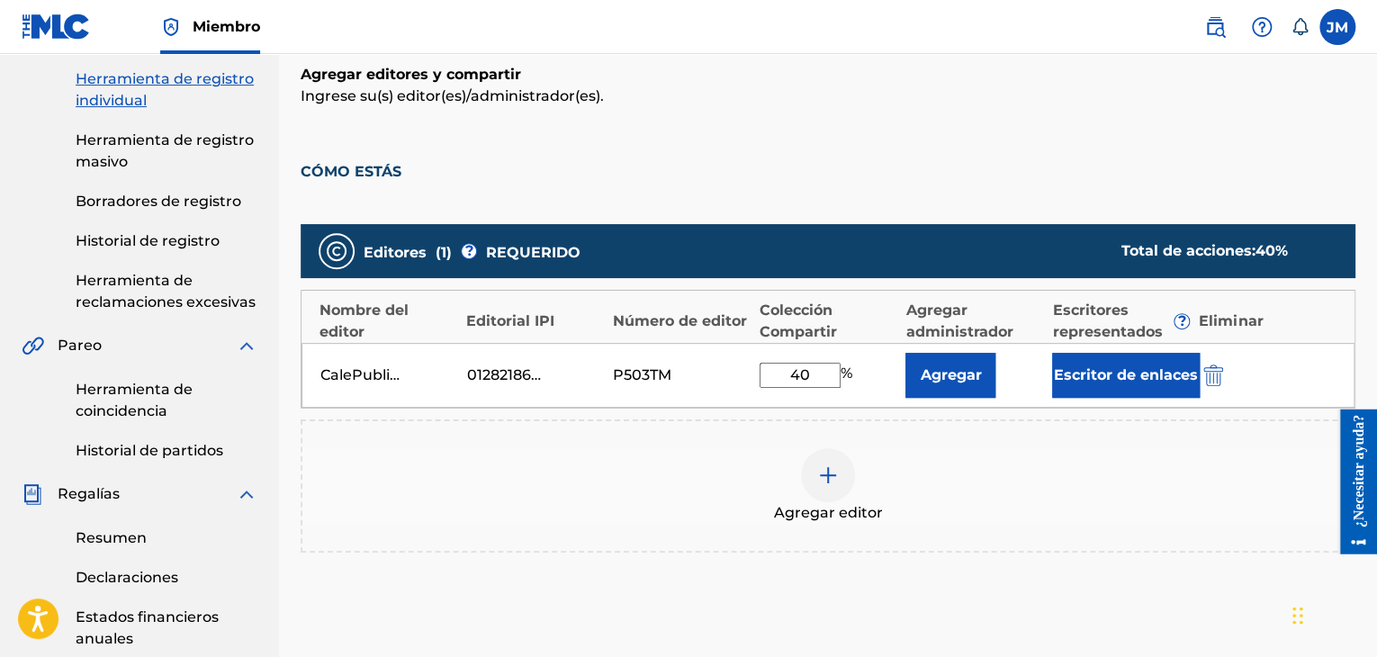
click at [1118, 378] on font "Escritor de enlaces" at bounding box center [1126, 374] width 144 height 17
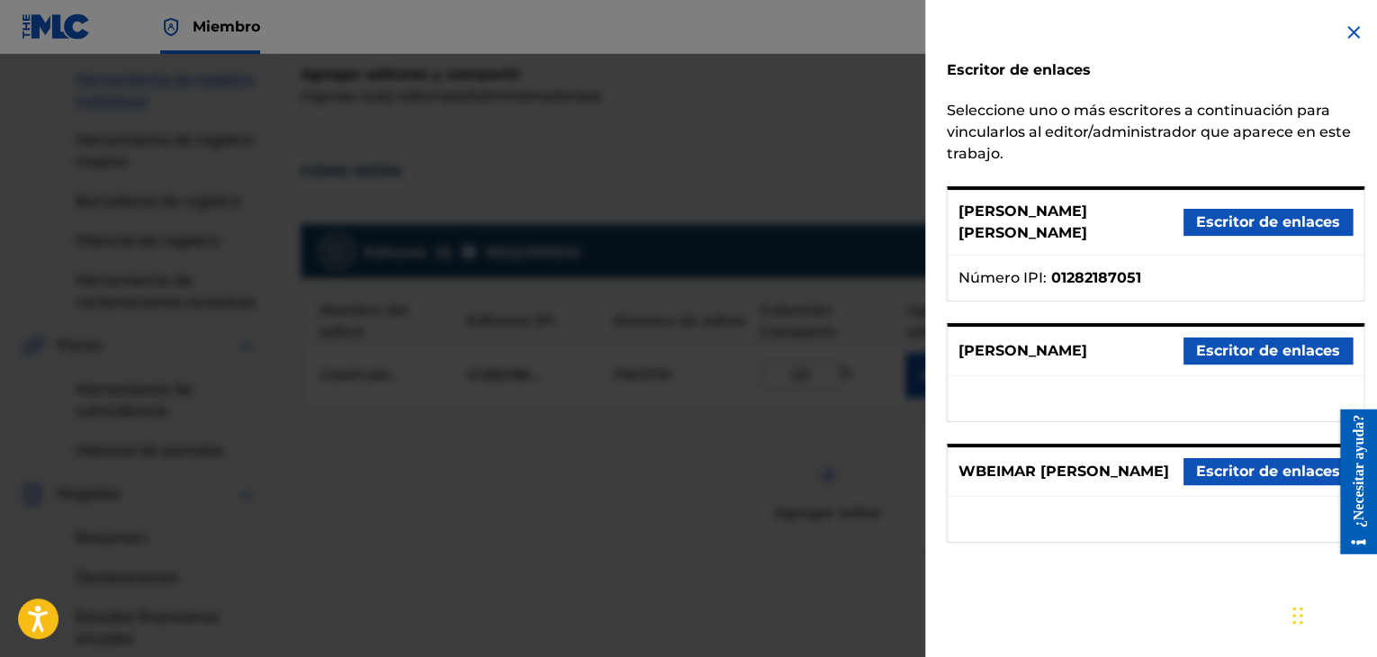
click at [1244, 213] on font "Escritor de enlaces" at bounding box center [1268, 221] width 144 height 17
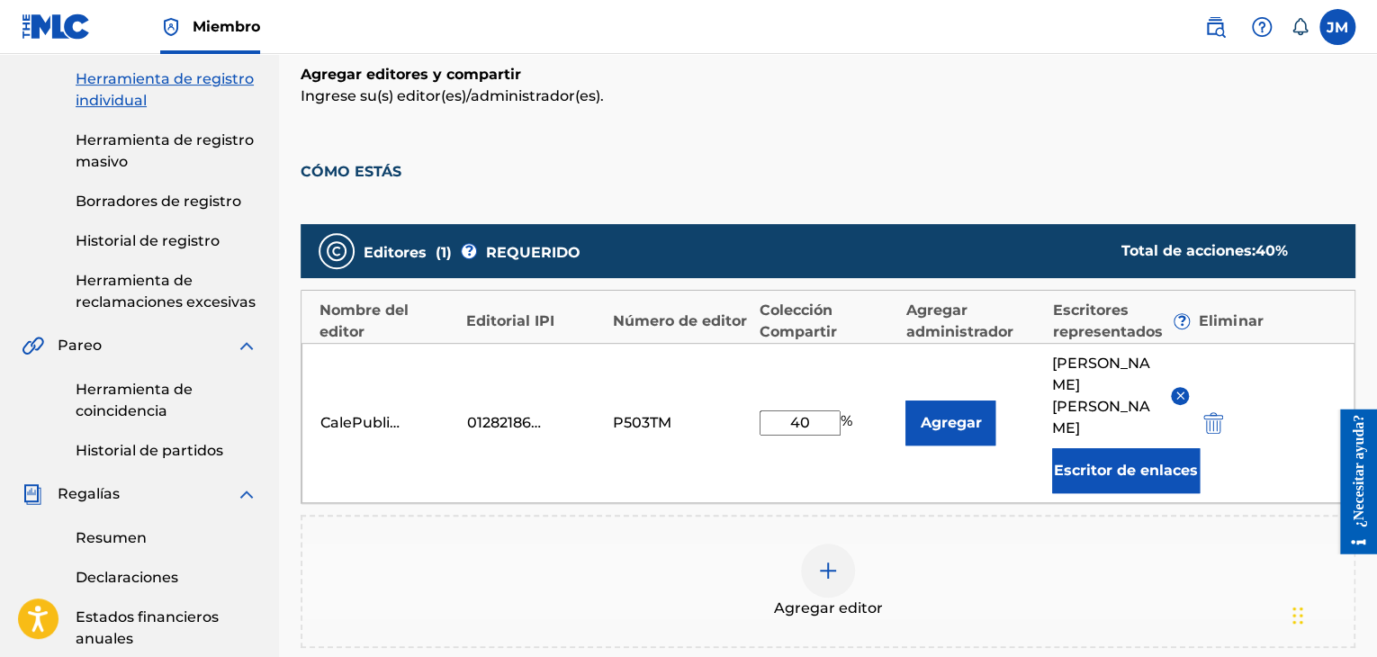
click at [1163, 89] on p "Ingrese su(s) editor(es)/administrador(es)." at bounding box center [828, 96] width 1055 height 22
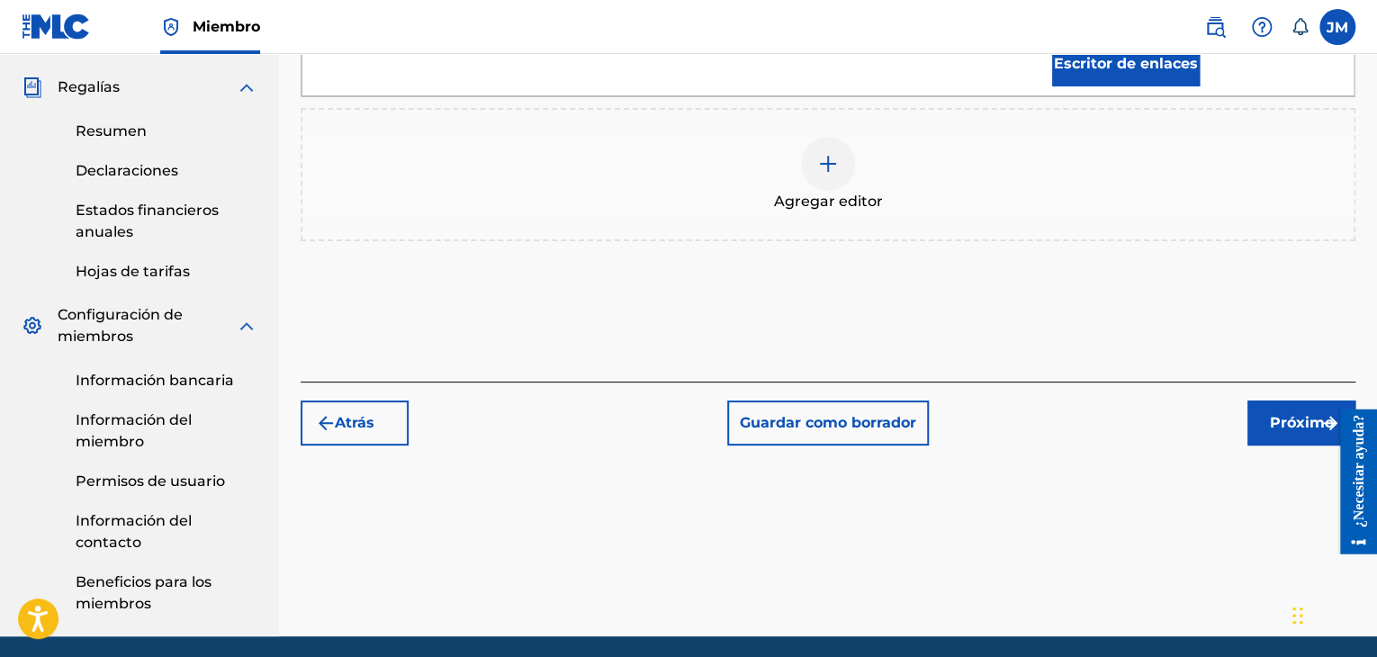
click at [1274, 416] on button "Próximo" at bounding box center [1301, 422] width 108 height 45
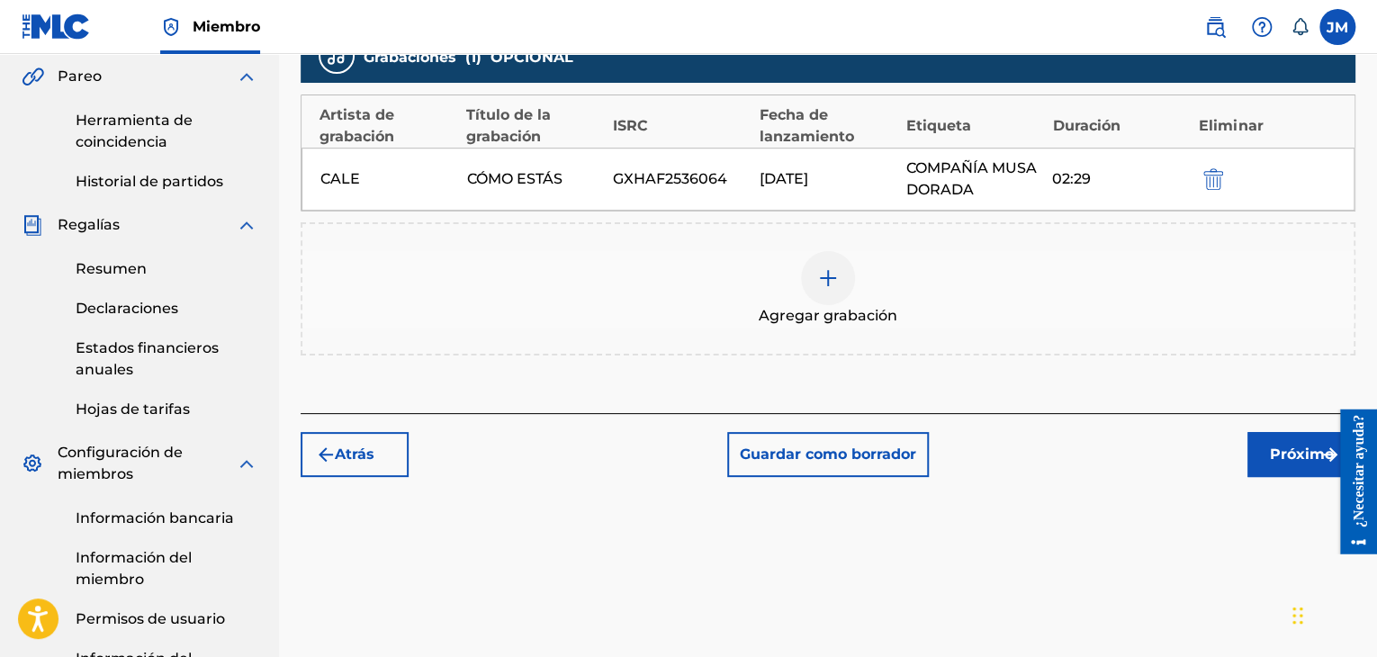
click at [1262, 459] on button "Próximo" at bounding box center [1301, 454] width 108 height 45
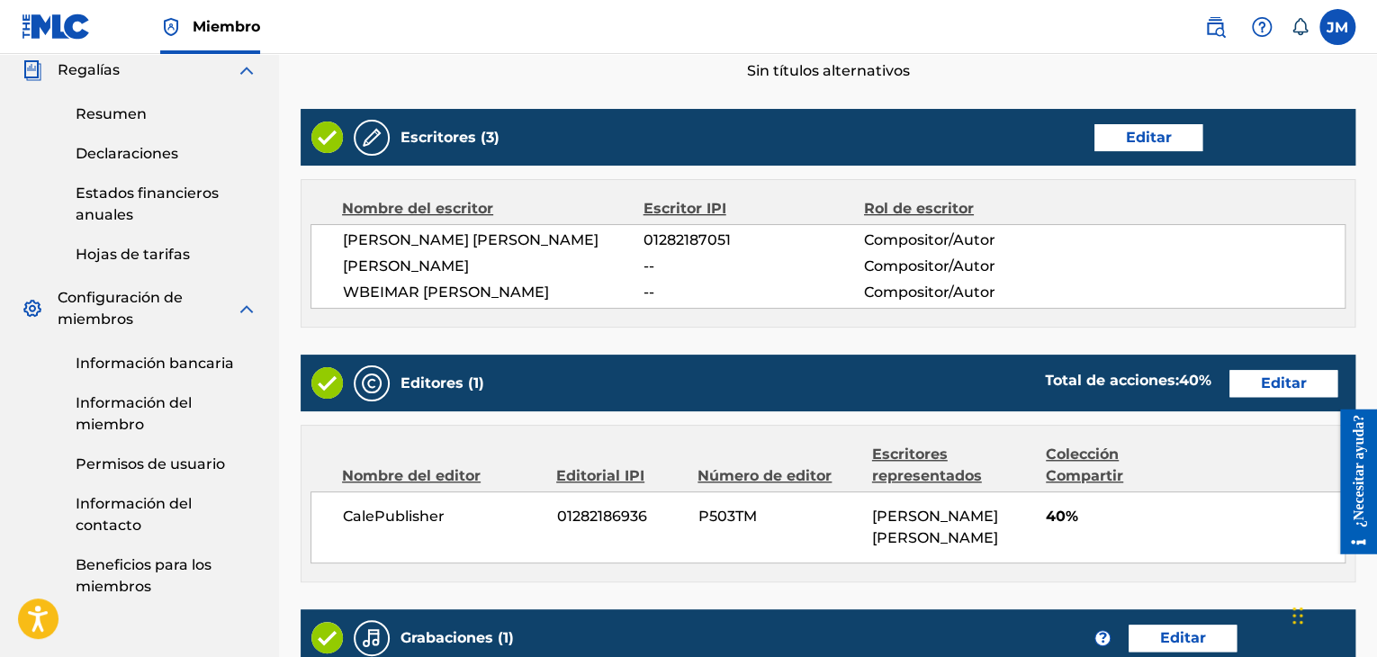
scroll to position [979, 0]
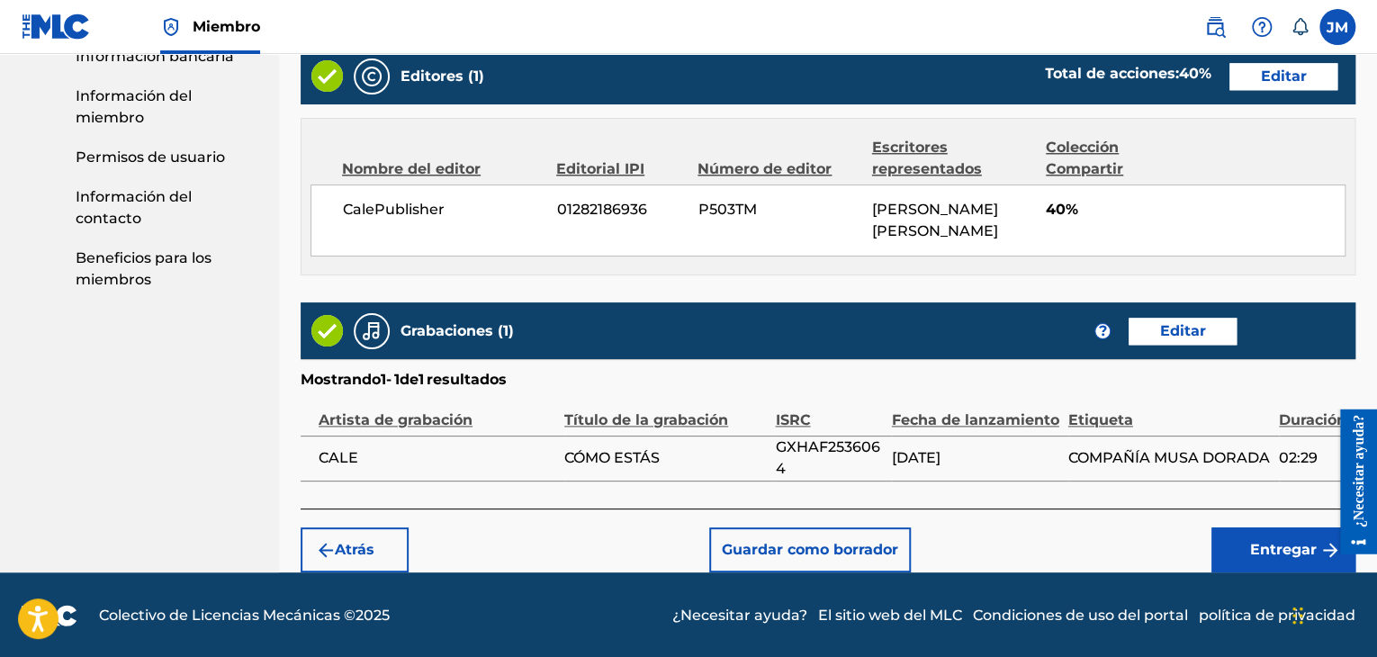
click at [1240, 538] on button "Entregar" at bounding box center [1283, 549] width 144 height 45
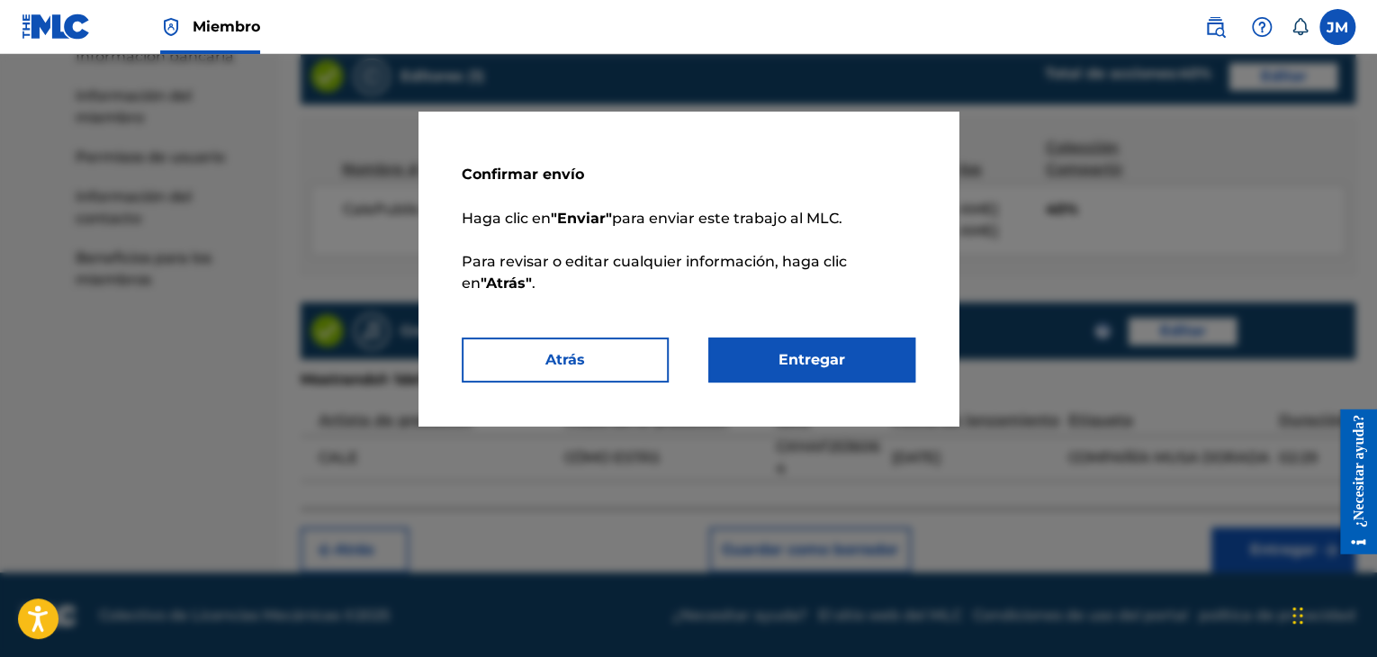
click at [743, 374] on button "Entregar" at bounding box center [811, 359] width 207 height 45
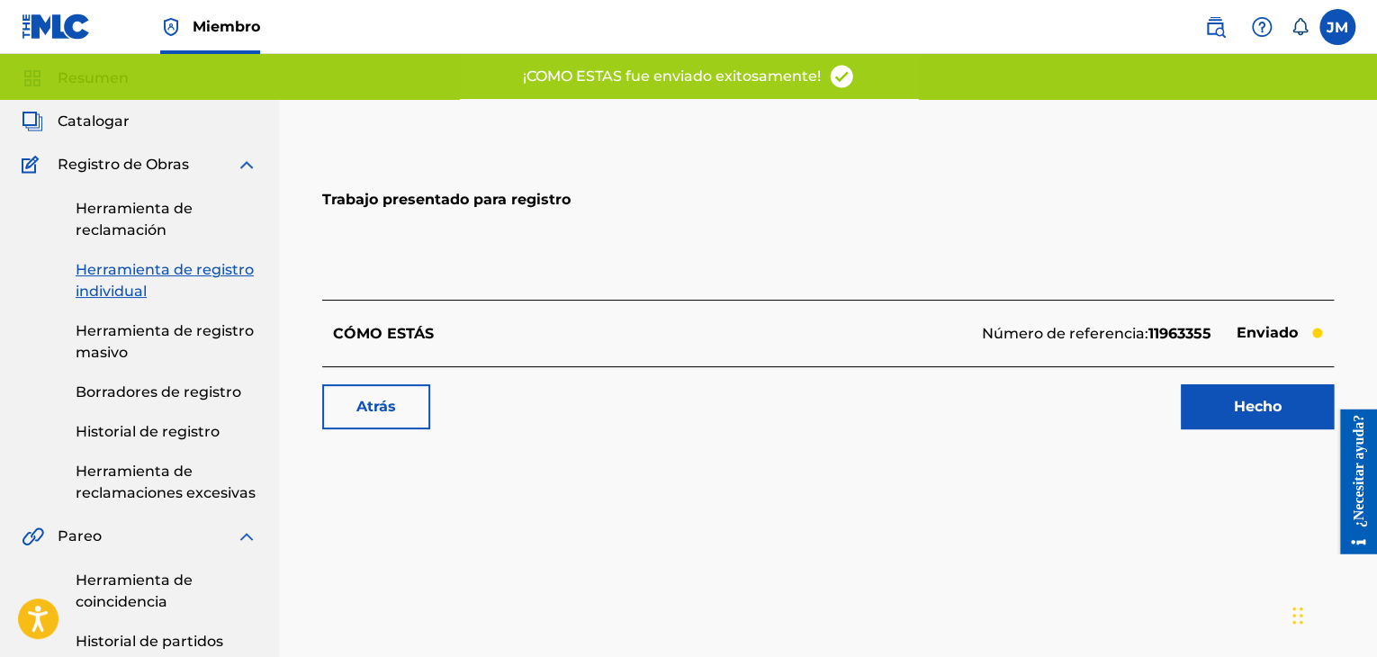
scroll to position [61, 0]
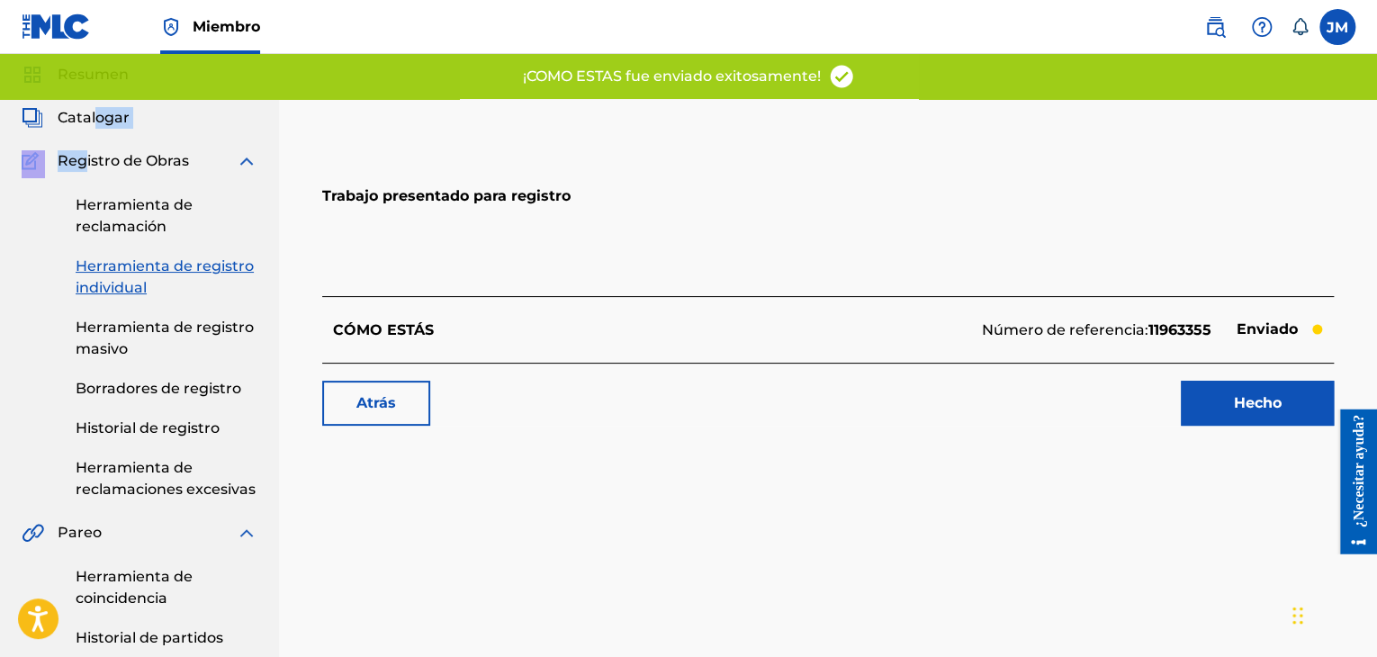
drag, startPoint x: 85, startPoint y: 161, endPoint x: 93, endPoint y: 119, distance: 42.9
click at [93, 119] on div "Resumen Catalogar Registro de Obras Herramienta de reclamación Herramienta de r…" at bounding box center [139, 636] width 279 height 1188
click at [69, 115] on font "Catalogar" at bounding box center [94, 117] width 72 height 17
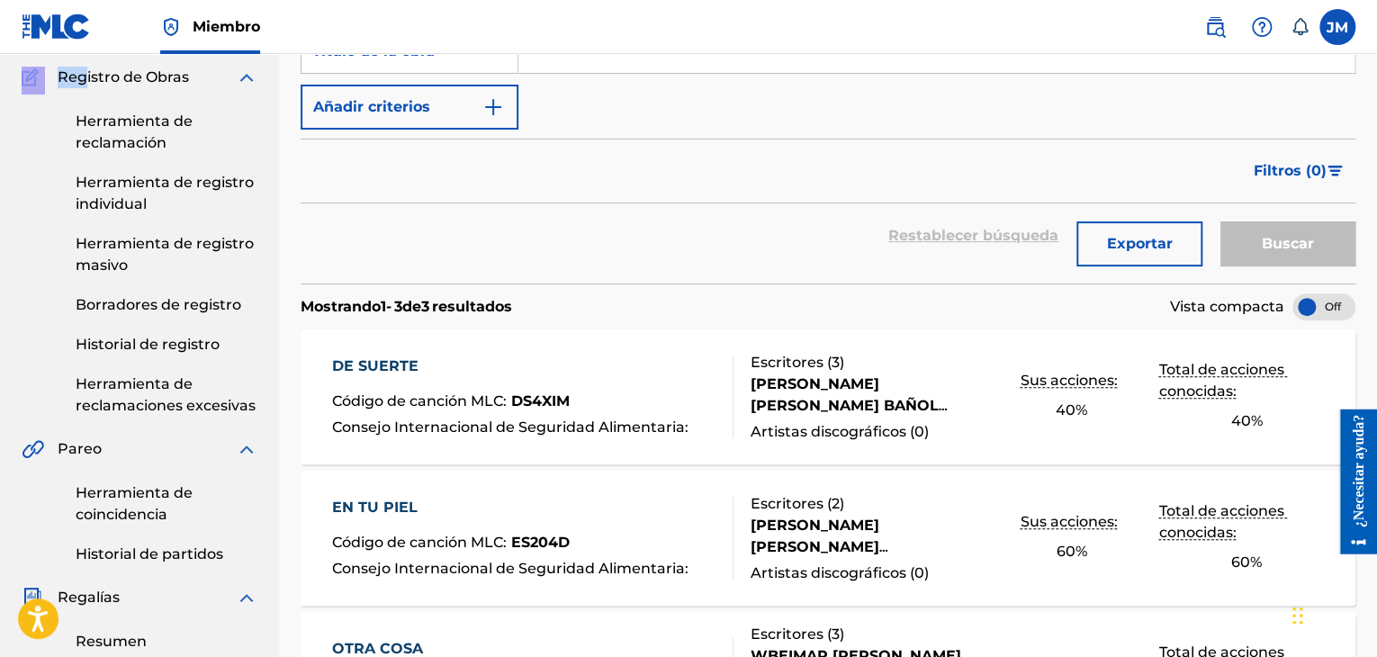
scroll to position [147, 0]
click at [718, 393] on div at bounding box center [725, 395] width 14 height 83
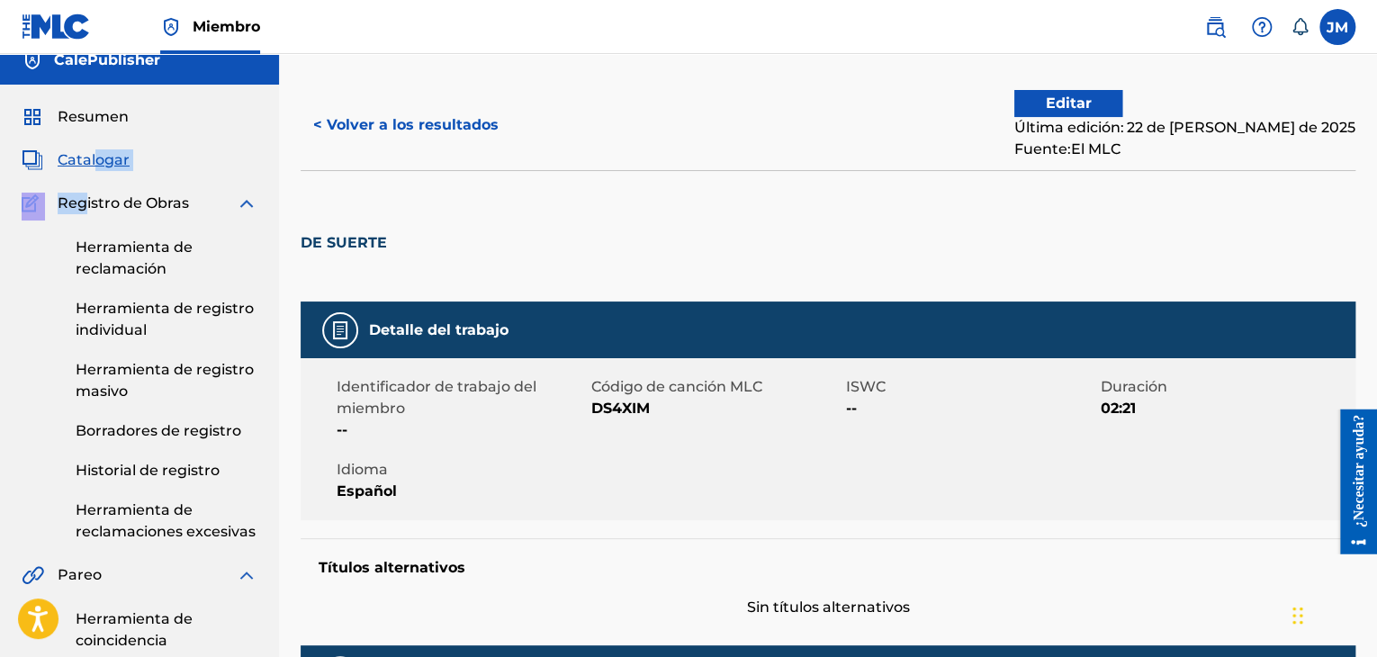
scroll to position [18, 0]
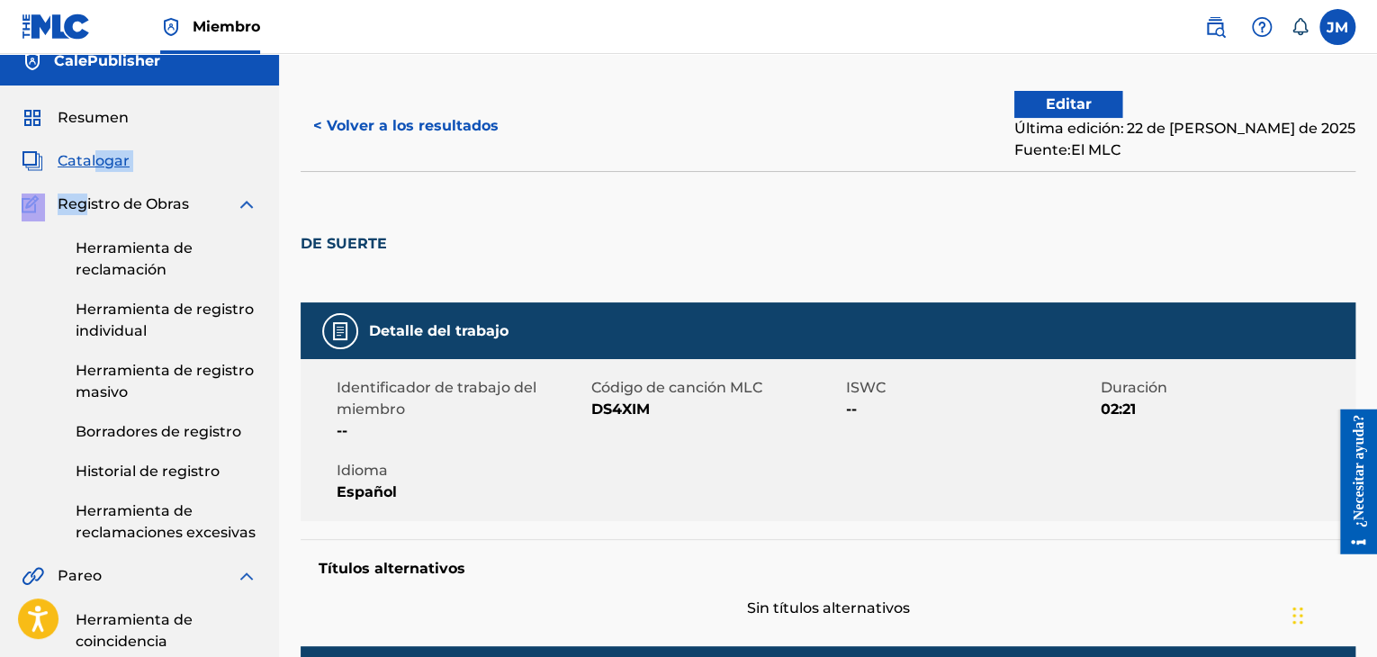
click at [1091, 103] on font "Editar" at bounding box center [1069, 103] width 46 height 17
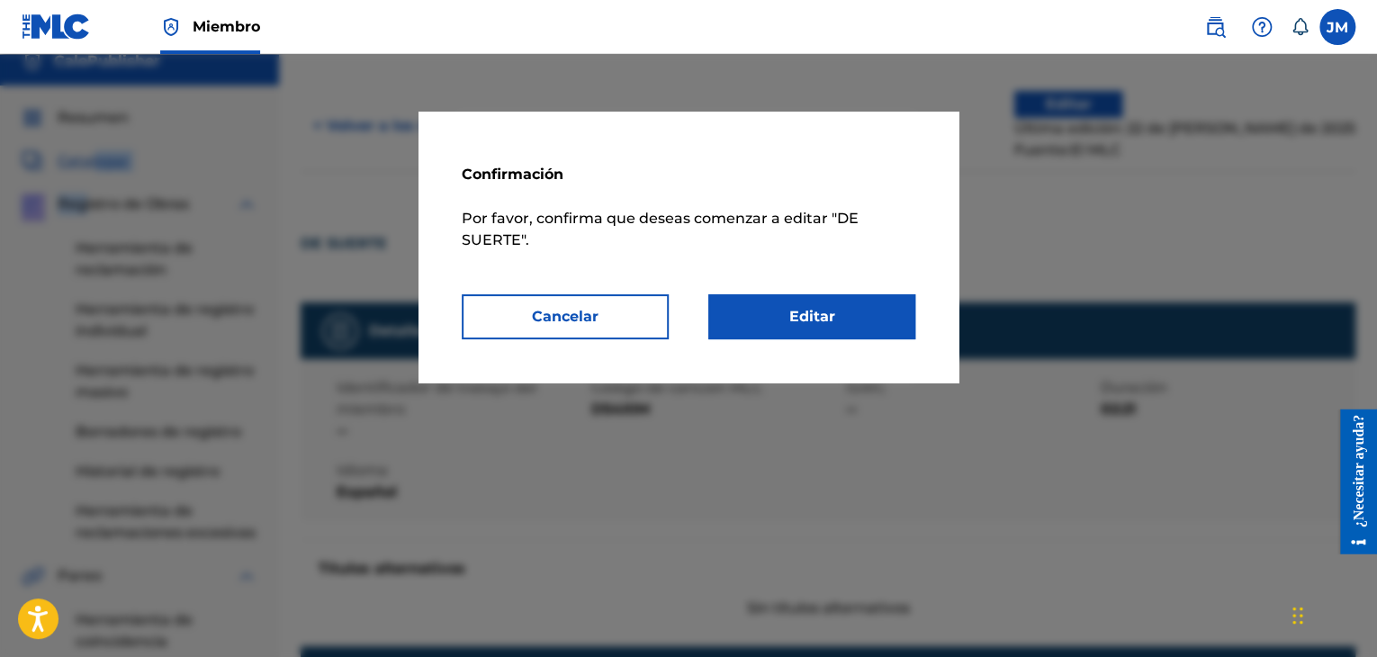
click at [828, 314] on font "Editar" at bounding box center [812, 316] width 46 height 17
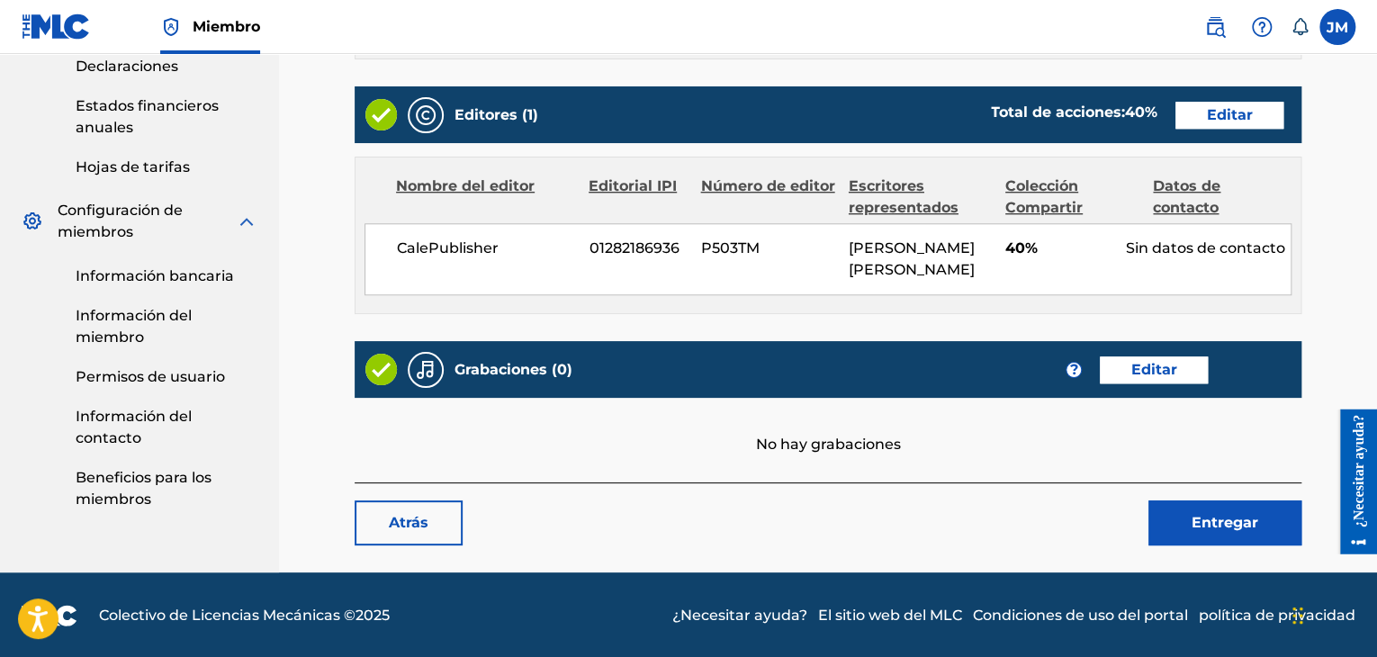
scroll to position [759, 0]
click at [1129, 356] on link "Editar" at bounding box center [1154, 369] width 108 height 27
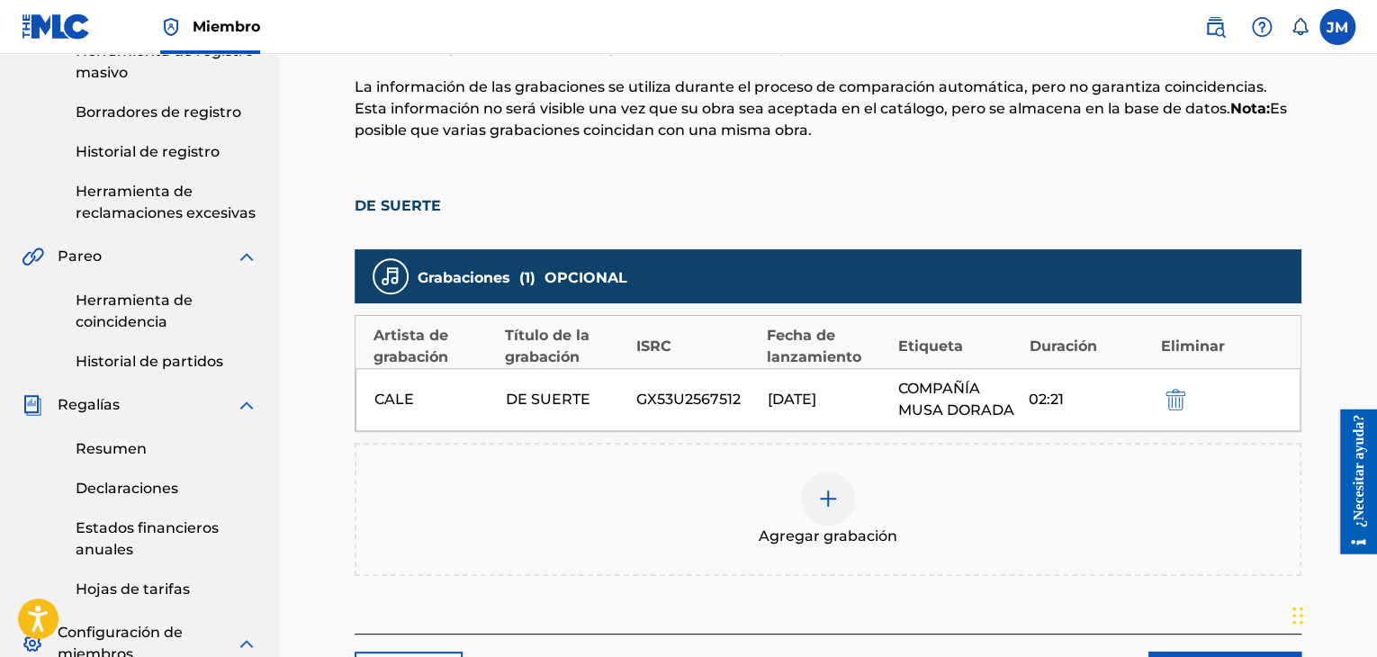
scroll to position [568, 0]
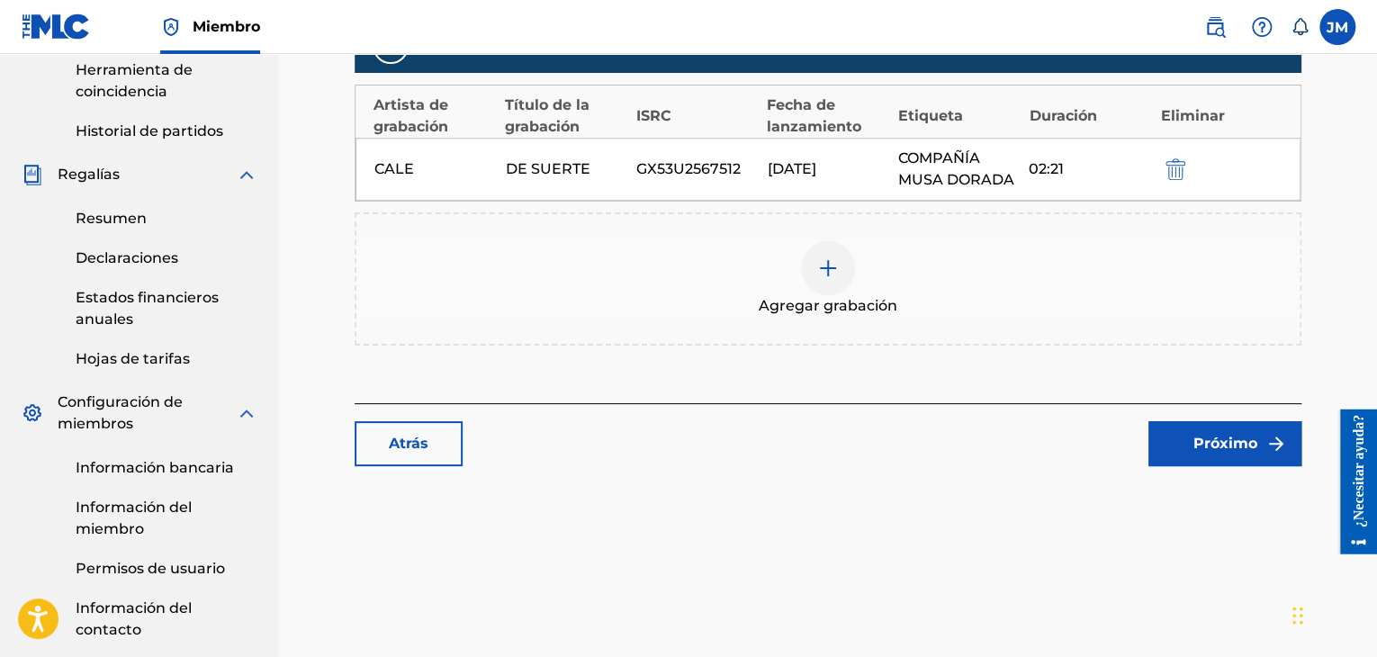
click at [1067, 143] on div "CALE DE SUERTE GX53U2567512 17/06/2025 COMPAÑÍA MUSA DORADA 02:21" at bounding box center [827, 169] width 945 height 63
click at [1217, 449] on font "Próximo" at bounding box center [1225, 443] width 64 height 17
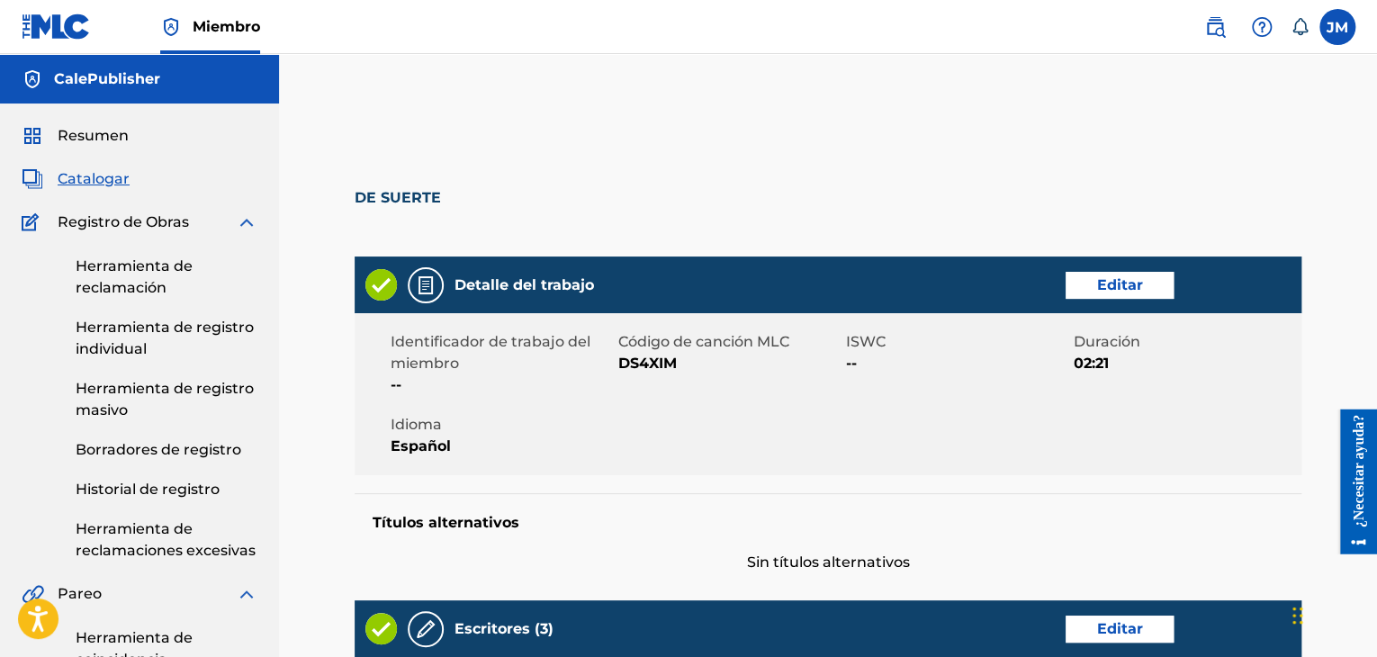
scroll to position [824, 0]
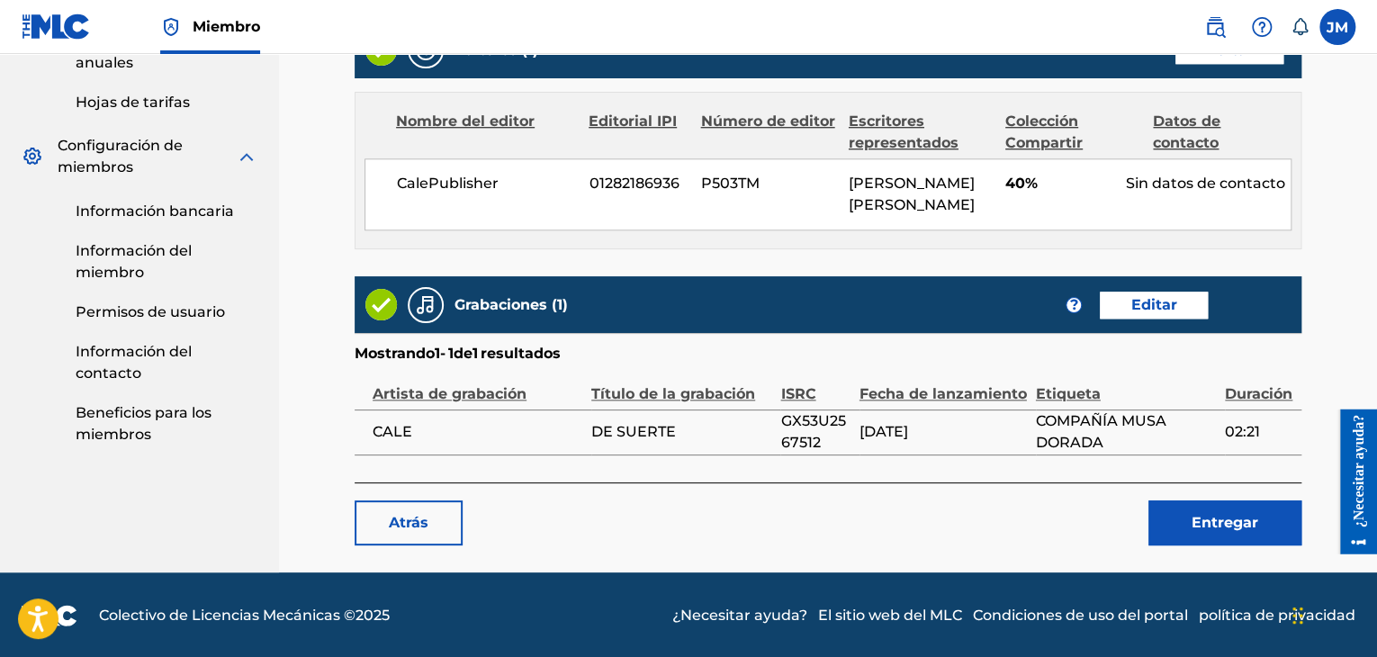
click at [1217, 528] on font "Entregar" at bounding box center [1224, 522] width 67 height 17
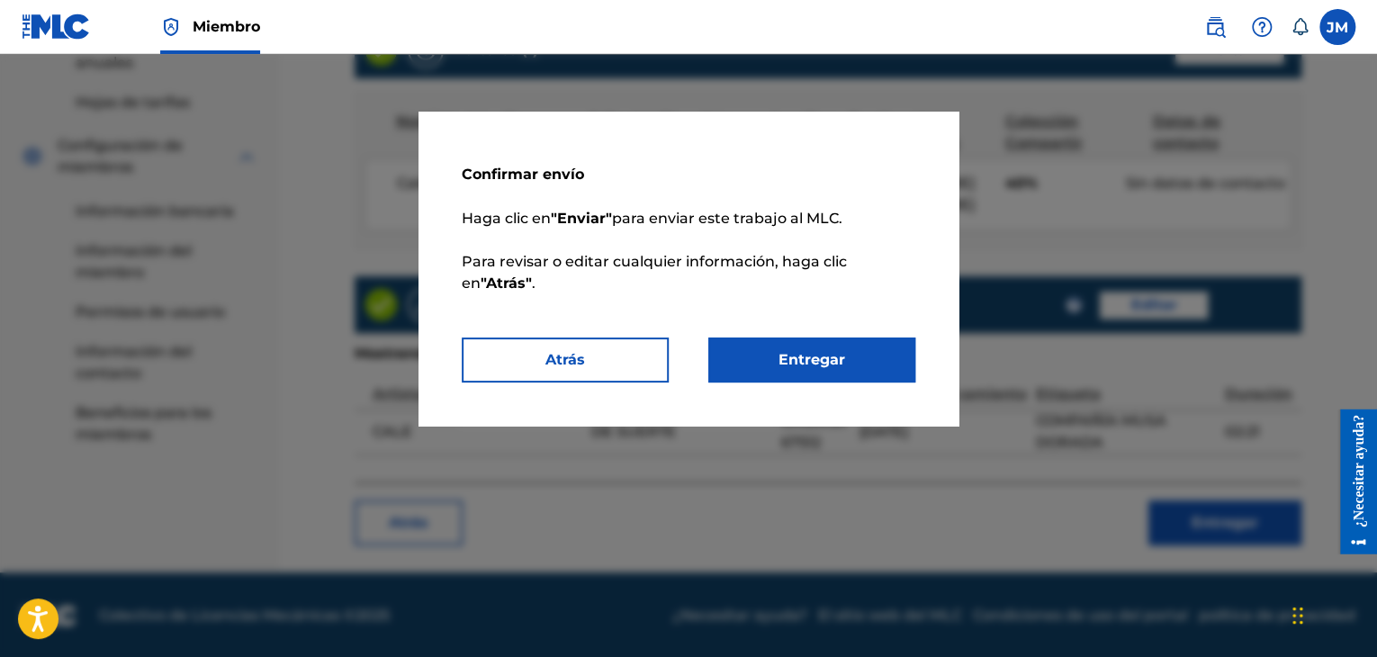
click at [782, 363] on font "Entregar" at bounding box center [811, 359] width 67 height 17
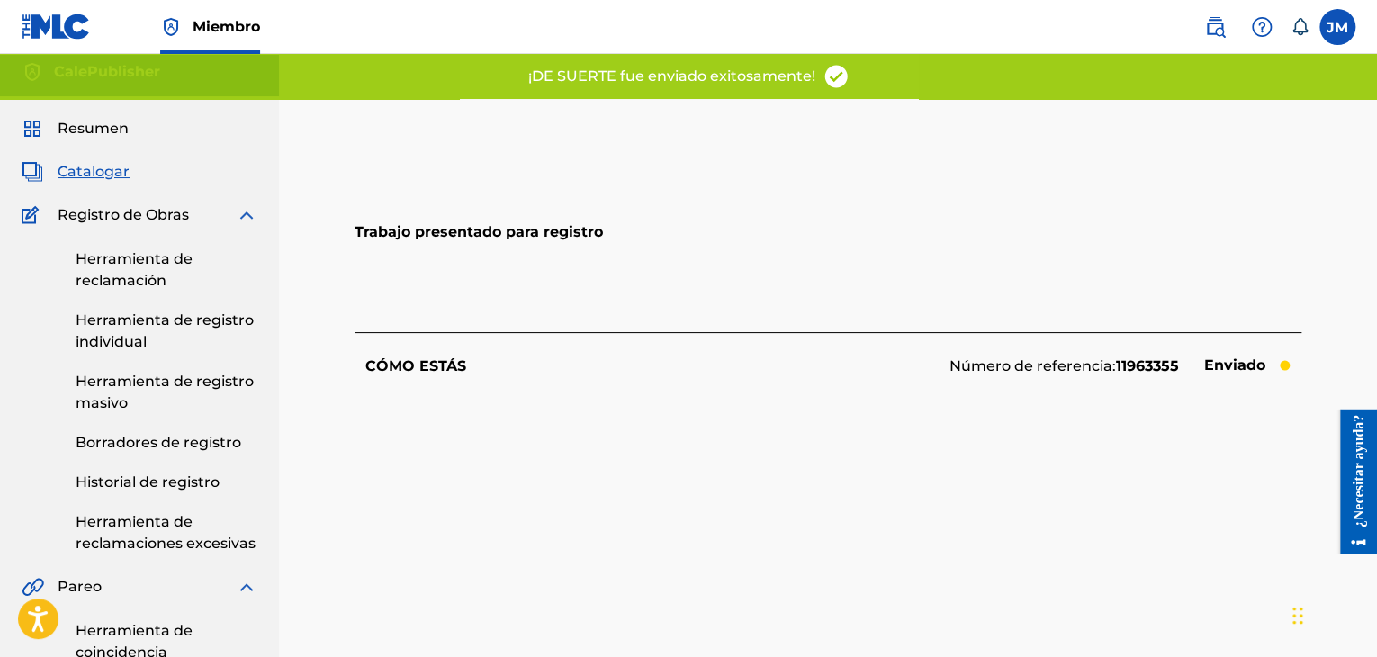
scroll to position [6, 0]
click at [103, 167] on font "Catalogar" at bounding box center [94, 172] width 72 height 17
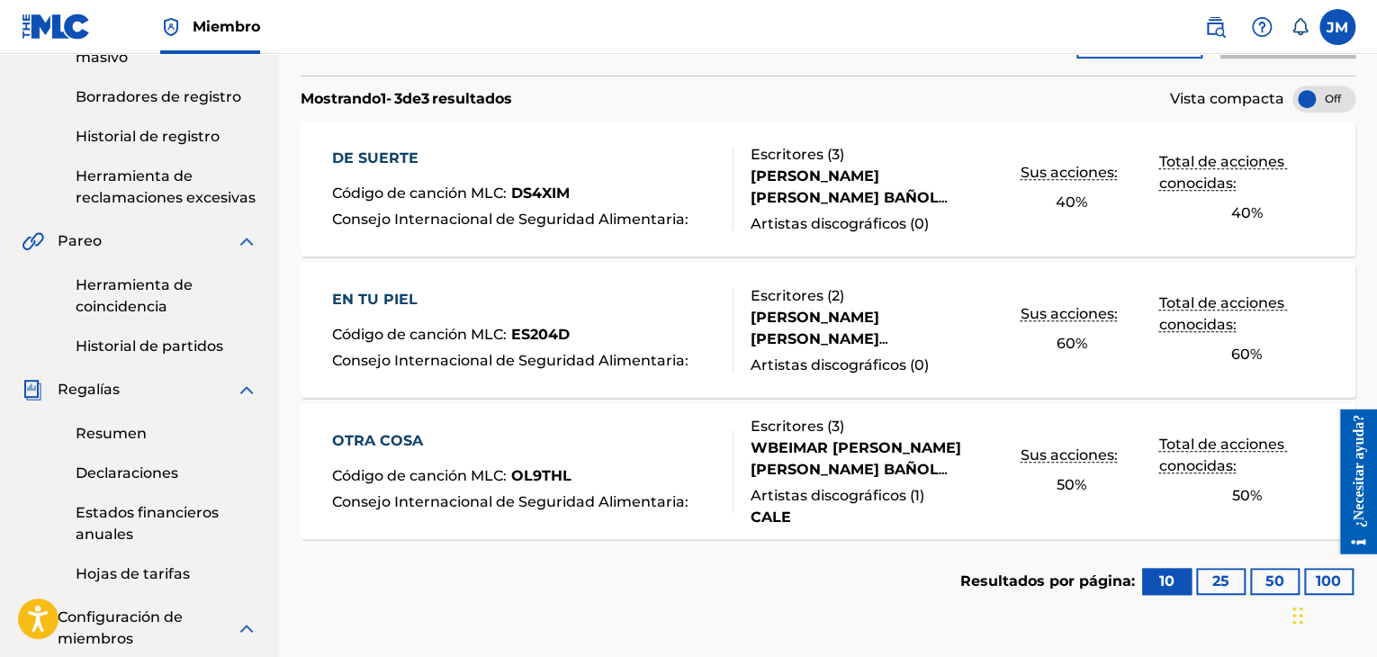
scroll to position [328, 0]
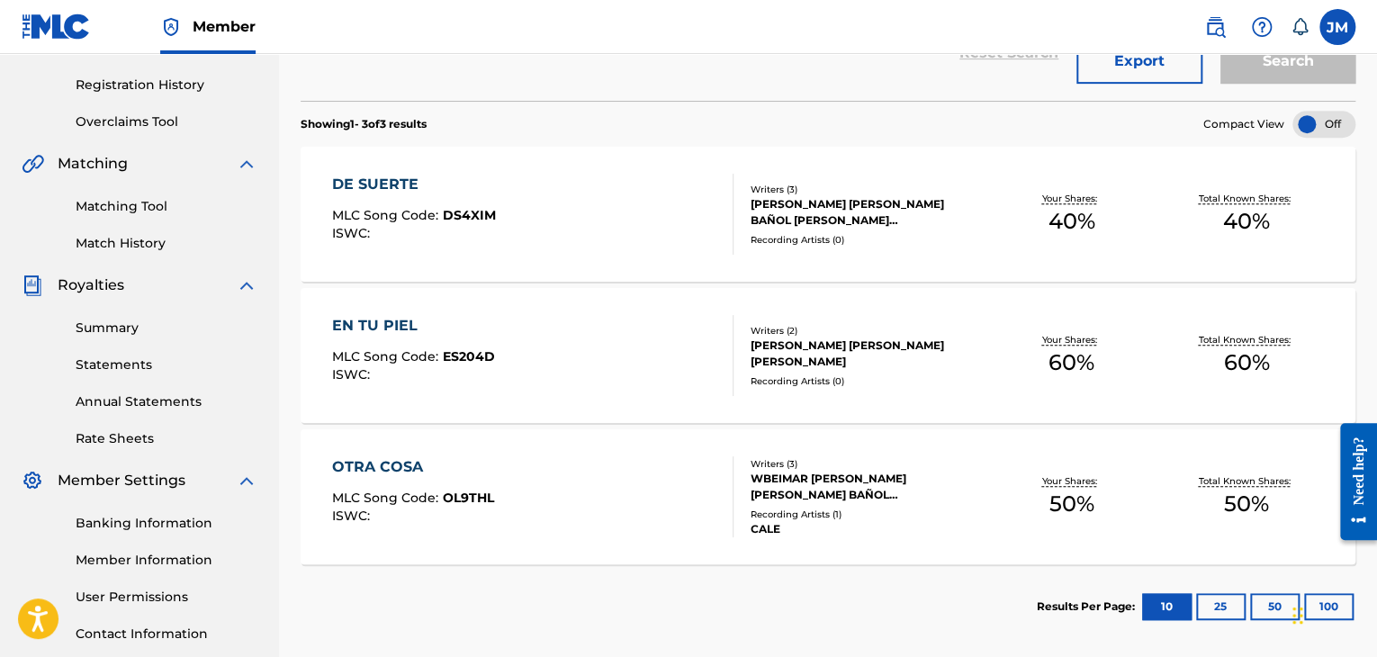
click at [923, 147] on div "DE SUERTE MLC Song Code : DS4XIM ISWC : Writers ( 3 ) SIMÓN ROSAS LOPEZ, TOMÁS …" at bounding box center [828, 214] width 1055 height 135
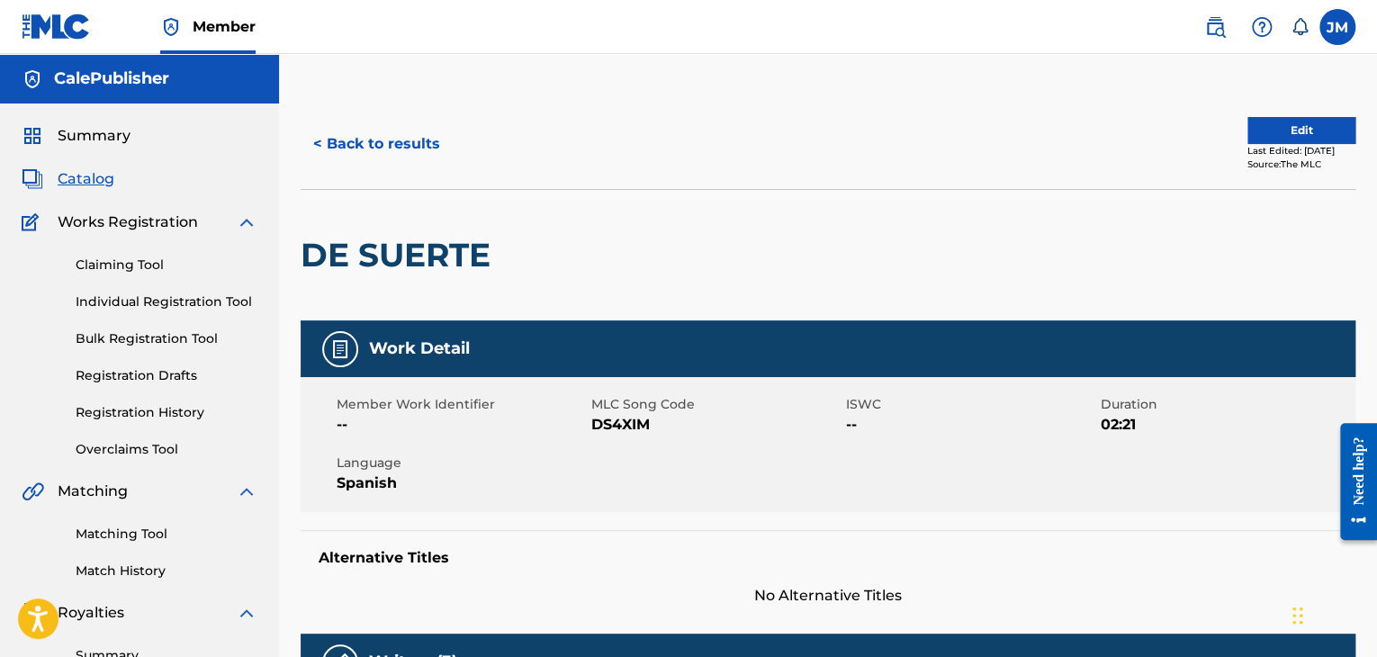
click at [331, 148] on button "< Back to results" at bounding box center [377, 143] width 152 height 45
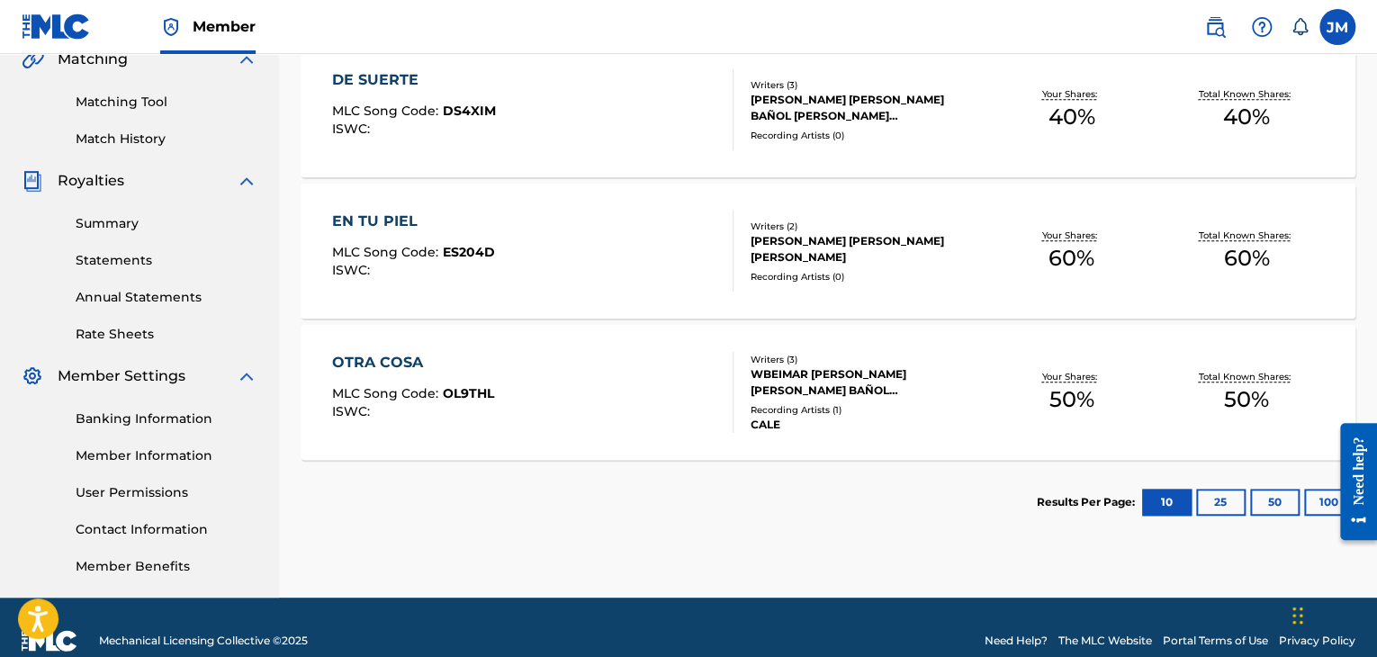
scroll to position [385, 0]
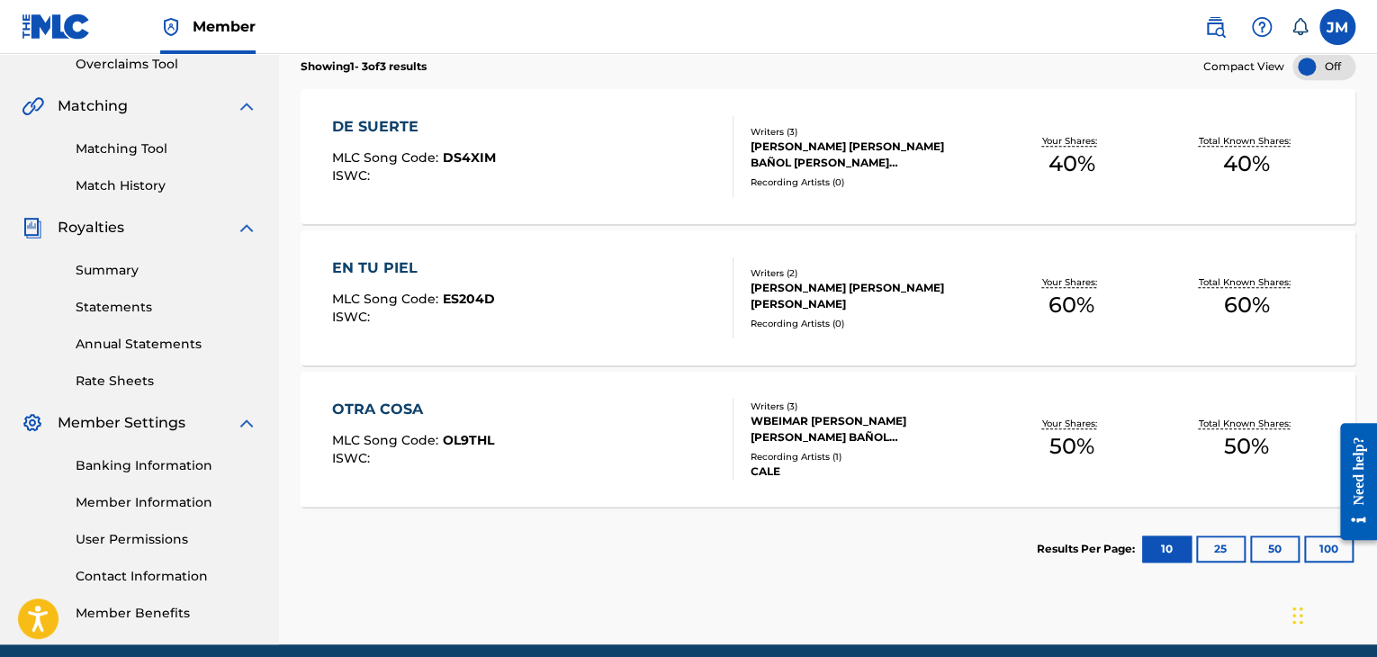
click at [772, 390] on div "OTRA COSA MLC Song Code : OL9THL ISWC : Writers ( 3 ) WBEIMAR ANDRES ARIAS PINO…" at bounding box center [828, 439] width 1055 height 135
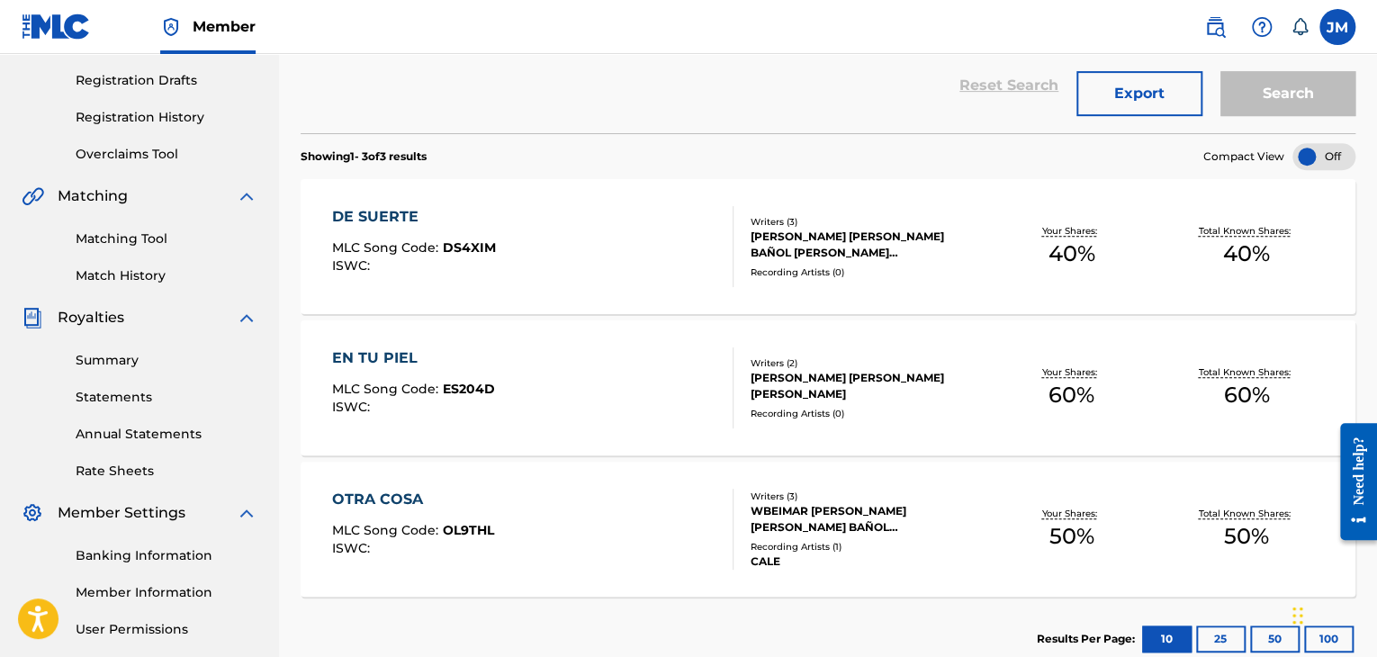
scroll to position [298, 0]
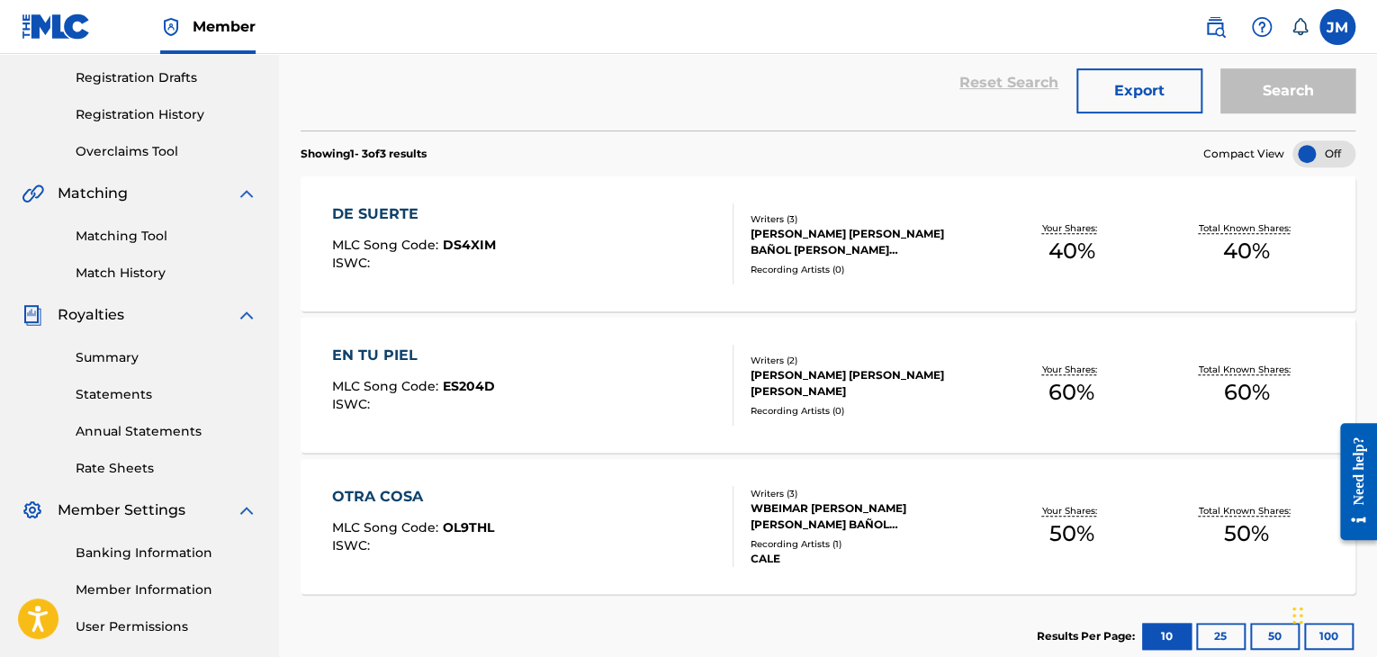
click at [830, 391] on div "TOMÁS BAÑOL RENGIFO, JUAN PABLO MUÑOZ CADAVID" at bounding box center [866, 383] width 233 height 32
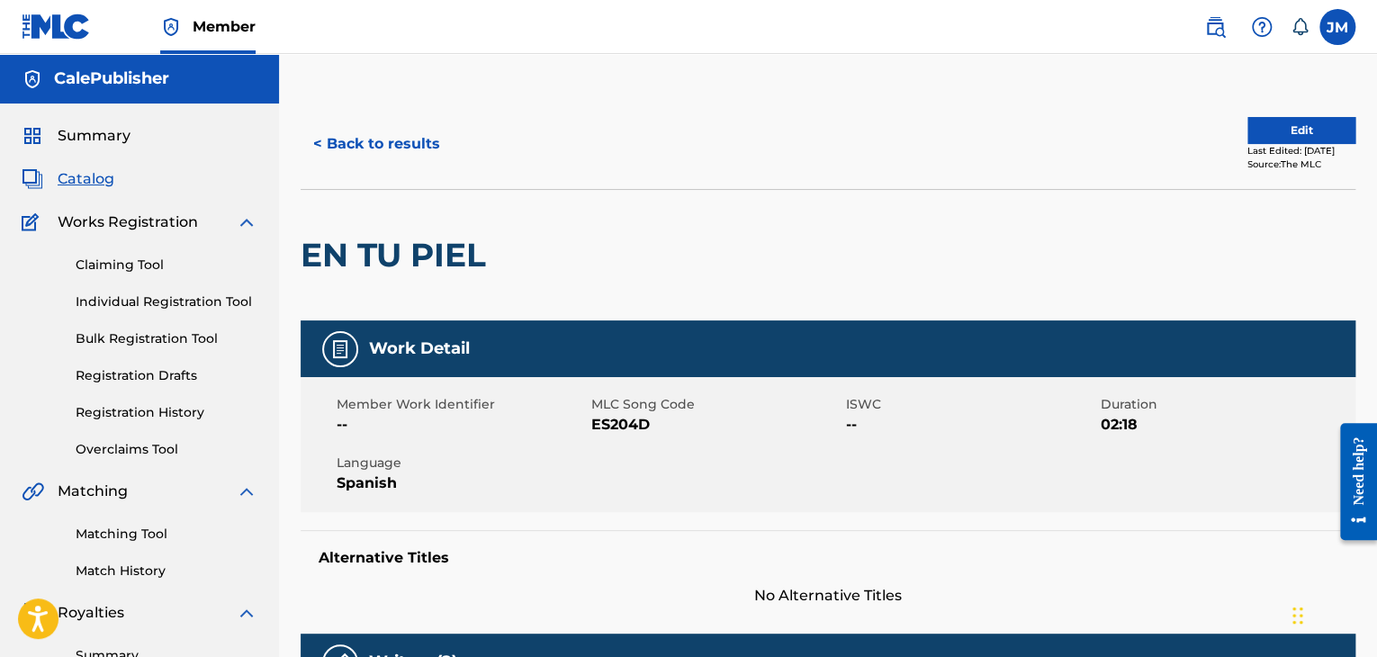
click at [1305, 139] on button "Edit" at bounding box center [1301, 130] width 108 height 27
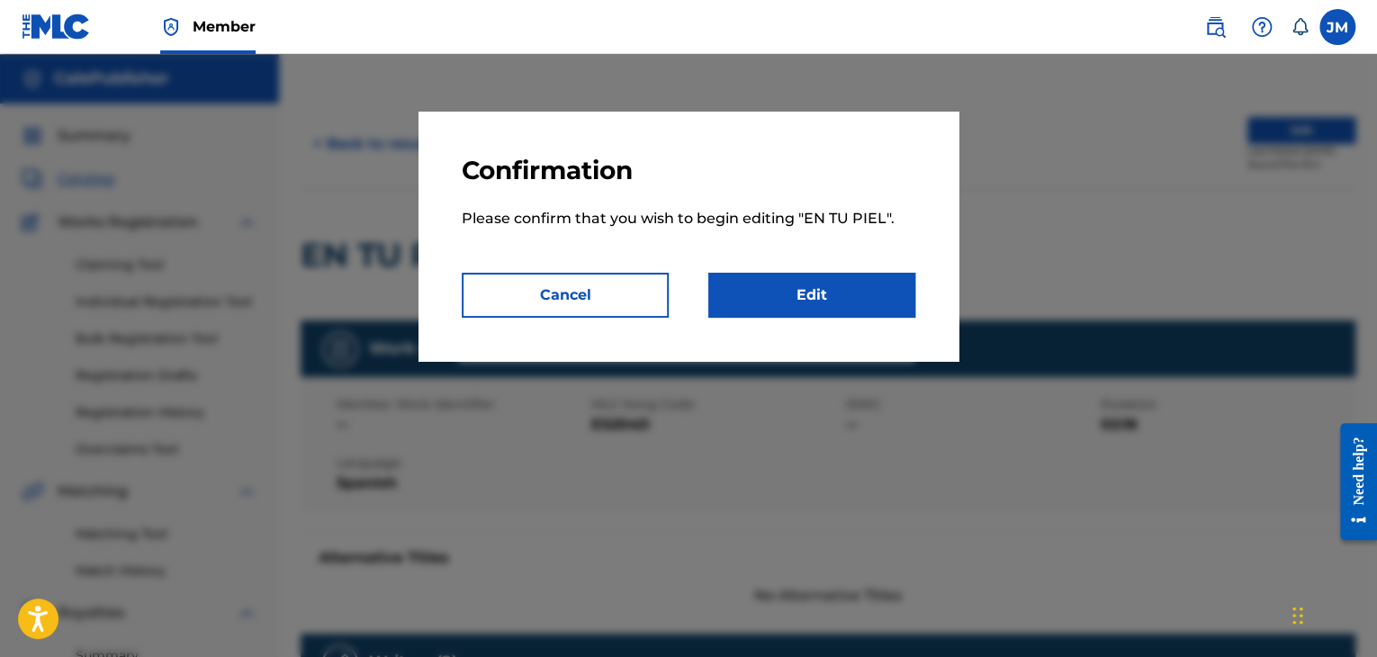
click at [862, 301] on link "Edit" at bounding box center [811, 295] width 207 height 45
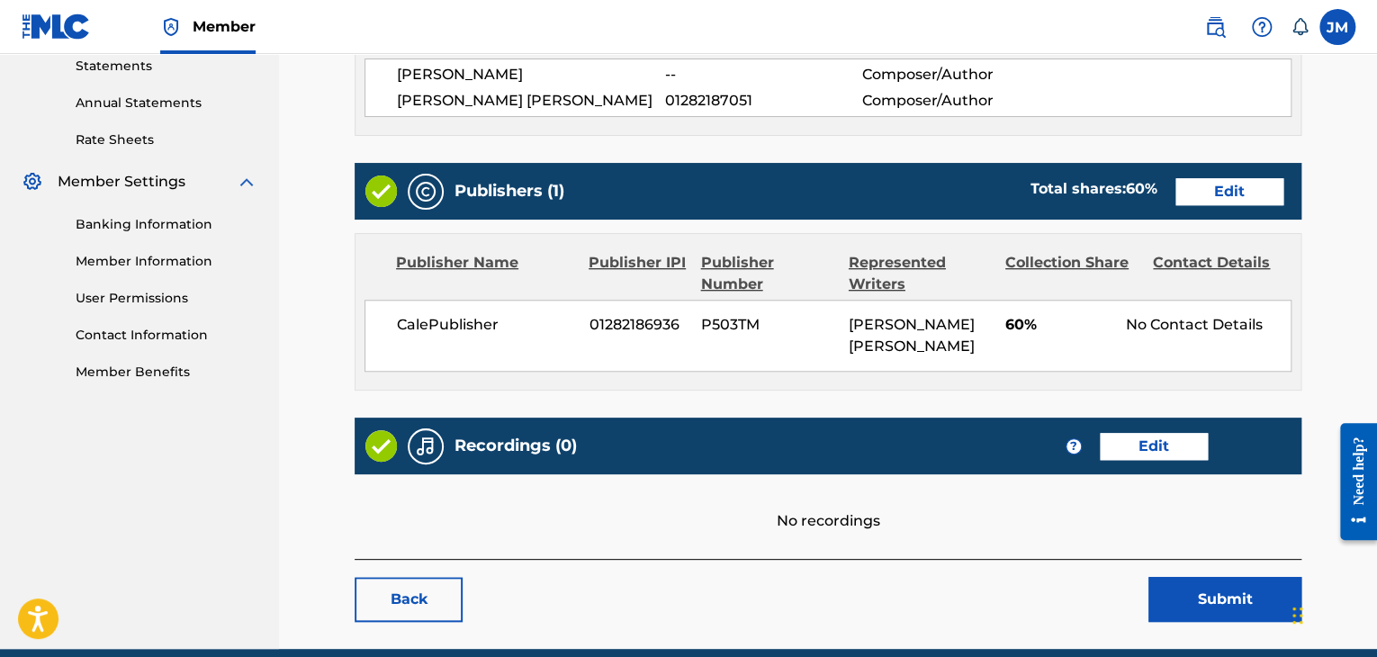
scroll to position [703, 0]
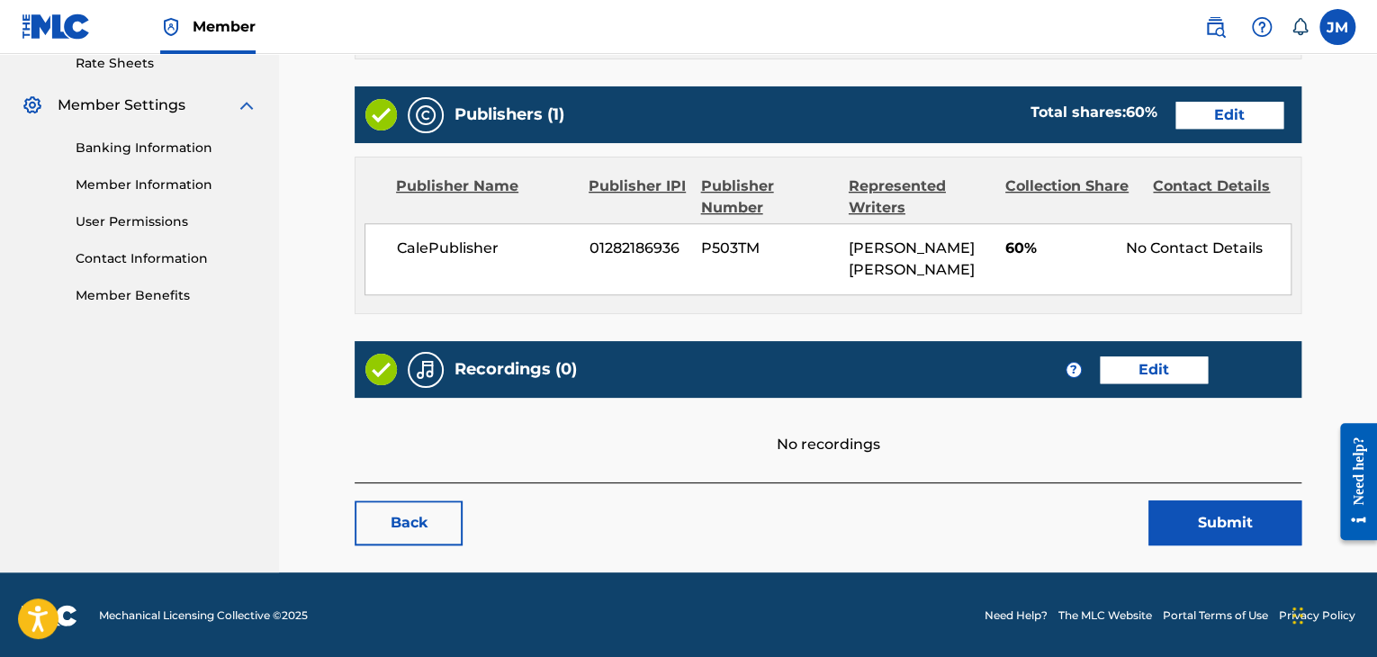
click at [1191, 368] on link "Edit" at bounding box center [1154, 369] width 108 height 27
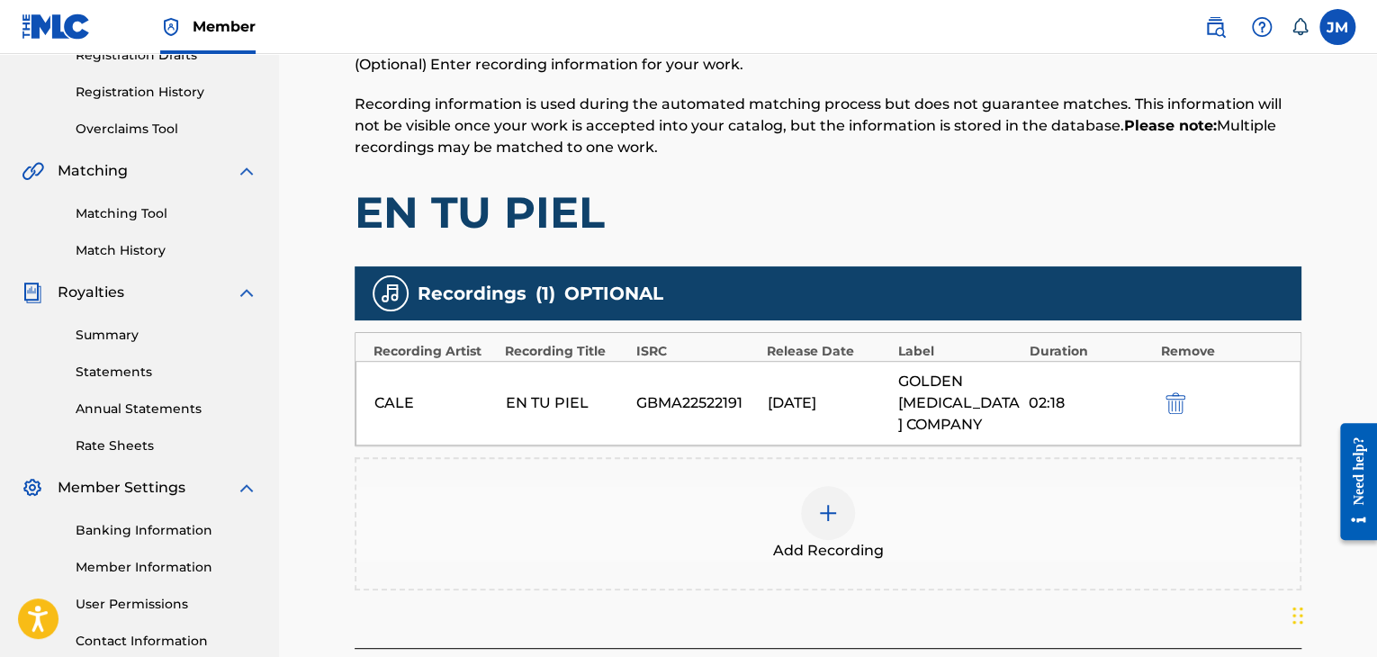
scroll to position [322, 0]
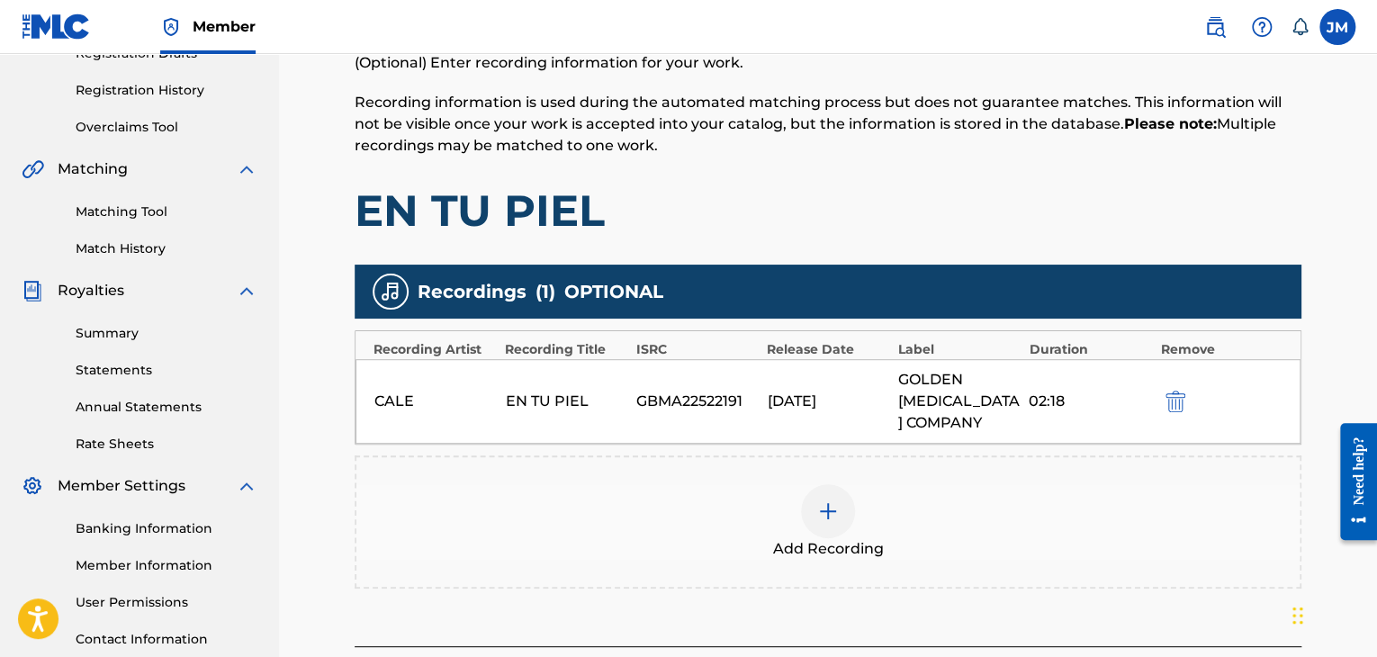
click at [932, 416] on div "CALE EN TU PIEL GBMA22522191 05/09/2025 GOLDEN MUSE COMPANY 02:18" at bounding box center [827, 401] width 945 height 85
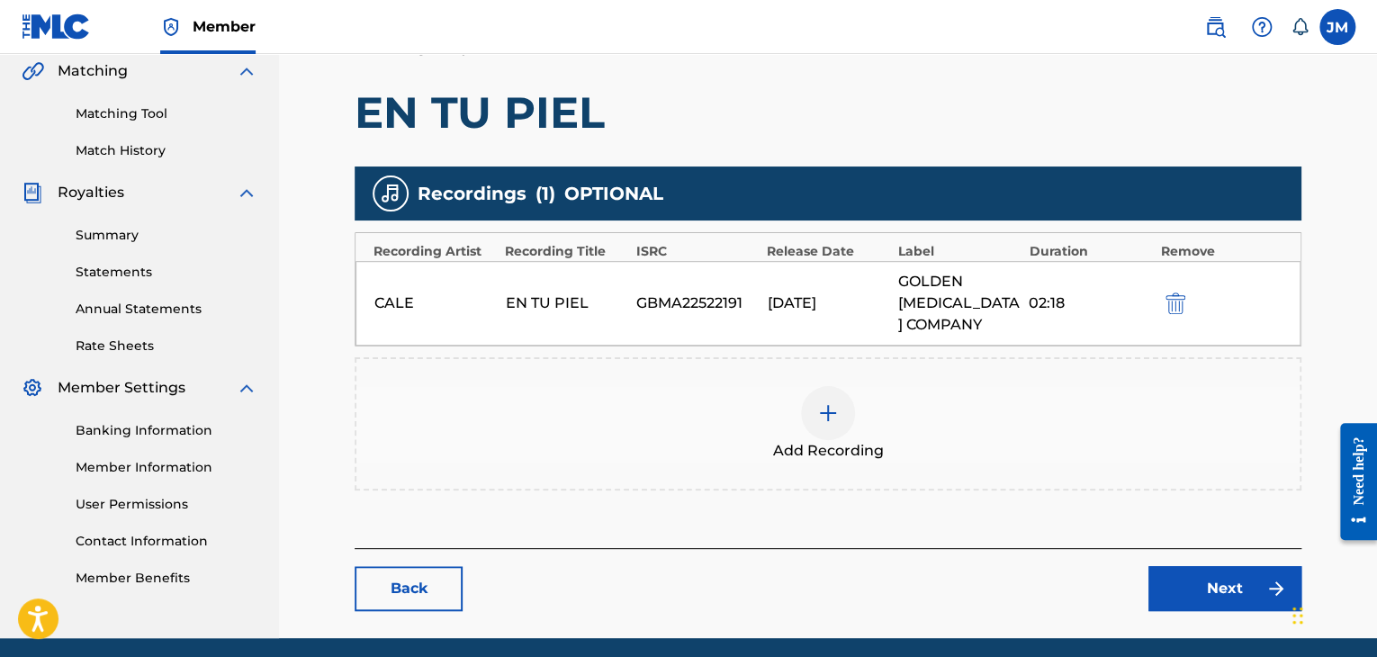
scroll to position [421, 0]
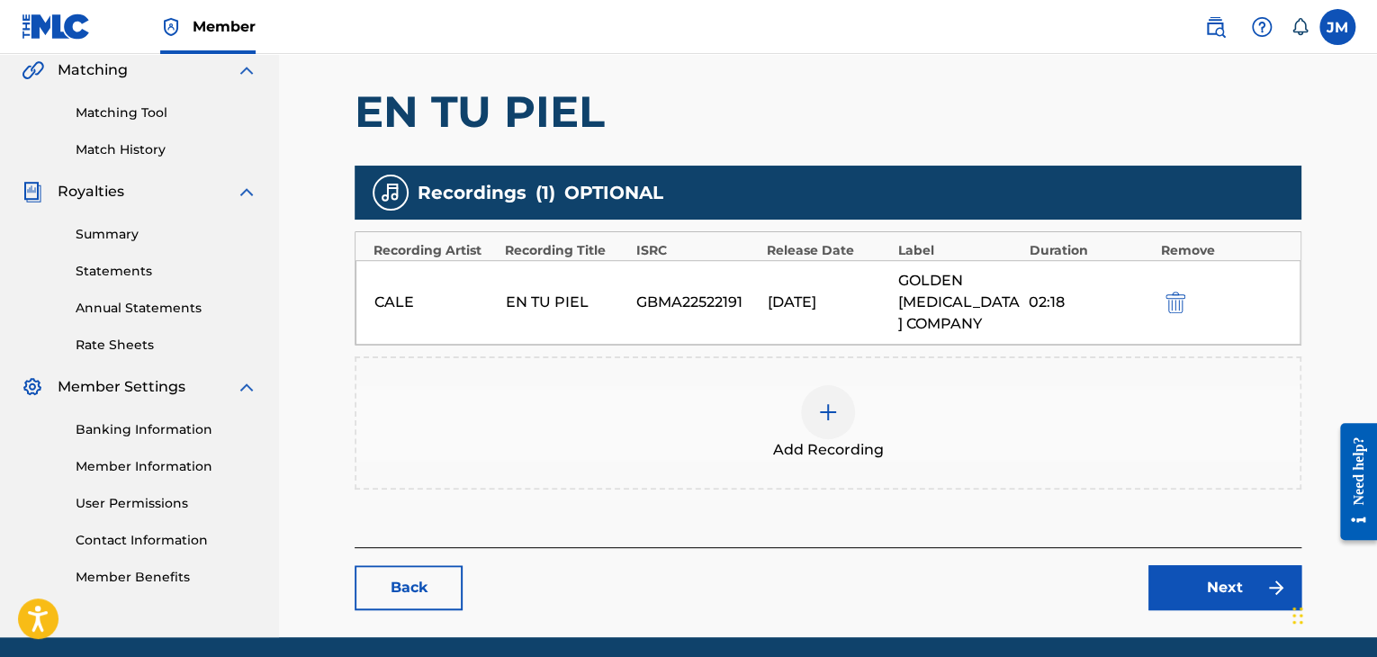
click at [1150, 565] on link "Next" at bounding box center [1224, 587] width 153 height 45
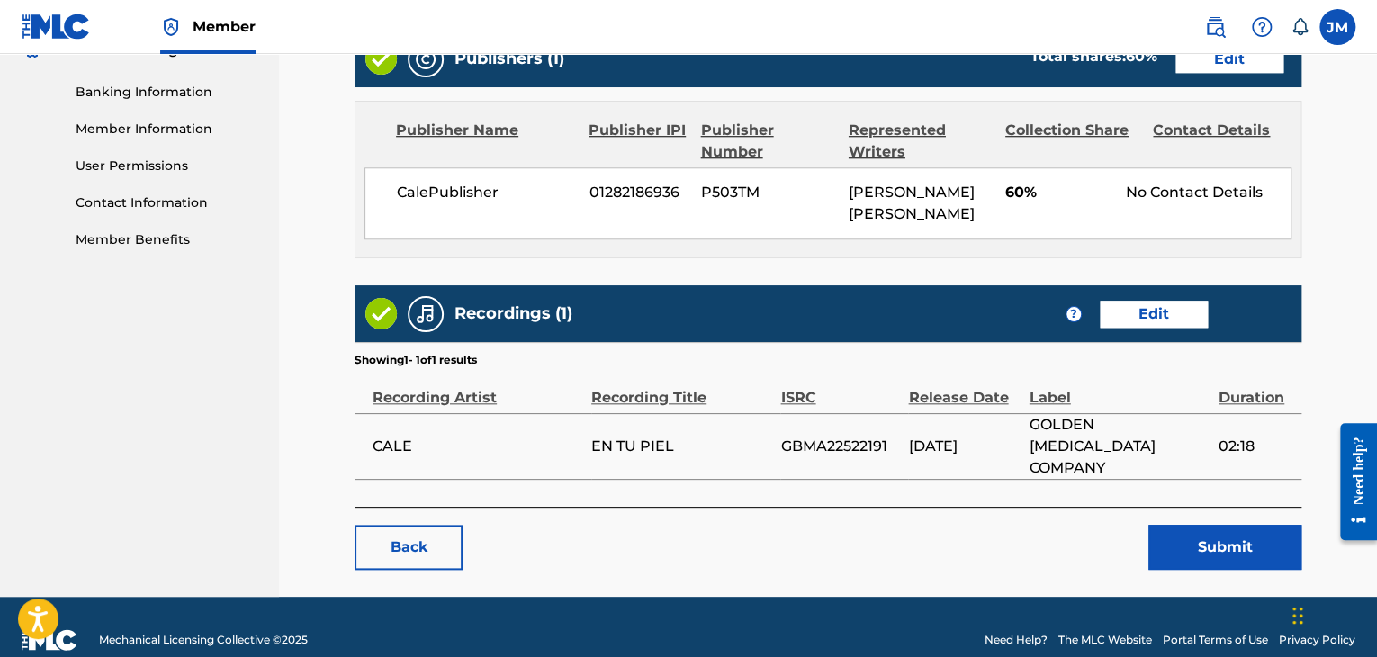
scroll to position [761, 0]
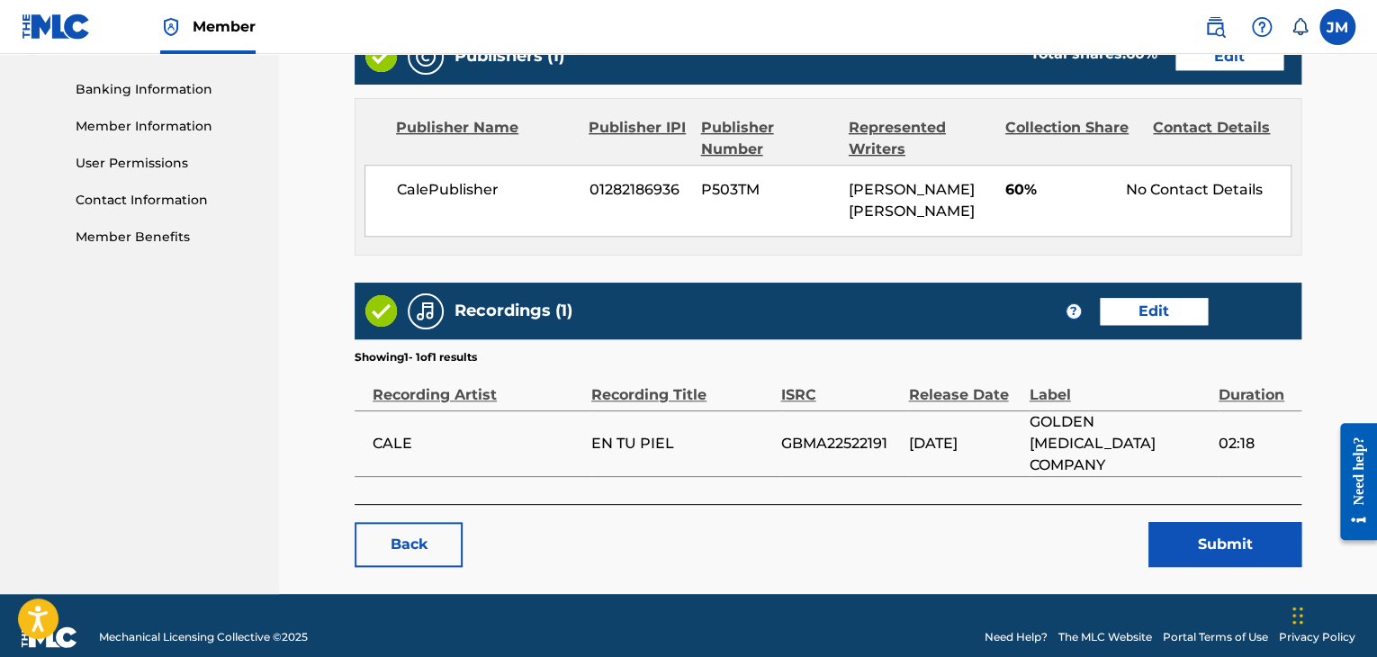
click at [446, 394] on div "Recording Artist" at bounding box center [478, 385] width 210 height 40
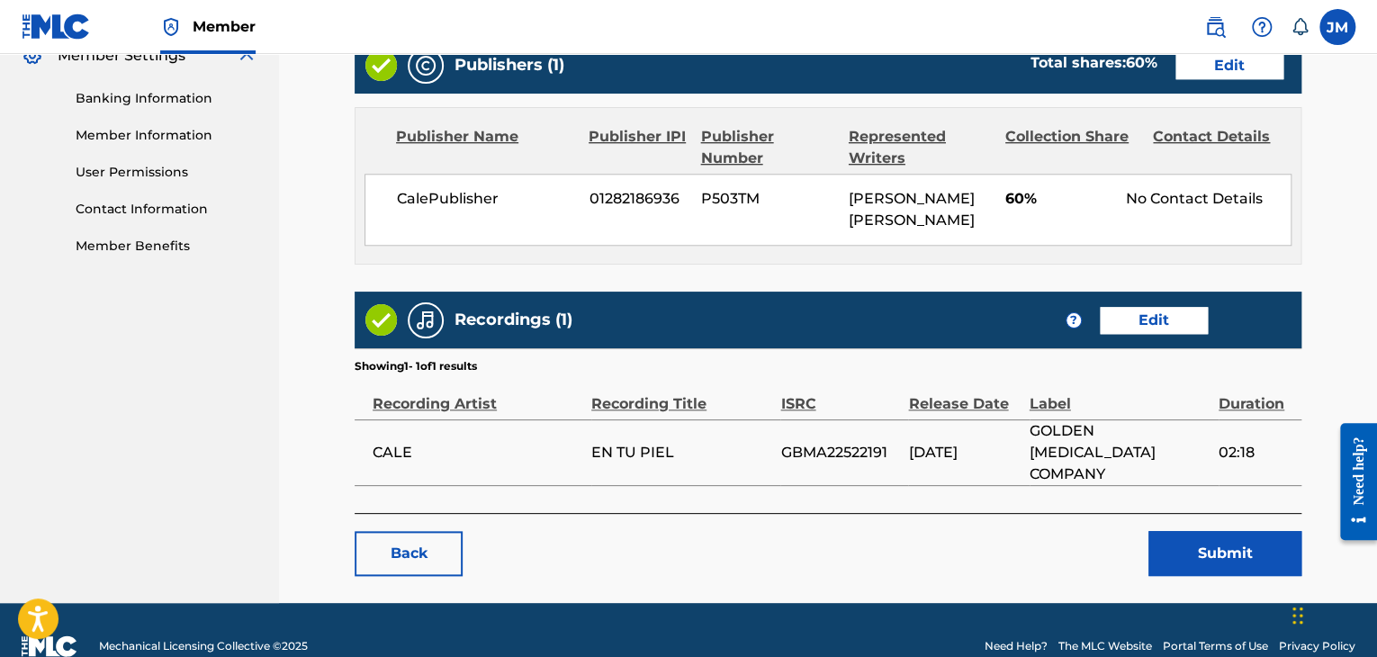
scroll to position [755, 0]
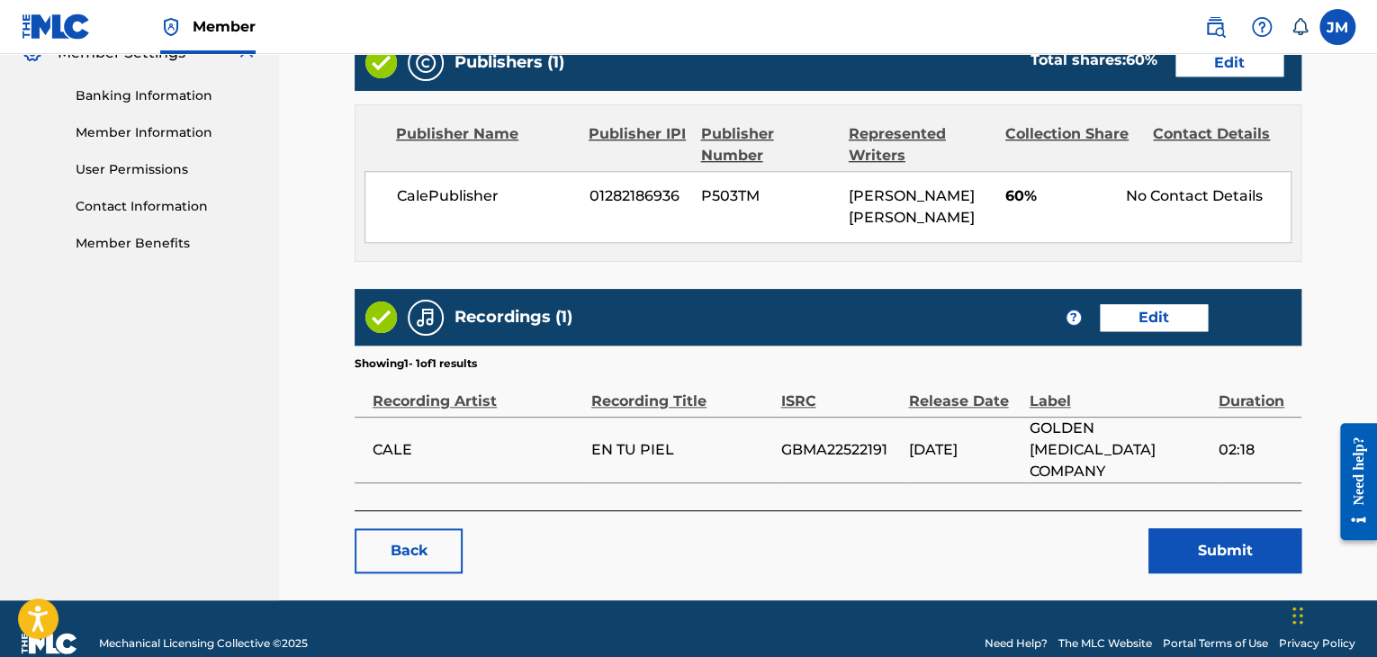
click at [1246, 528] on button "Submit" at bounding box center [1224, 550] width 153 height 45
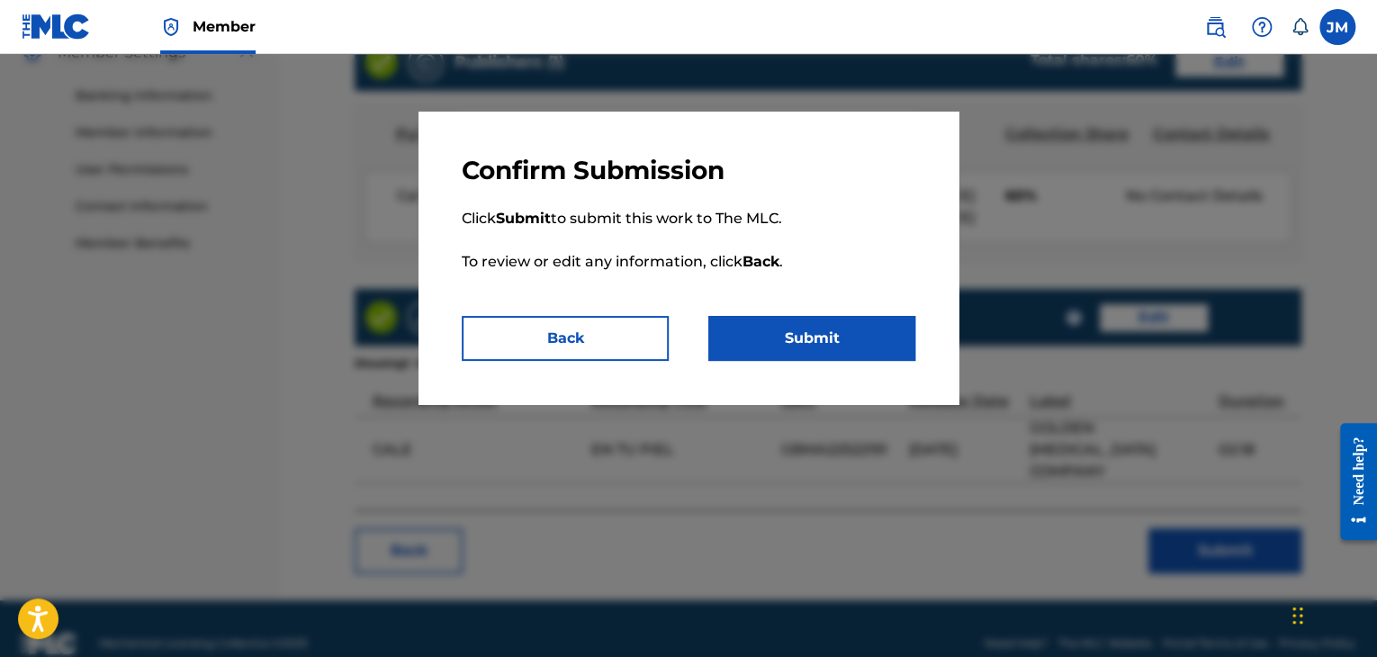
click at [804, 363] on div "Confirm Submission Click Submit to submit this work to The MLC. To review or ed…" at bounding box center [688, 258] width 540 height 292
click at [797, 332] on button "Submit" at bounding box center [811, 338] width 207 height 45
